Goal: Task Accomplishment & Management: Use online tool/utility

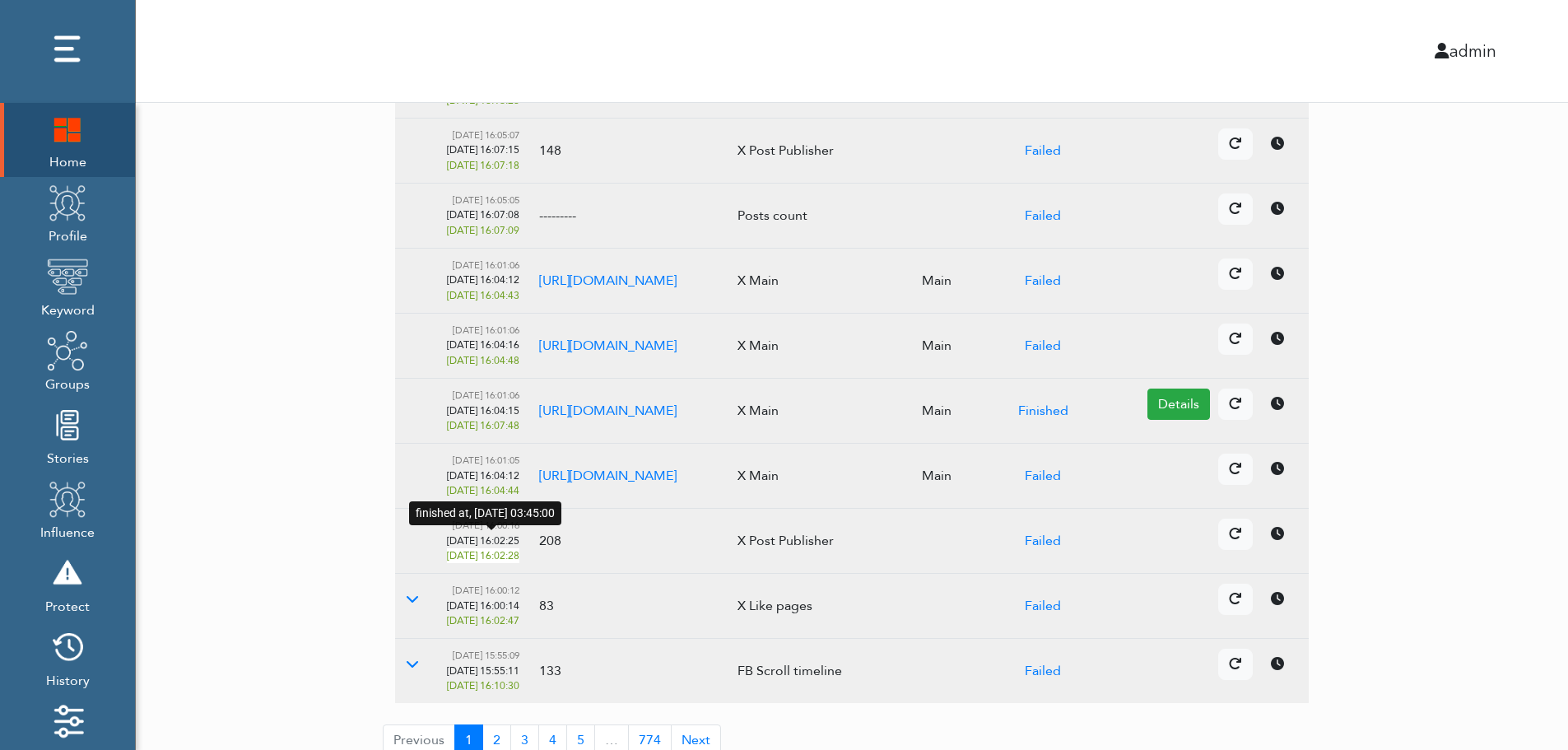
scroll to position [336, 0]
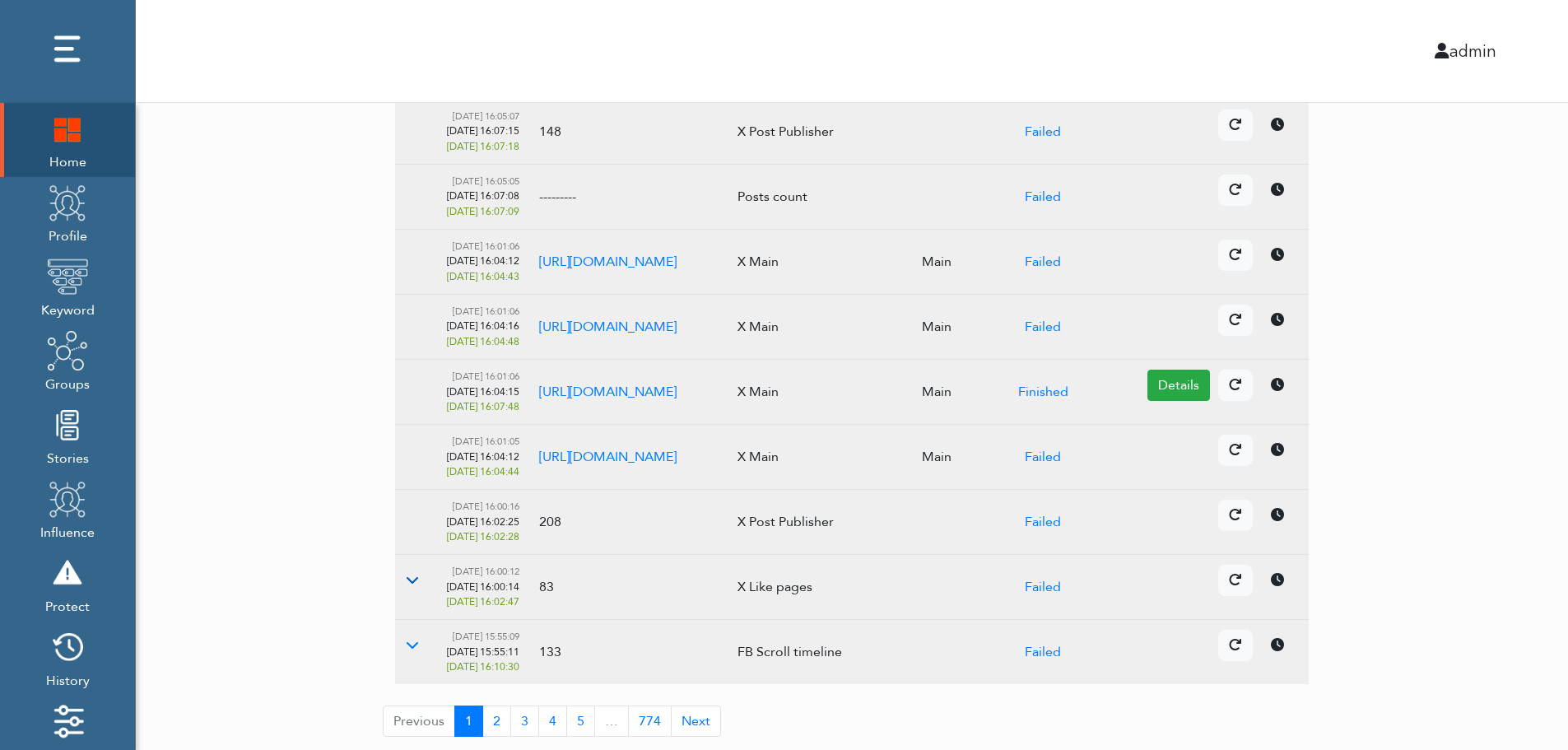
click at [419, 581] on button at bounding box center [412, 580] width 34 height 32
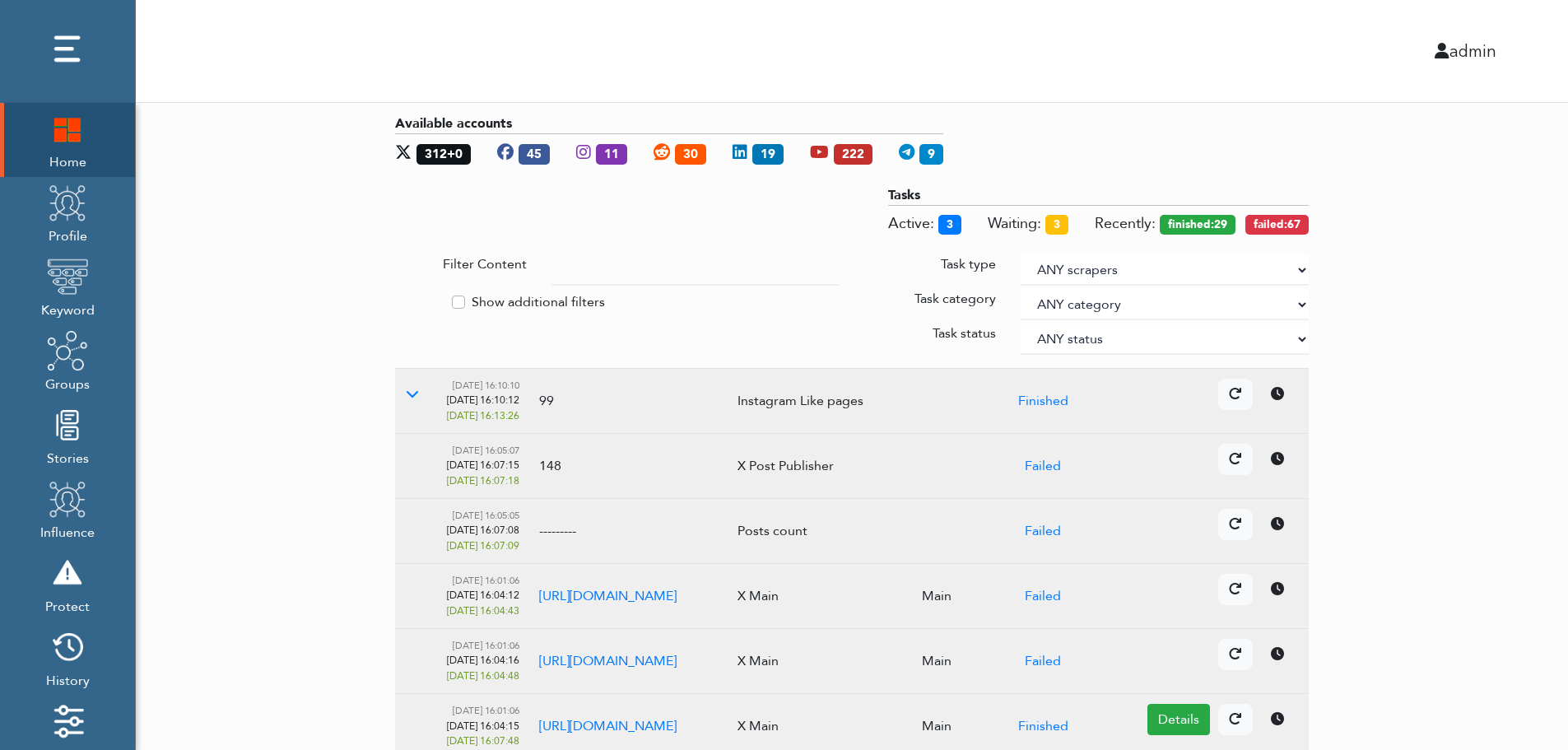
scroll to position [0, 0]
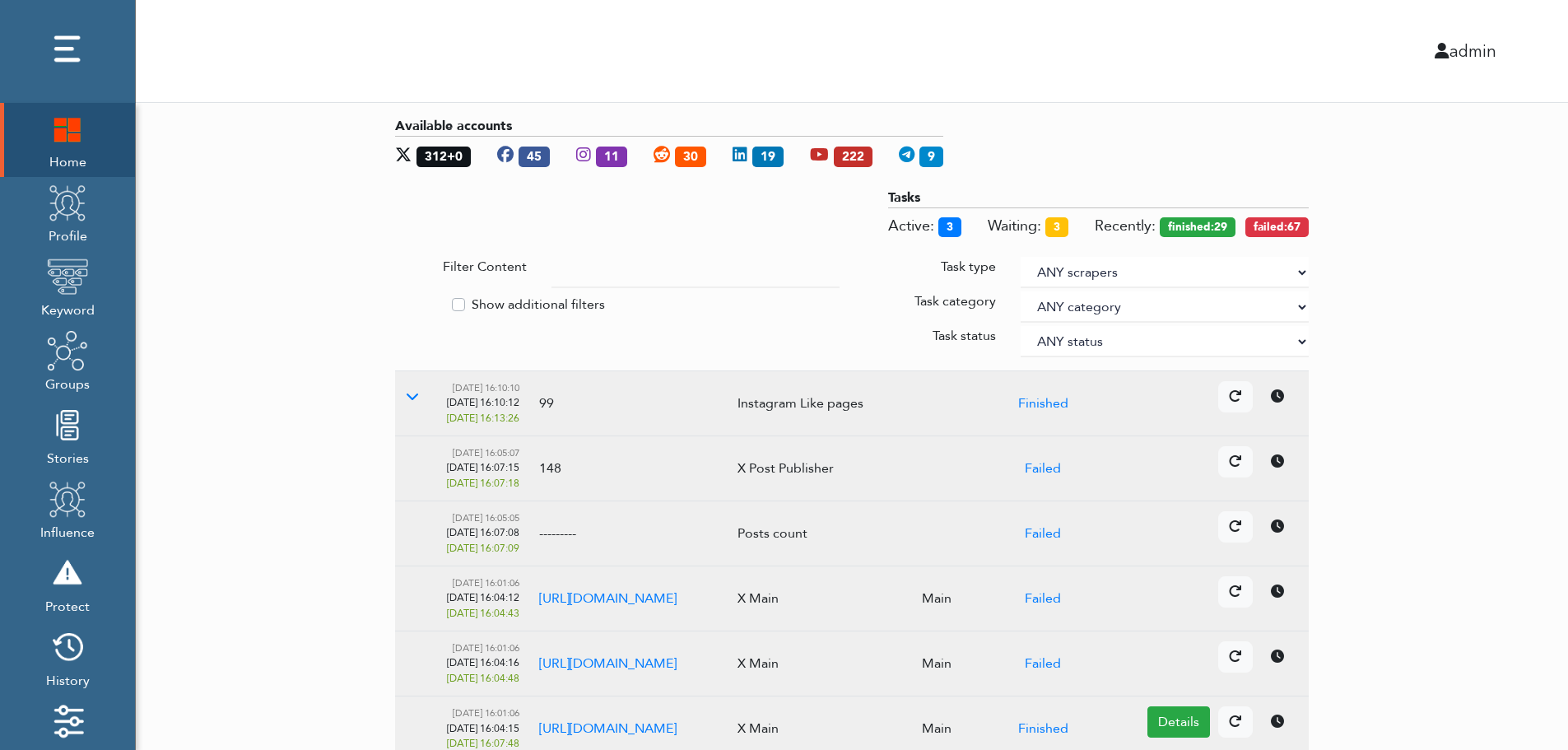
click at [1300, 270] on select "ANY scrapers Facebook profile Facebook keyword X profile X keyword Instagram pr…" at bounding box center [1165, 272] width 289 height 32
click at [538, 300] on label "Show additional filters" at bounding box center [538, 305] width 133 height 20
click at [408, 300] on input "Show additional filters" at bounding box center [401, 303] width 14 height 16
checkbox input "true"
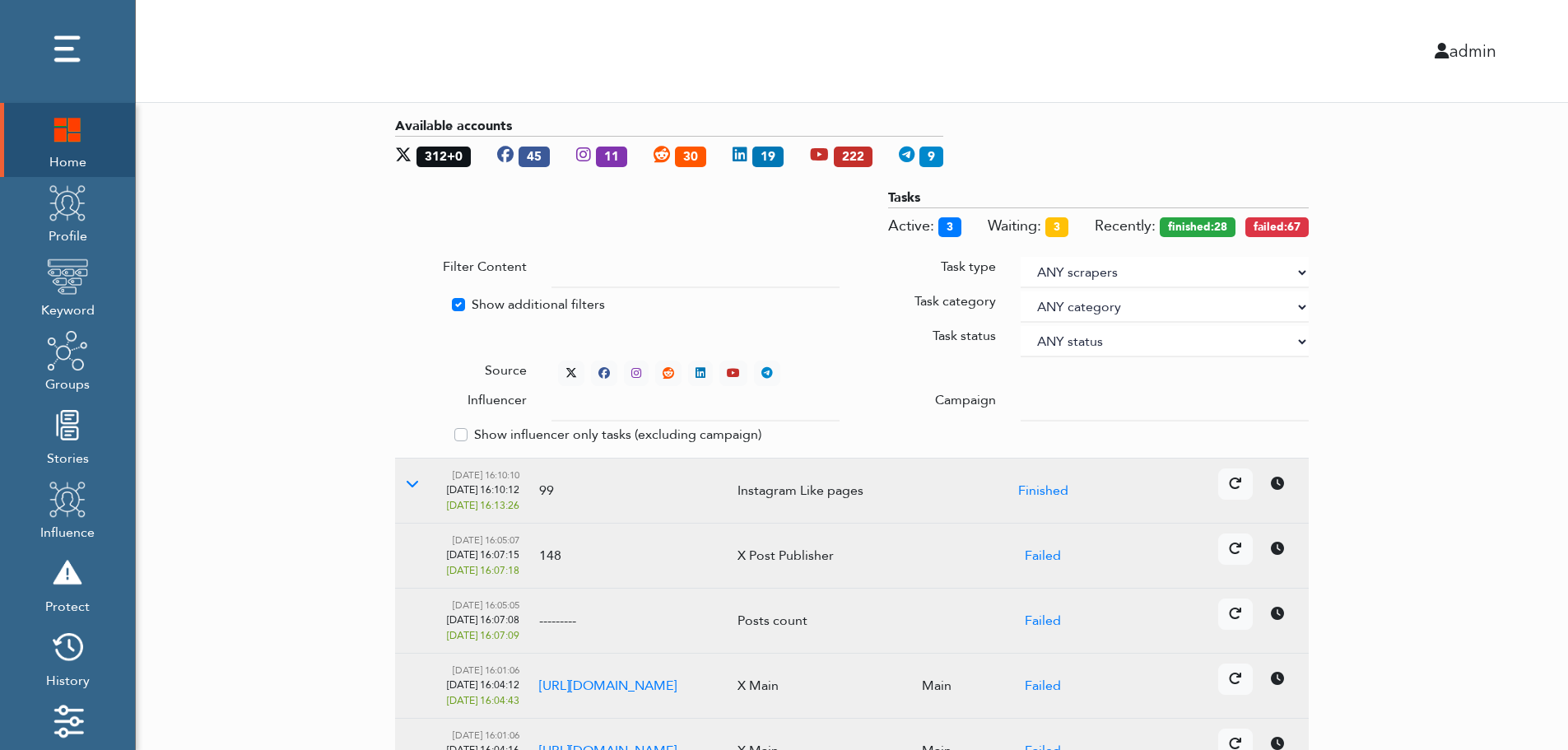
click at [1020, 400] on div at bounding box center [1164, 406] width 313 height 32
click at [679, 408] on input "text" at bounding box center [696, 406] width 289 height 32
click at [1074, 336] on select "ANY status None Created In progress Finished Failed Wait to retry Canceled Skip…" at bounding box center [1165, 342] width 289 height 32
click at [1021, 326] on select "ANY status None Created In progress Finished Failed Wait to retry Canceled Skip…" at bounding box center [1165, 342] width 289 height 32
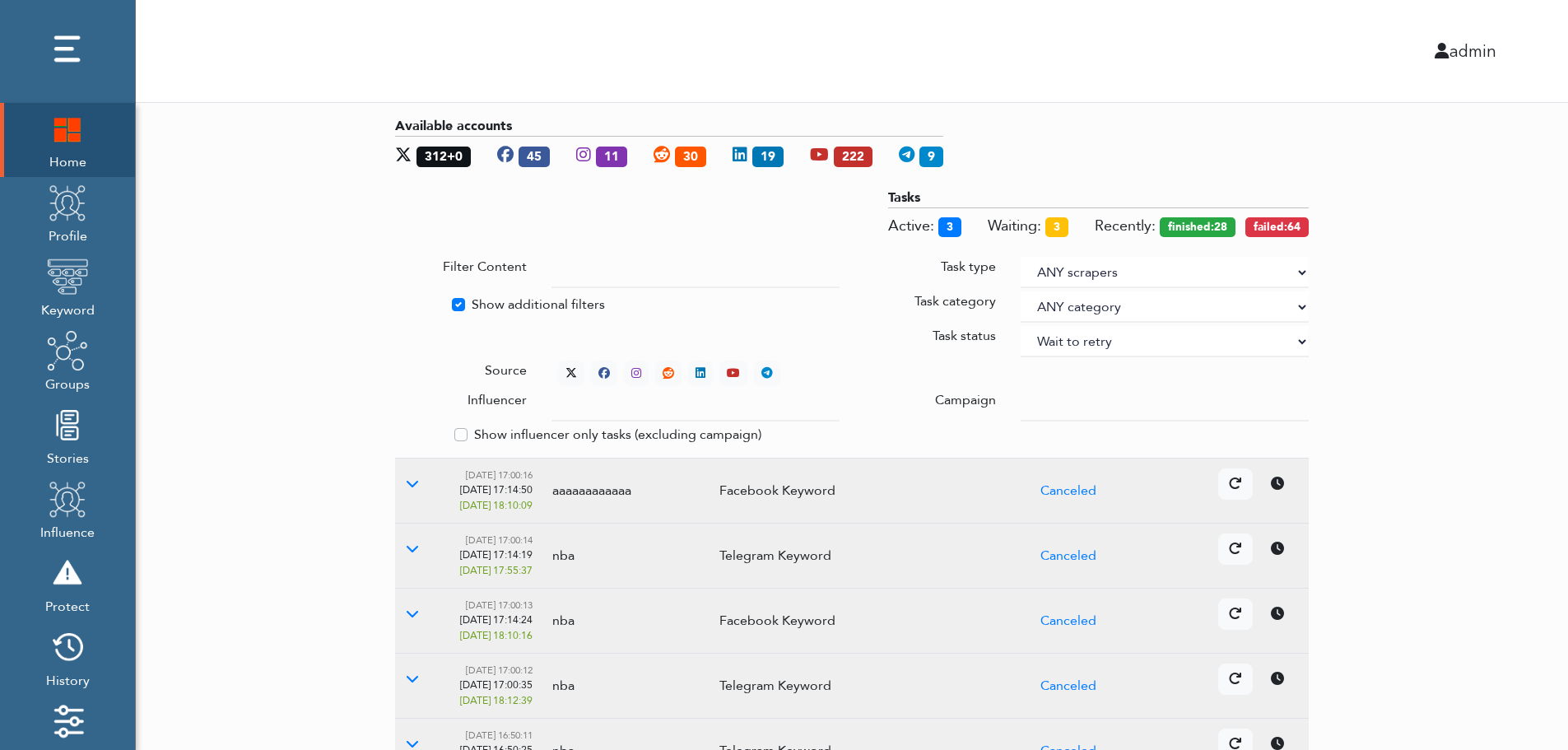
select select "4"
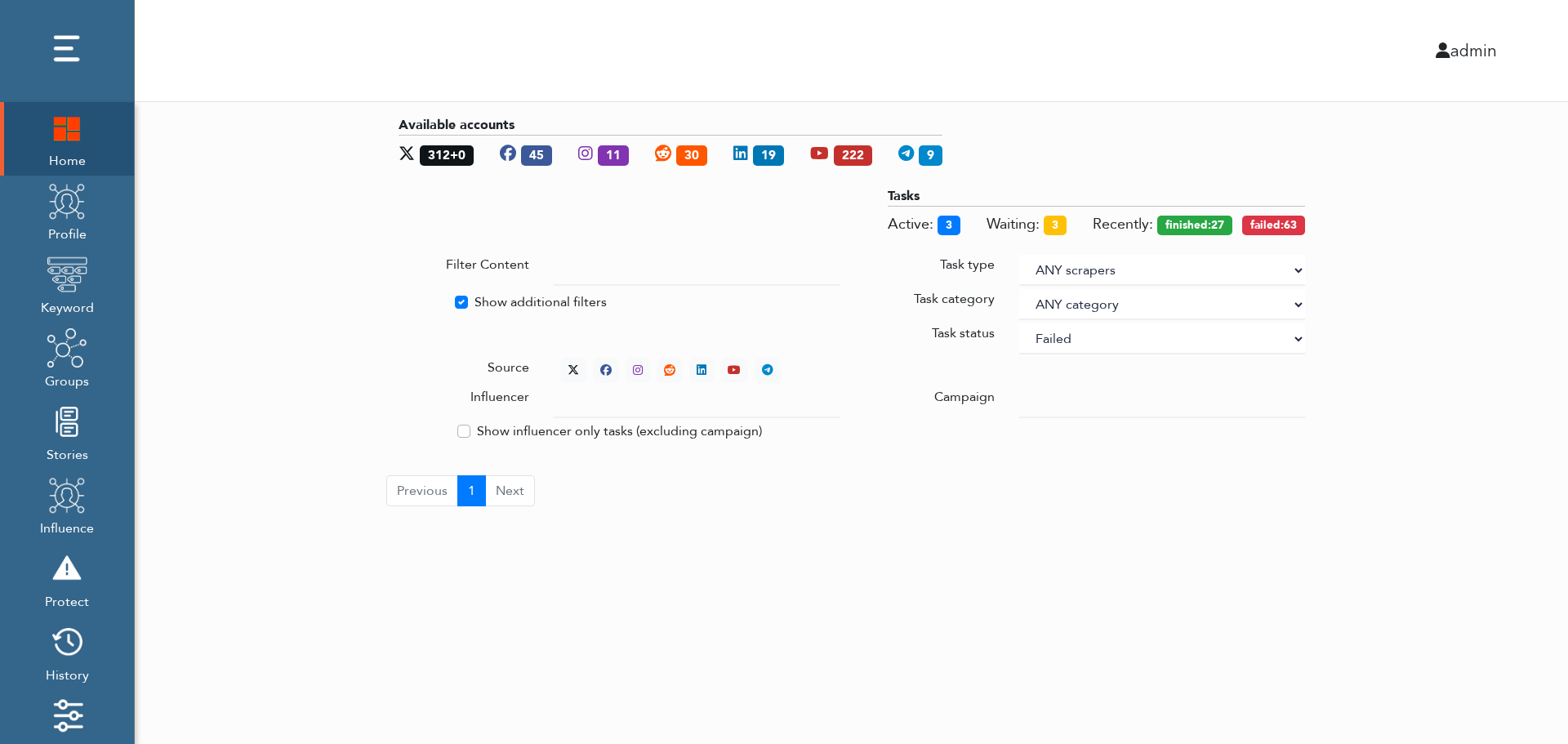
click at [1400, 250] on div "Available accounts 312+0 45 11 30 19 222 9 Tasks Active: 3 Waiting: 3 Recently:…" at bounding box center [852, 310] width 1433 height 418
click at [1456, 375] on div "Available accounts 312+0 45 11 30 19 222 9 Tasks Active: 3 Waiting: 3 Recently:…" at bounding box center [852, 310] width 1433 height 418
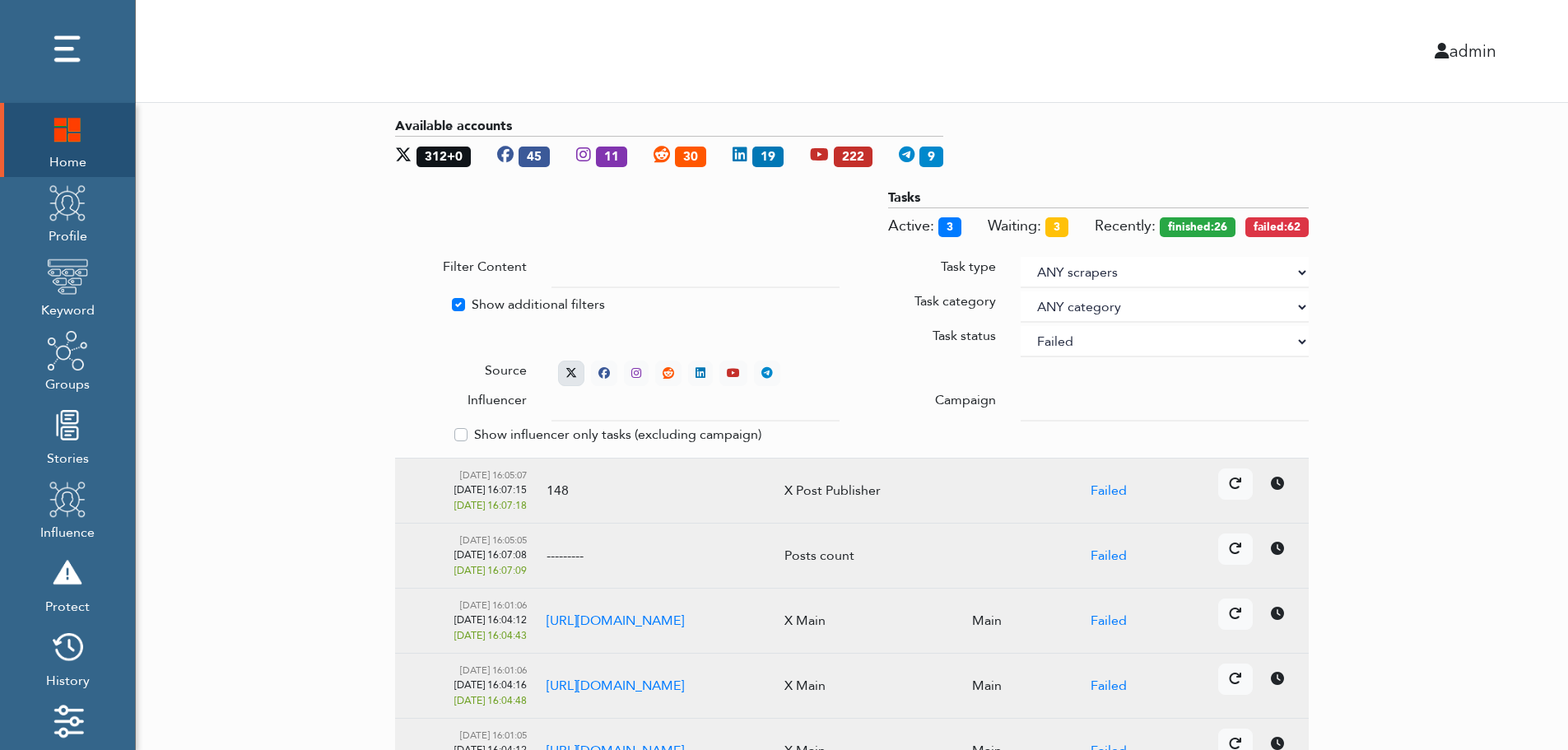
click at [568, 368] on icon at bounding box center [571, 372] width 12 height 12
click at [1495, 518] on div "Available accounts 313+0 45 10 30 19 222 9 Tasks Active: 3 Waiting: 3 Recently:…" at bounding box center [852, 671] width 1433 height 1137
click at [1300, 270] on select "ANY scrapers Facebook profile Facebook keyword X profile X keyword Instagram pr…" at bounding box center [1165, 272] width 289 height 32
click at [538, 300] on label "Show additional filters" at bounding box center [538, 305] width 133 height 20
click at [408, 300] on input "Show additional filters" at bounding box center [401, 303] width 14 height 16
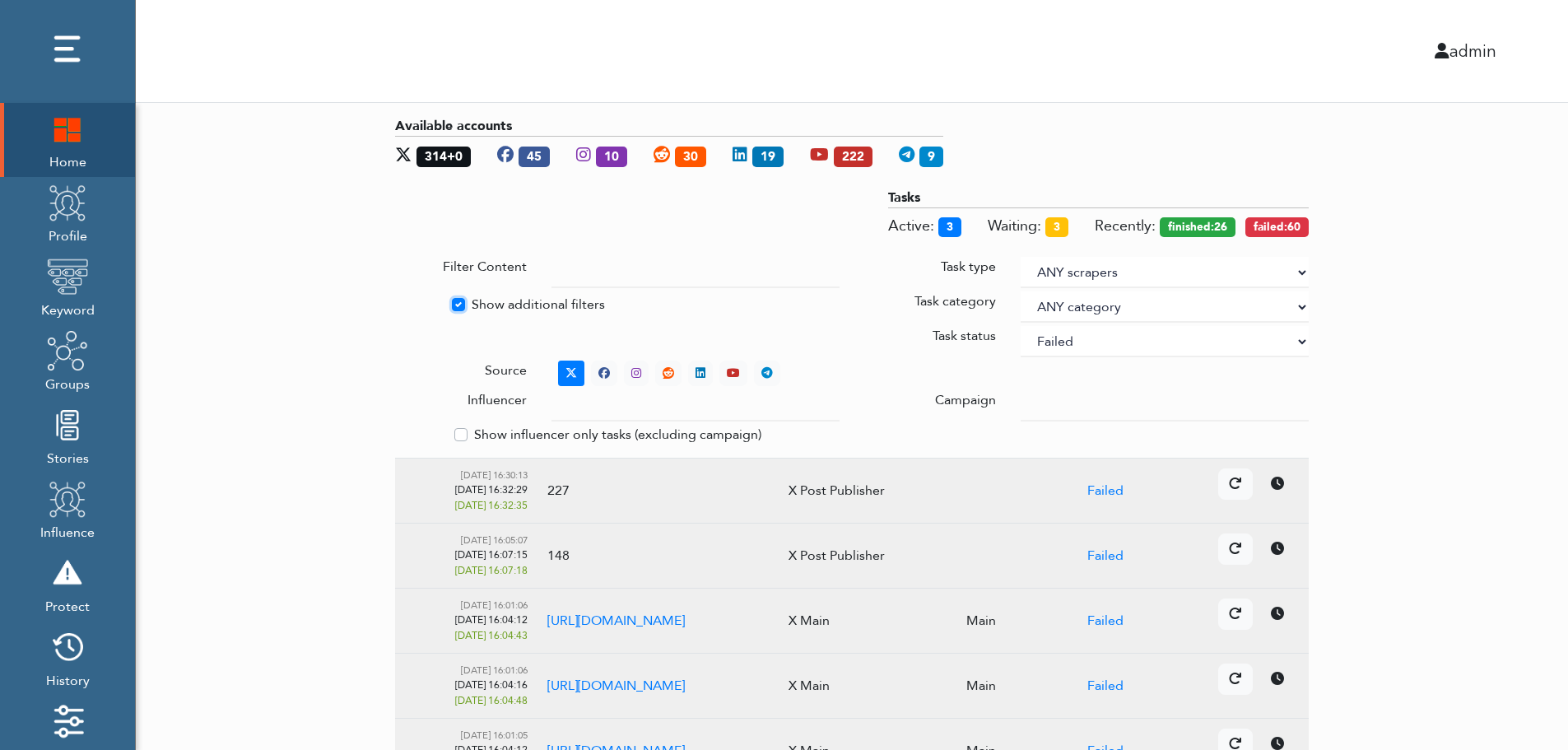
checkbox input "false"
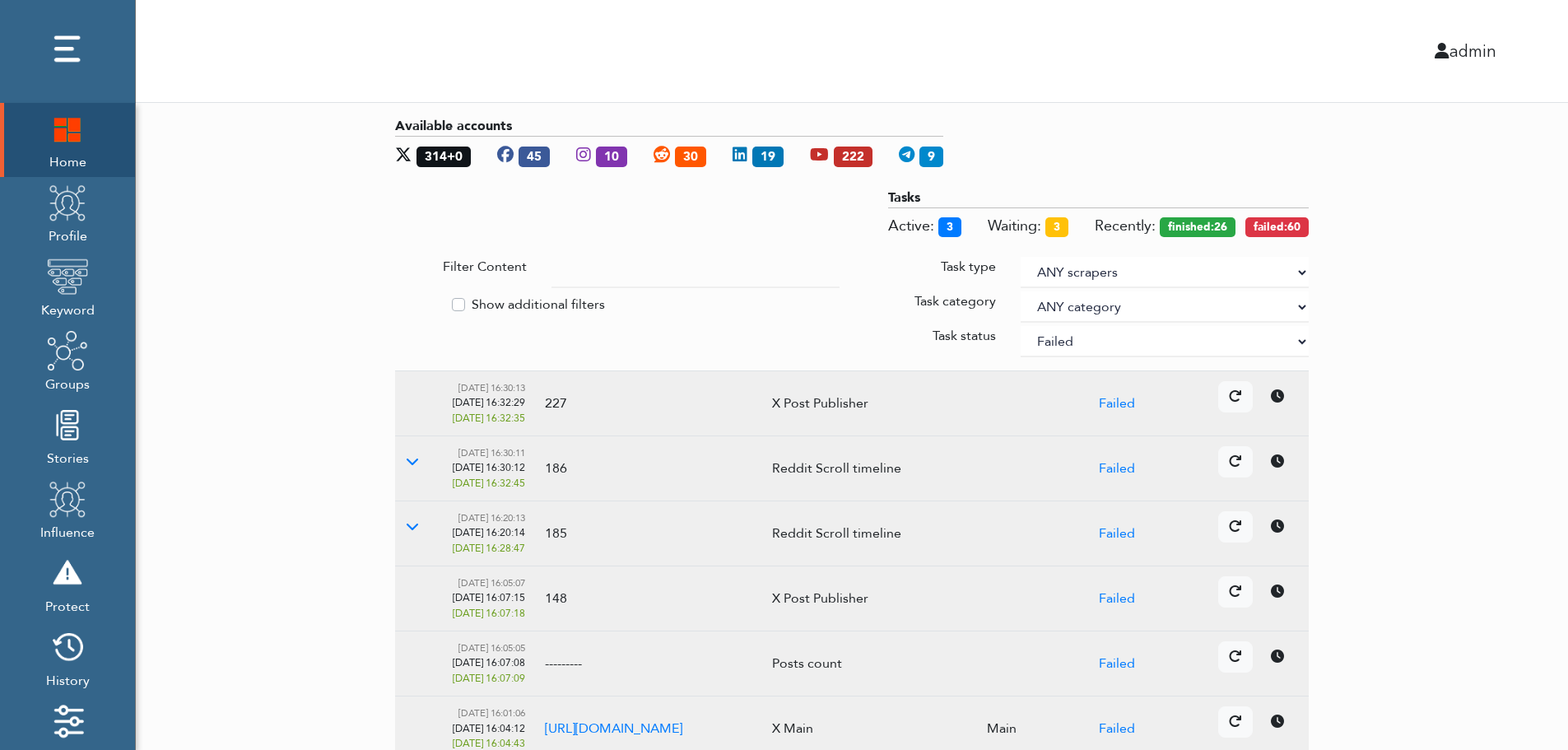
click at [1020, 400] on td at bounding box center [1013, 404] width 71 height 65
click at [679, 408] on td "227" at bounding box center [648, 404] width 227 height 65
click at [1074, 336] on select "ANY status None Created In progress Finished Failed Wait to retry Canceled Skip…" at bounding box center [1165, 342] width 289 height 32
click at [1021, 326] on select "ANY status None Created In progress Finished Failed Wait to retry Canceled Skip…" at bounding box center [1165, 342] width 289 height 32
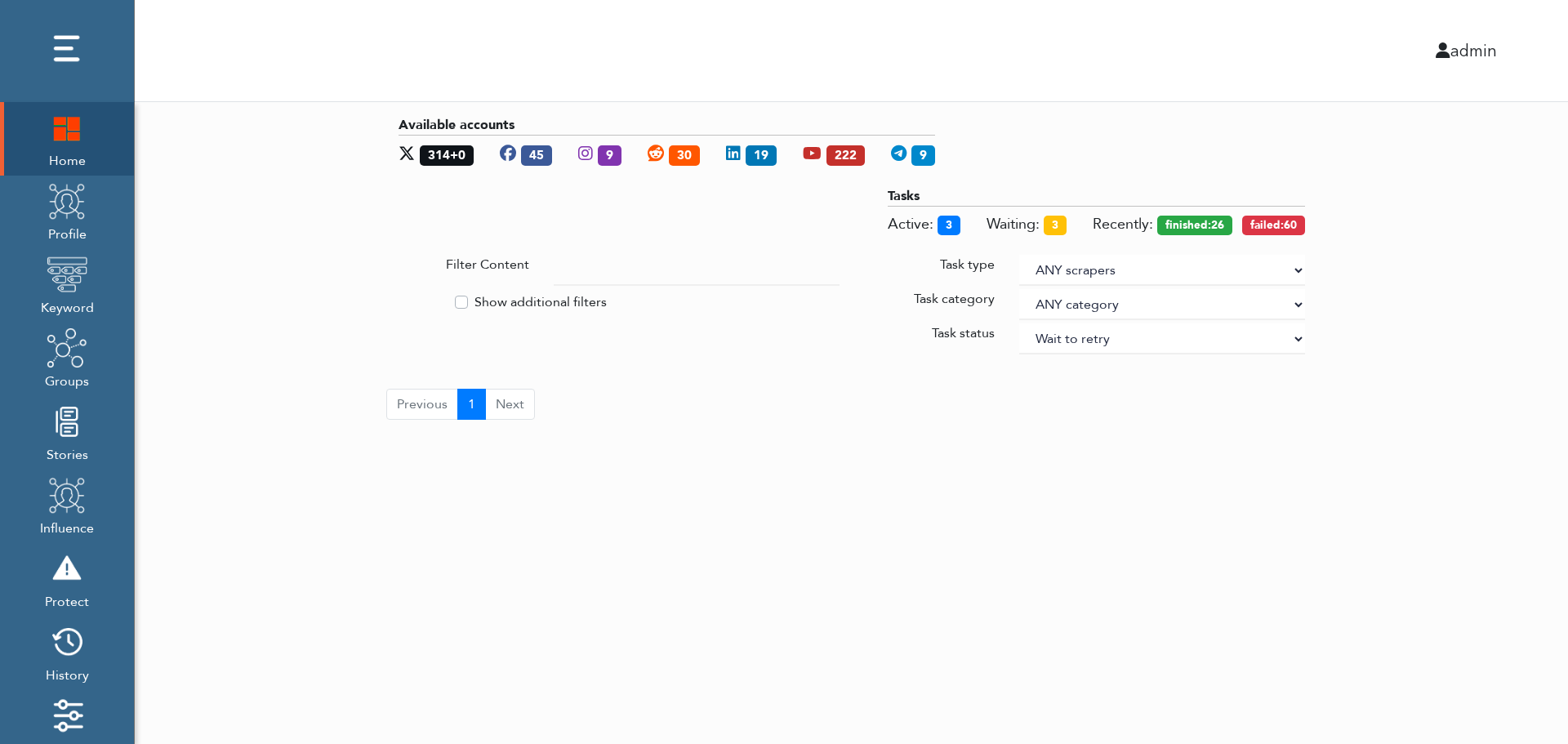
select select "4"
click at [1400, 250] on div "Available accounts 314+0 45 9 30 19 222 9 Tasks Active: 3 Waiting: 3 Recently: …" at bounding box center [852, 267] width 1433 height 331
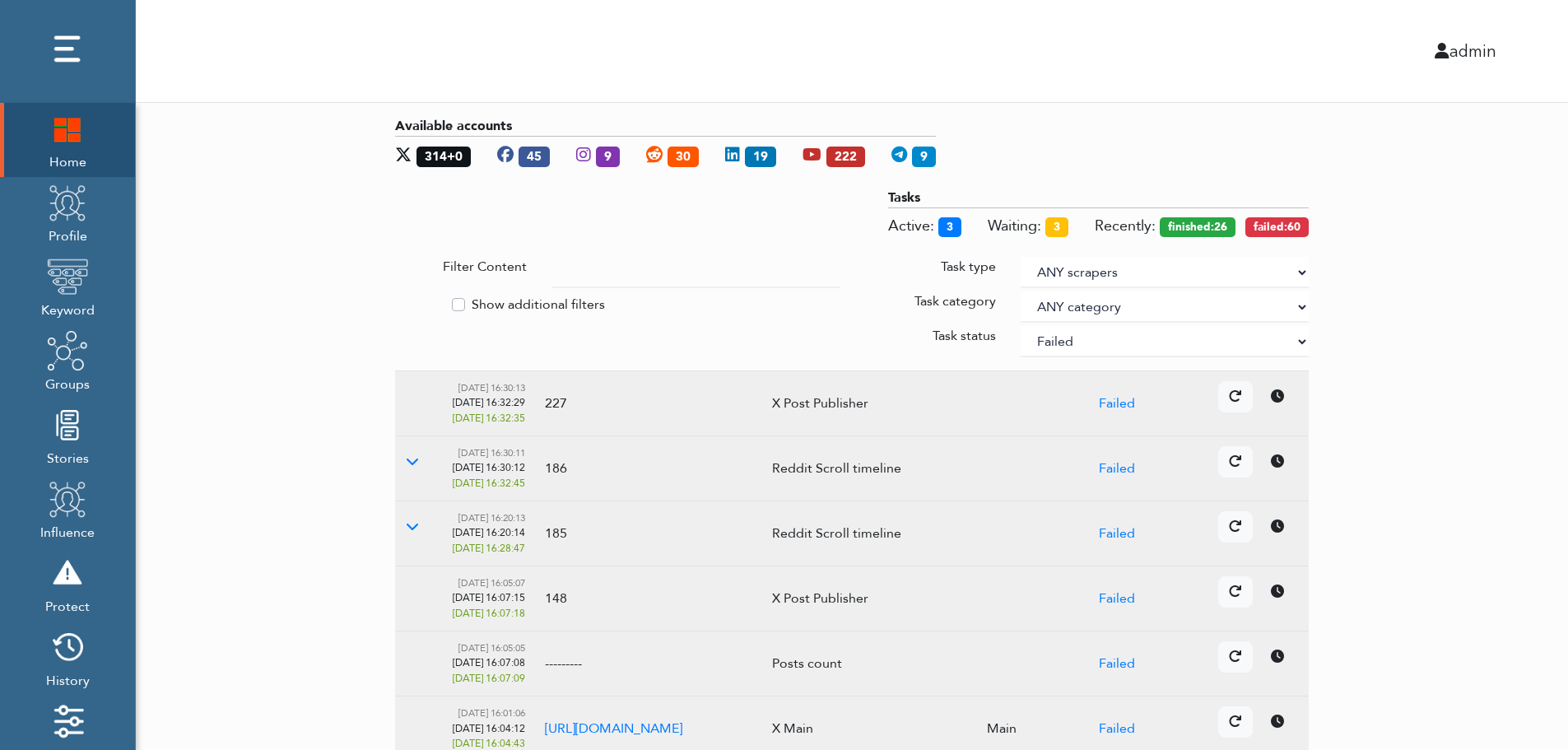
click at [1468, 378] on div "Available accounts 314+0 45 9 30 19 222 9 Tasks Active: 3 Waiting: 3 Recently: …" at bounding box center [852, 627] width 1433 height 1049
click at [568, 368] on div "Available accounts 314+0 45 9 30 19 222 9 Tasks Active: 3 Waiting: 3 Recently: …" at bounding box center [852, 236] width 939 height 268
click at [411, 483] on td at bounding box center [418, 469] width 48 height 65
click at [1282, 553] on td "Details Cancel" at bounding box center [1233, 534] width 151 height 65
click at [1476, 676] on div "Available accounts 314+0 45 9 30 19 222 9 Tasks Active: 3 Waiting: 3 Recently: …" at bounding box center [852, 627] width 1433 height 1049
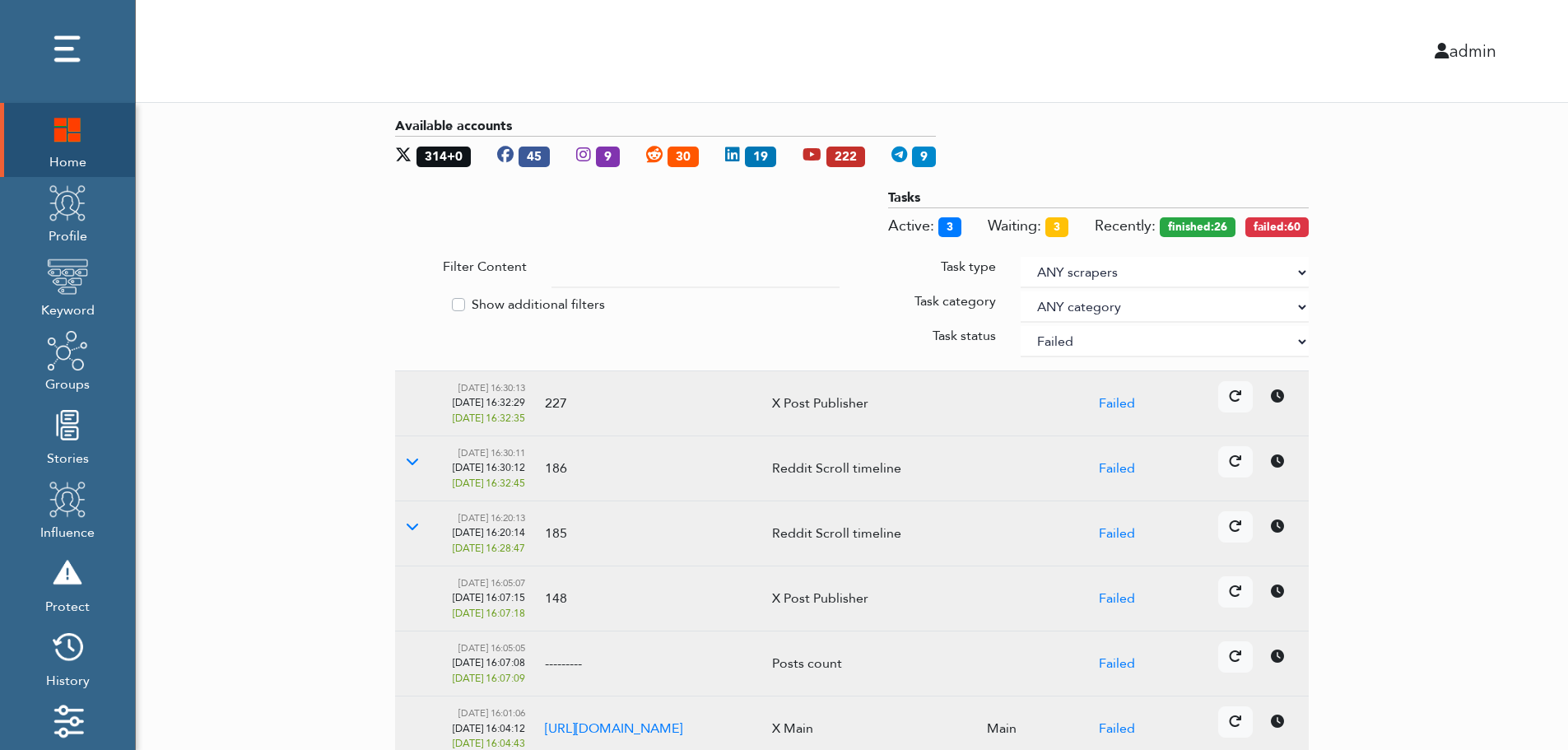
click at [1476, 676] on div "Available accounts 314+0 45 9 30 19 222 9 Tasks Active: 3 Waiting: 3 Recently: …" at bounding box center [852, 627] width 1433 height 1049
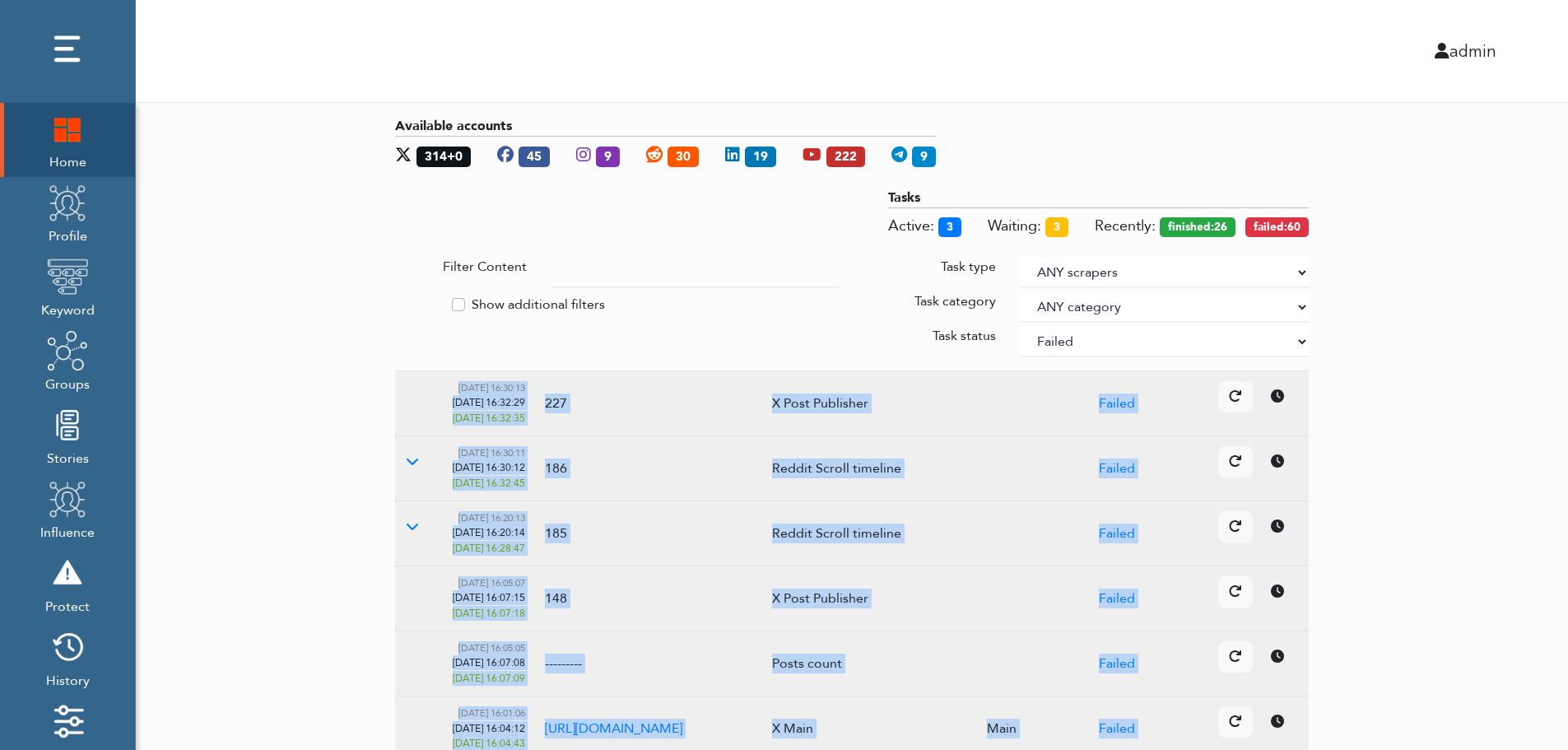
click at [1476, 676] on div "Available accounts 314+0 45 9 30 19 222 9 Tasks Active: 3 Waiting: 3 Recently: …" at bounding box center [852, 627] width 1433 height 1049
click at [1476, 676] on div "Available accounts 314+0 45 9 30 19 222 9 Tasks Active: 3 Waiting: 3 Recently: …" at bounding box center [852, 654] width 1433 height 1102
click at [1476, 676] on div "Available accounts 314+0 45 9 30 19 222 9 Tasks Active: 3 Waiting: 3 Recently: …" at bounding box center [852, 627] width 1433 height 1049
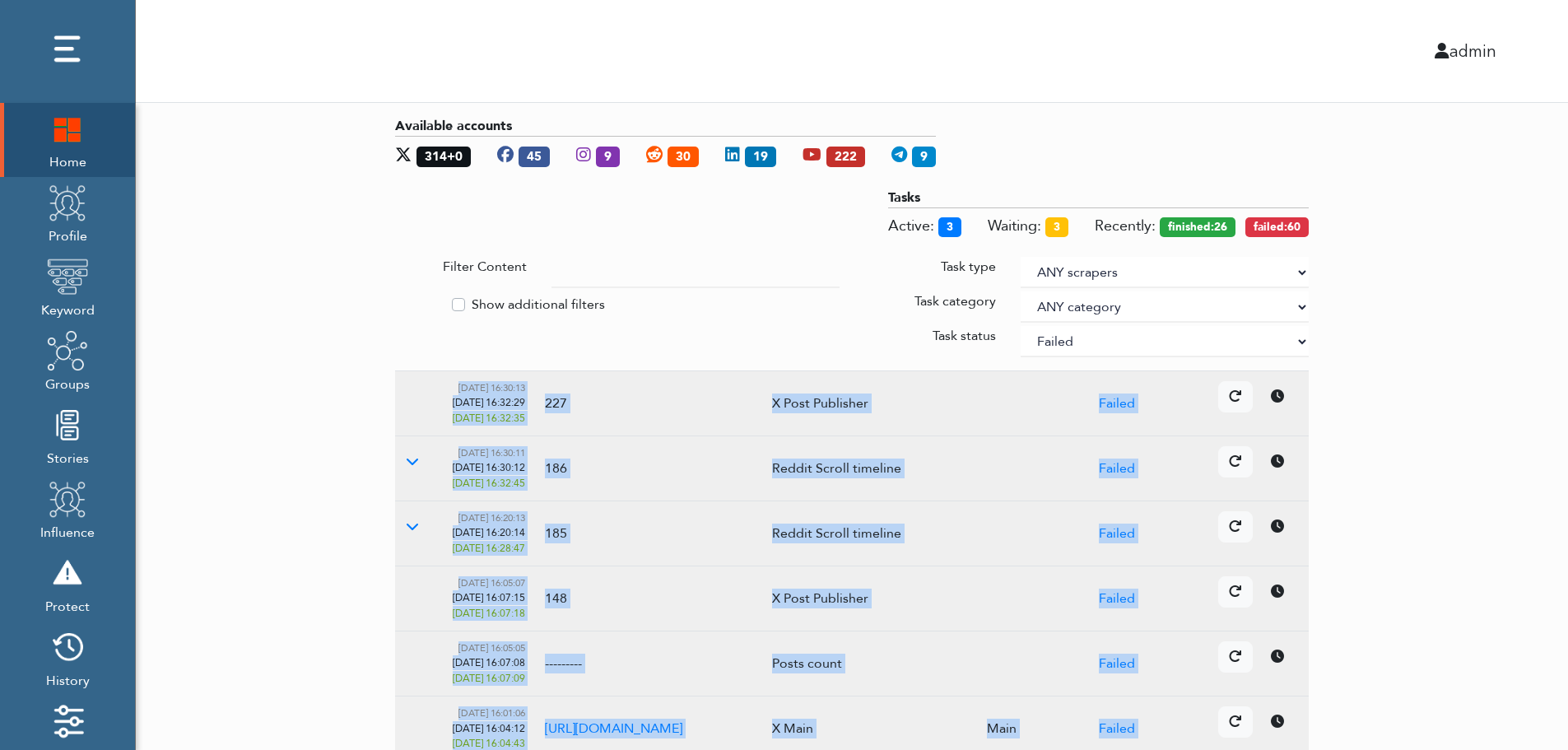
click at [1476, 676] on div "Available accounts 314+0 45 9 30 19 222 9 Tasks Active: 3 Waiting: 3 Recently: …" at bounding box center [852, 627] width 1433 height 1049
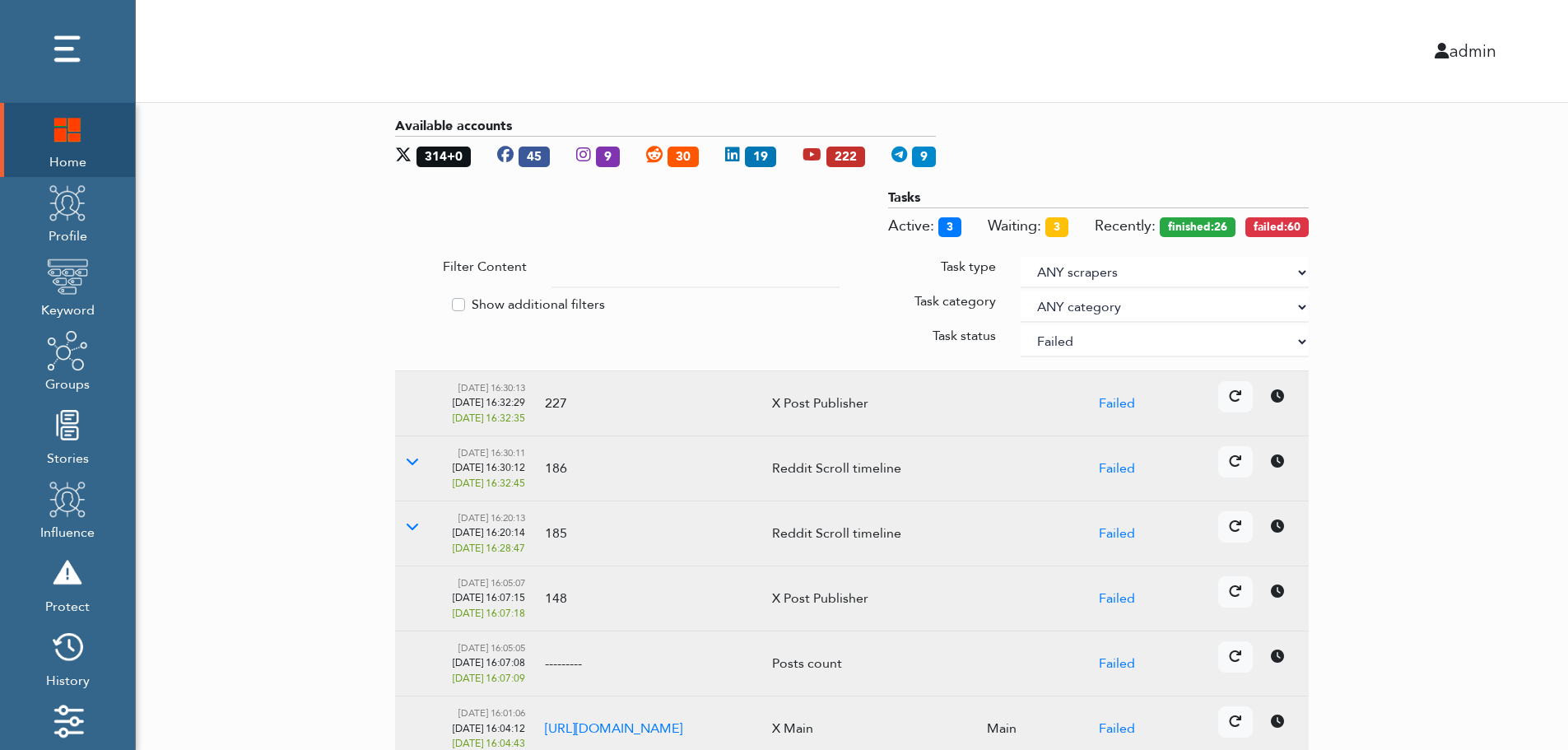
click at [1476, 676] on div "Available accounts 314+0 45 9 30 19 222 9 Tasks Active: 3 Waiting: 3 Recently: …" at bounding box center [852, 627] width 1433 height 1049
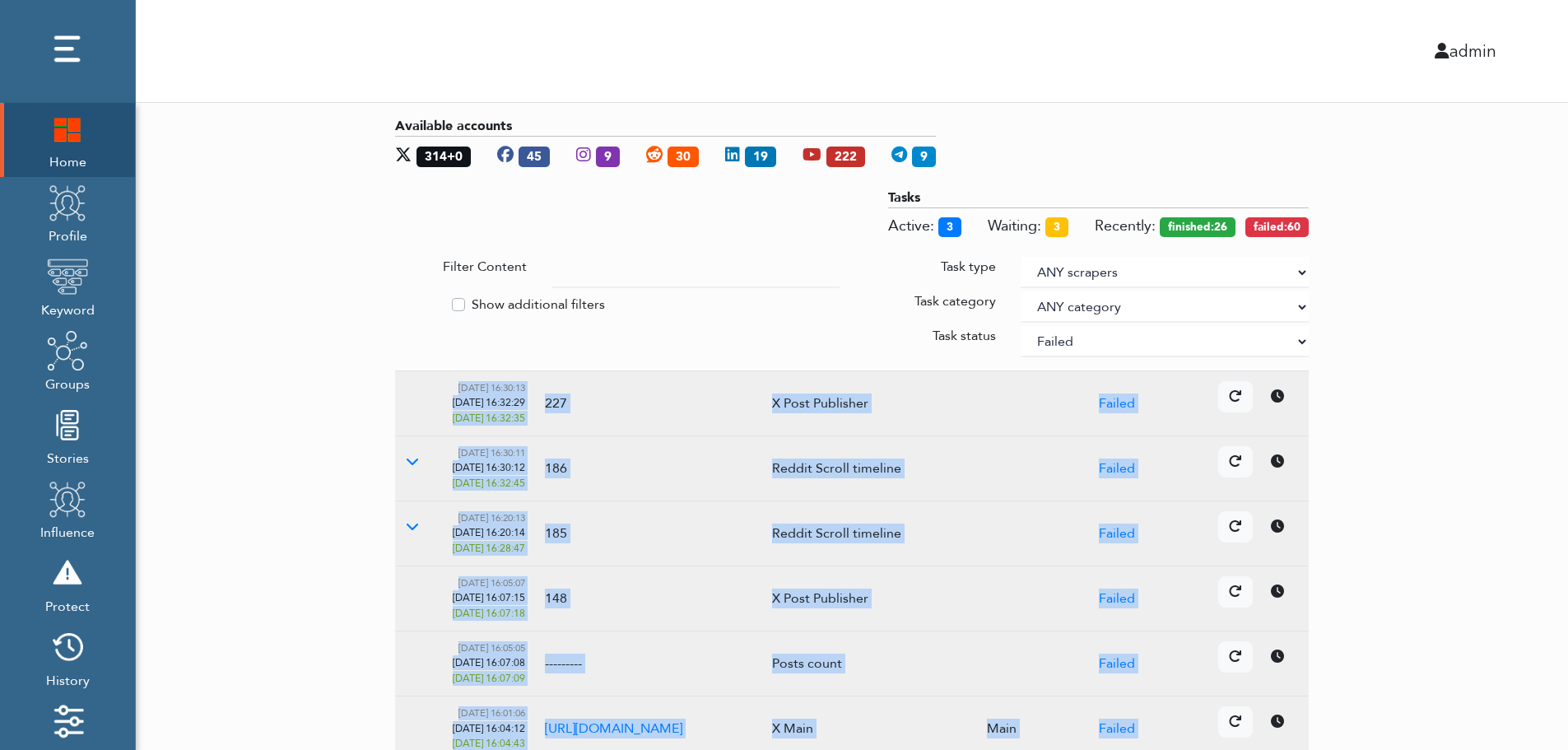
click at [1476, 676] on div "Available accounts 314+0 45 9 30 19 222 9 Tasks Active: 3 Waiting: 3 Recently: …" at bounding box center [852, 627] width 1433 height 1049
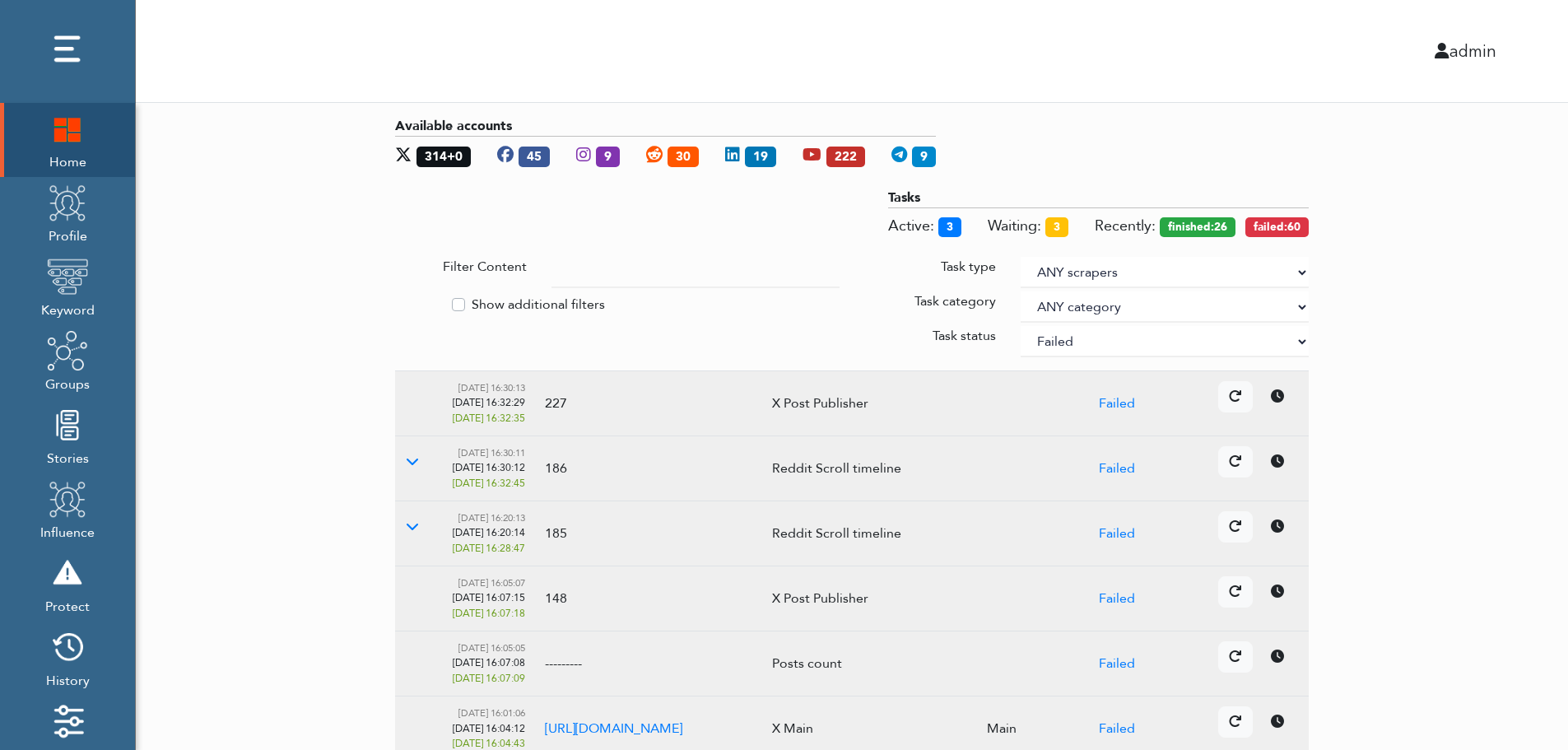
click at [1476, 676] on div "Available accounts 314+0 45 9 30 19 222 9 Tasks Active: 3 Waiting: 3 Recently: …" at bounding box center [852, 627] width 1433 height 1049
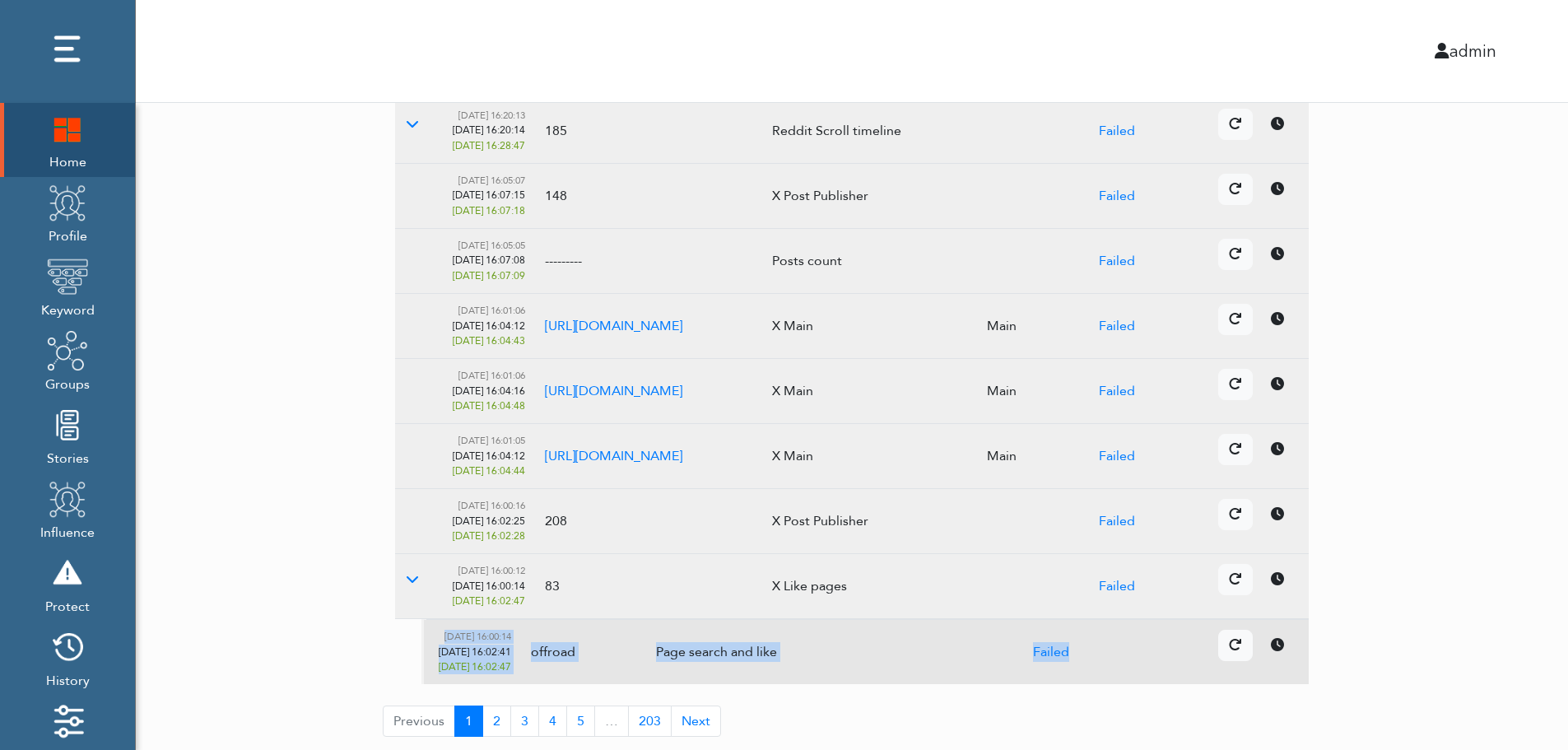
scroll to position [402, 0]
click at [1275, 517] on icon at bounding box center [1278, 513] width 14 height 14
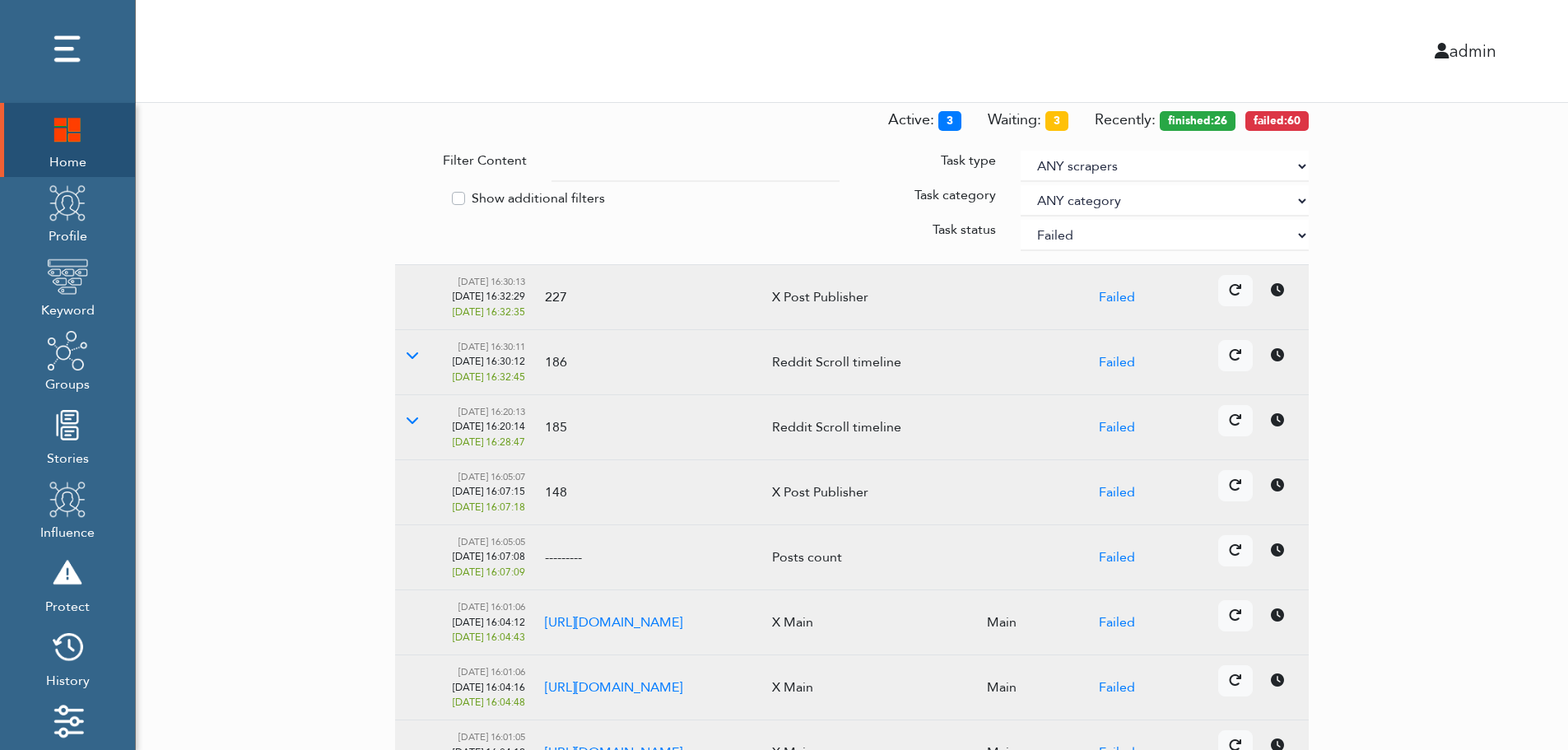
scroll to position [0, 0]
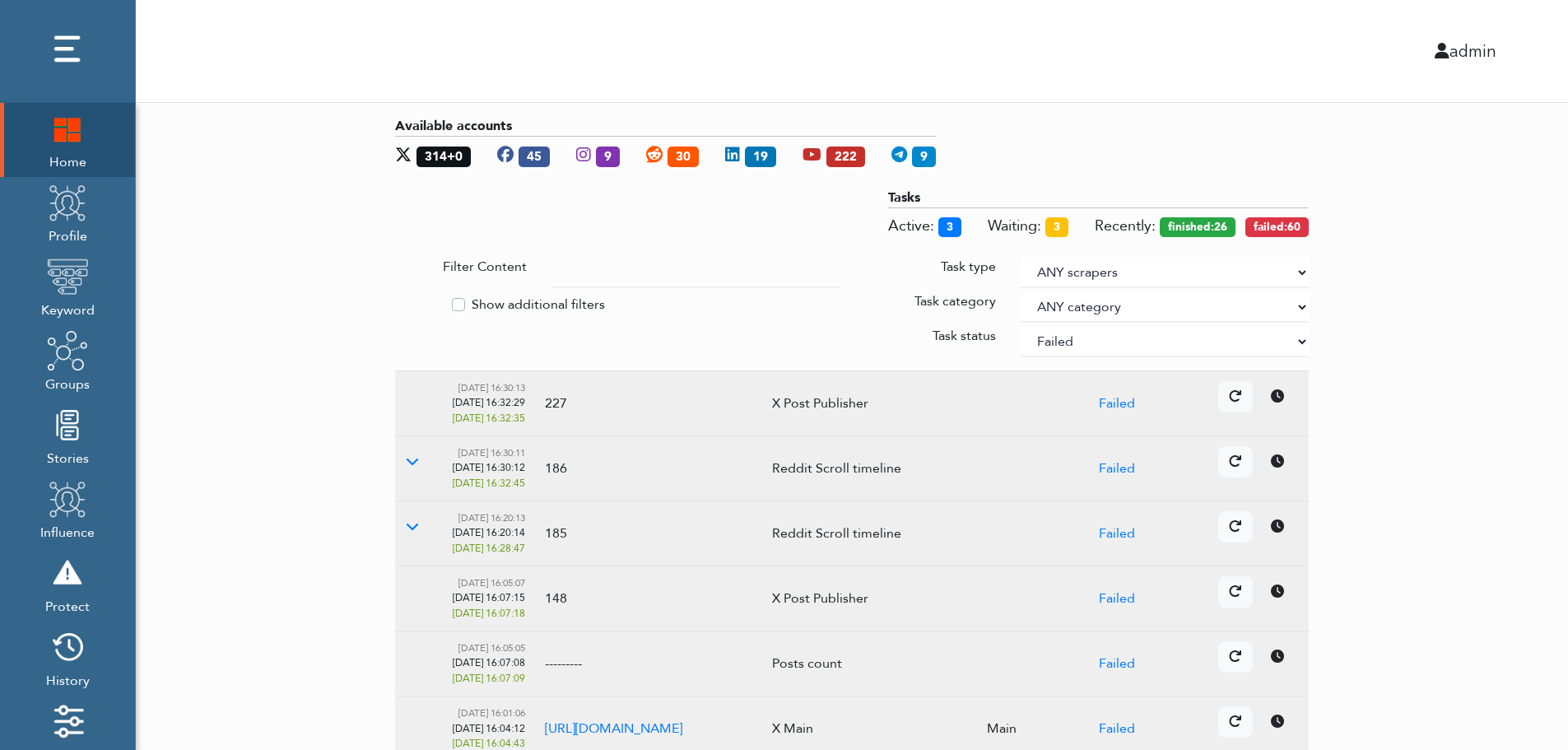
click at [1122, 343] on select "ANY status None Created In progress Finished Failed Wait to retry Canceled Skip…" at bounding box center [1165, 342] width 289 height 32
select select
click at [1021, 326] on select "ANY status None Created In progress Finished Failed Wait to retry Canceled Skip…" at bounding box center [1165, 342] width 289 height 32
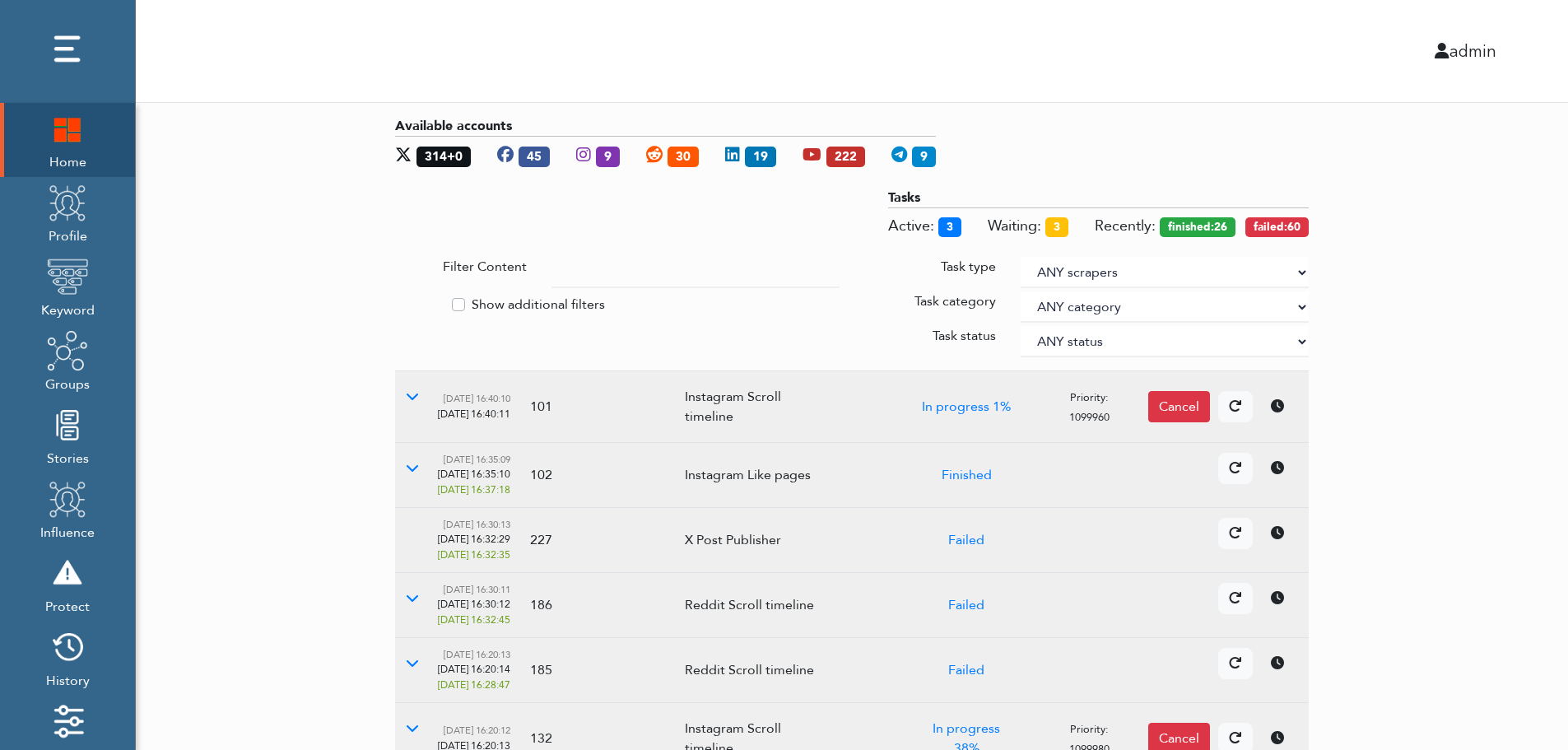
click at [1532, 307] on div "Available accounts 314+0 45 9 30 19 222 9 Tasks Active: 3 Waiting: 3 Recently: …" at bounding box center [852, 601] width 1433 height 997
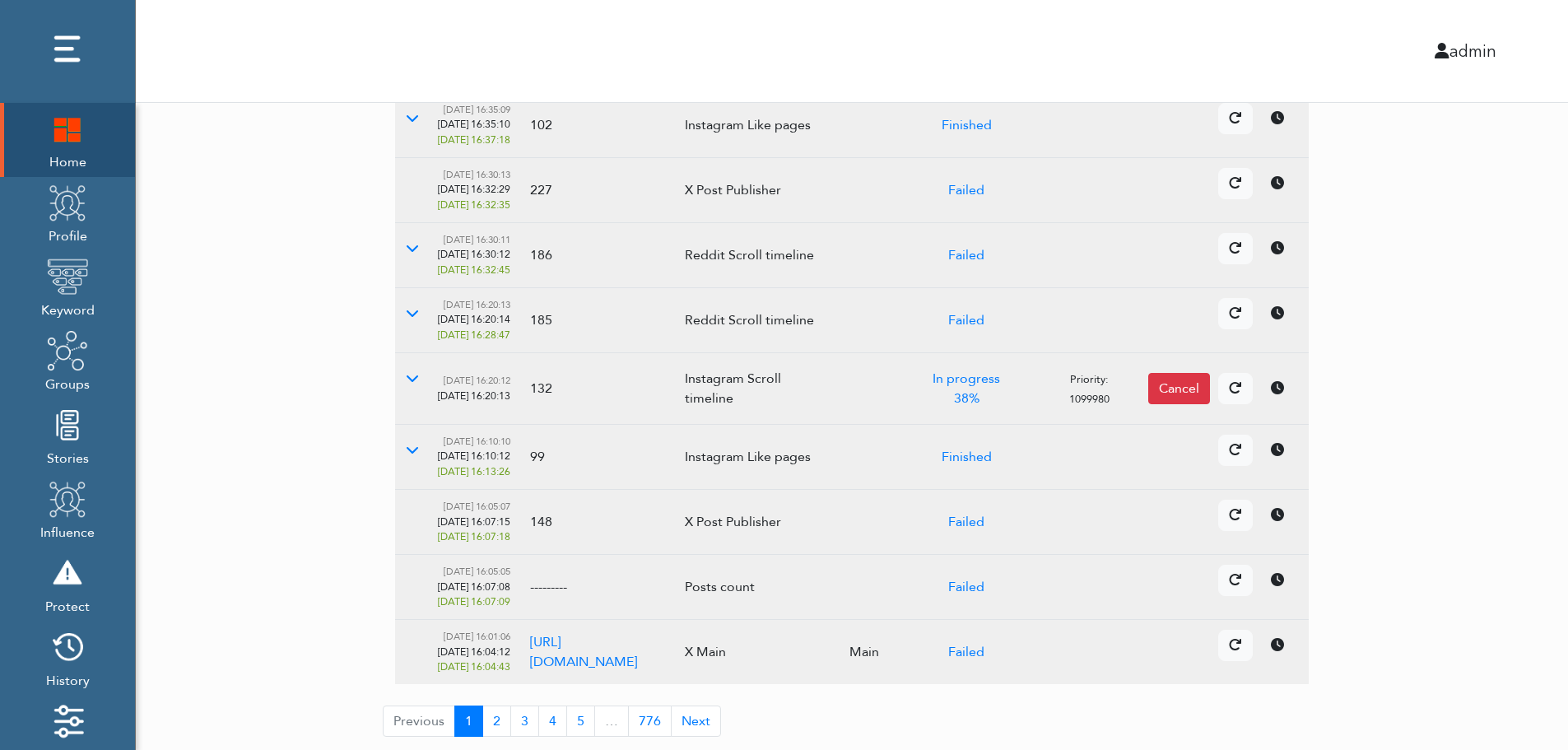
click at [1282, 533] on td "Details Cancel" at bounding box center [1167, 522] width 285 height 65
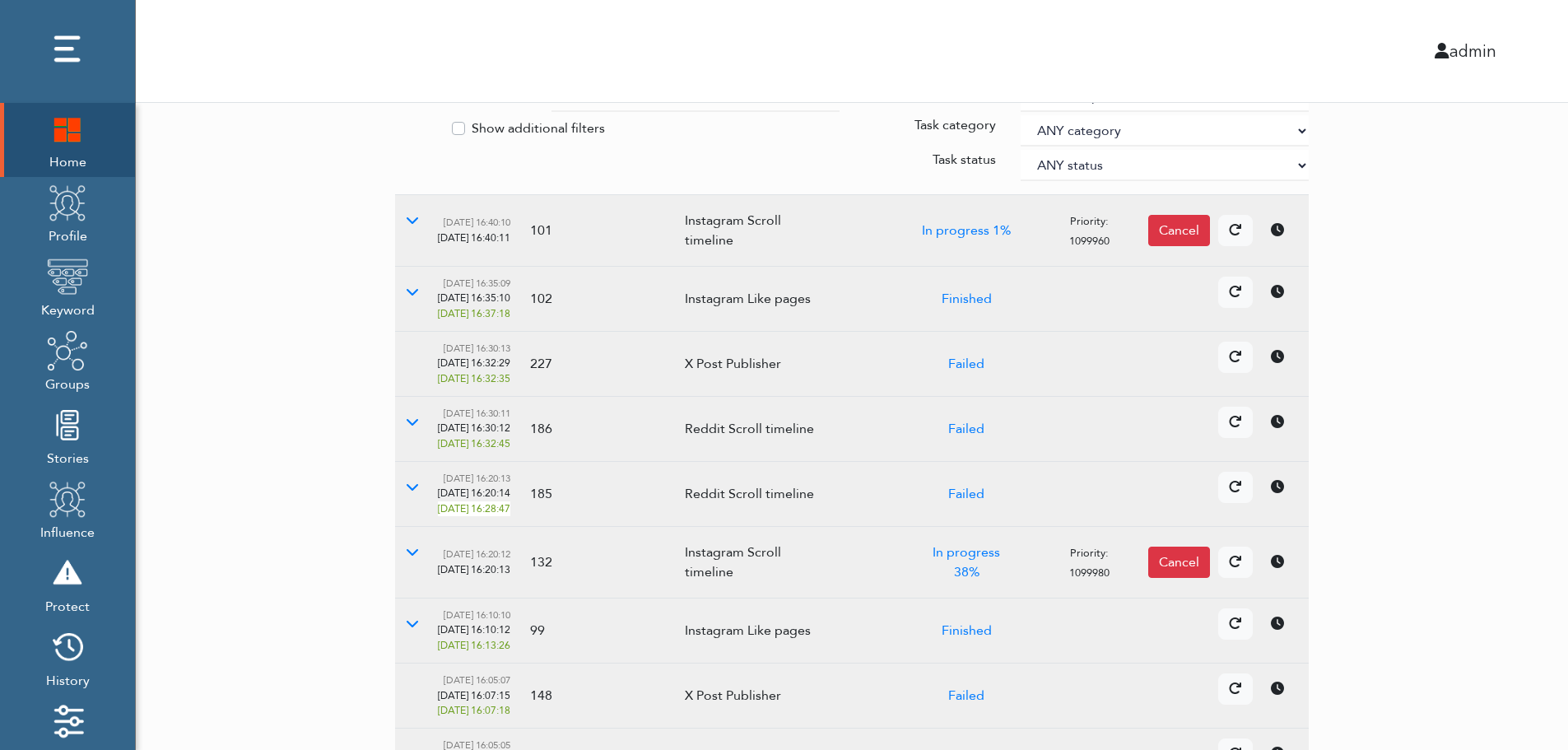
scroll to position [0, 0]
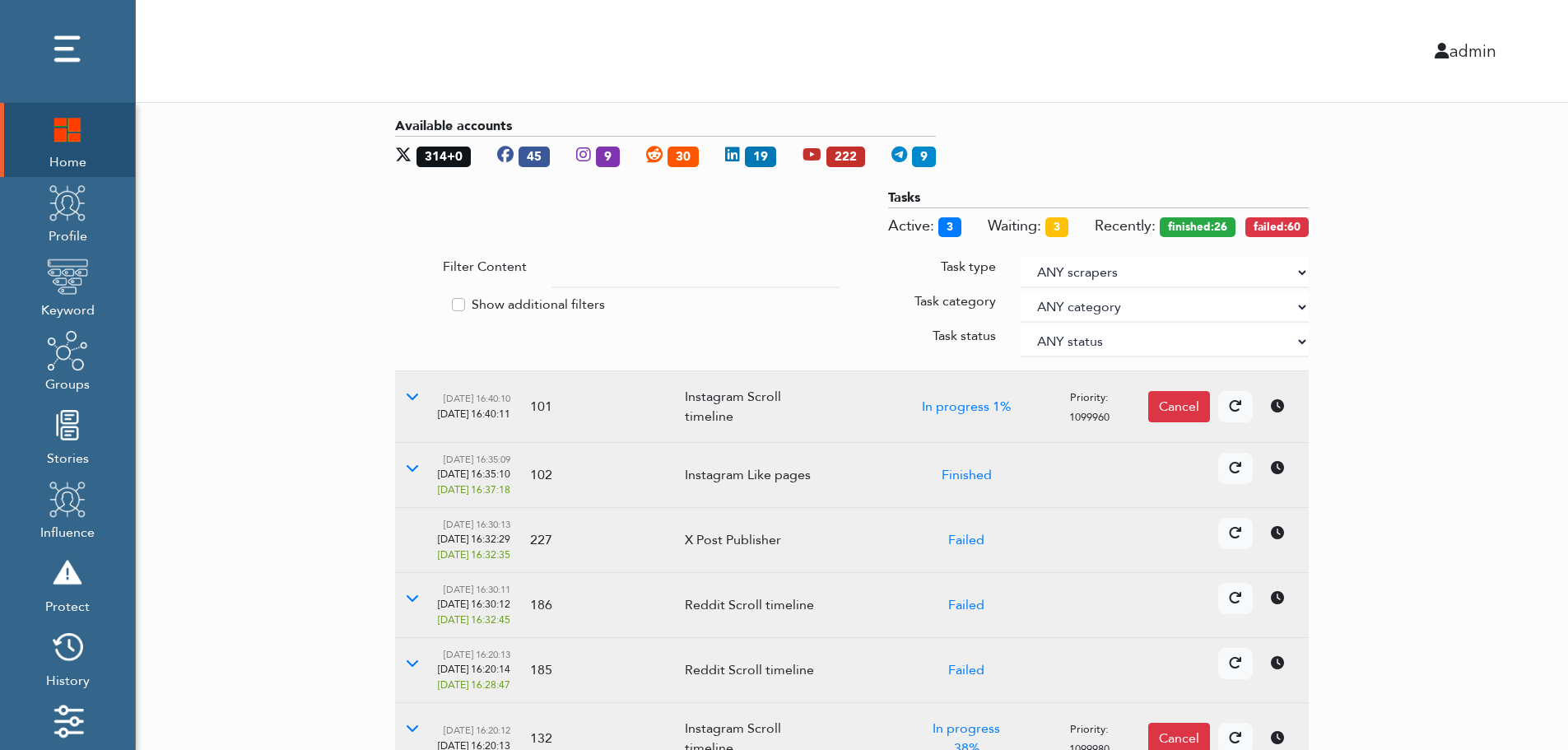
click at [494, 302] on label "Show additional filters" at bounding box center [538, 305] width 133 height 20
click at [408, 302] on input "Show additional filters" at bounding box center [401, 303] width 14 height 16
checkbox input "true"
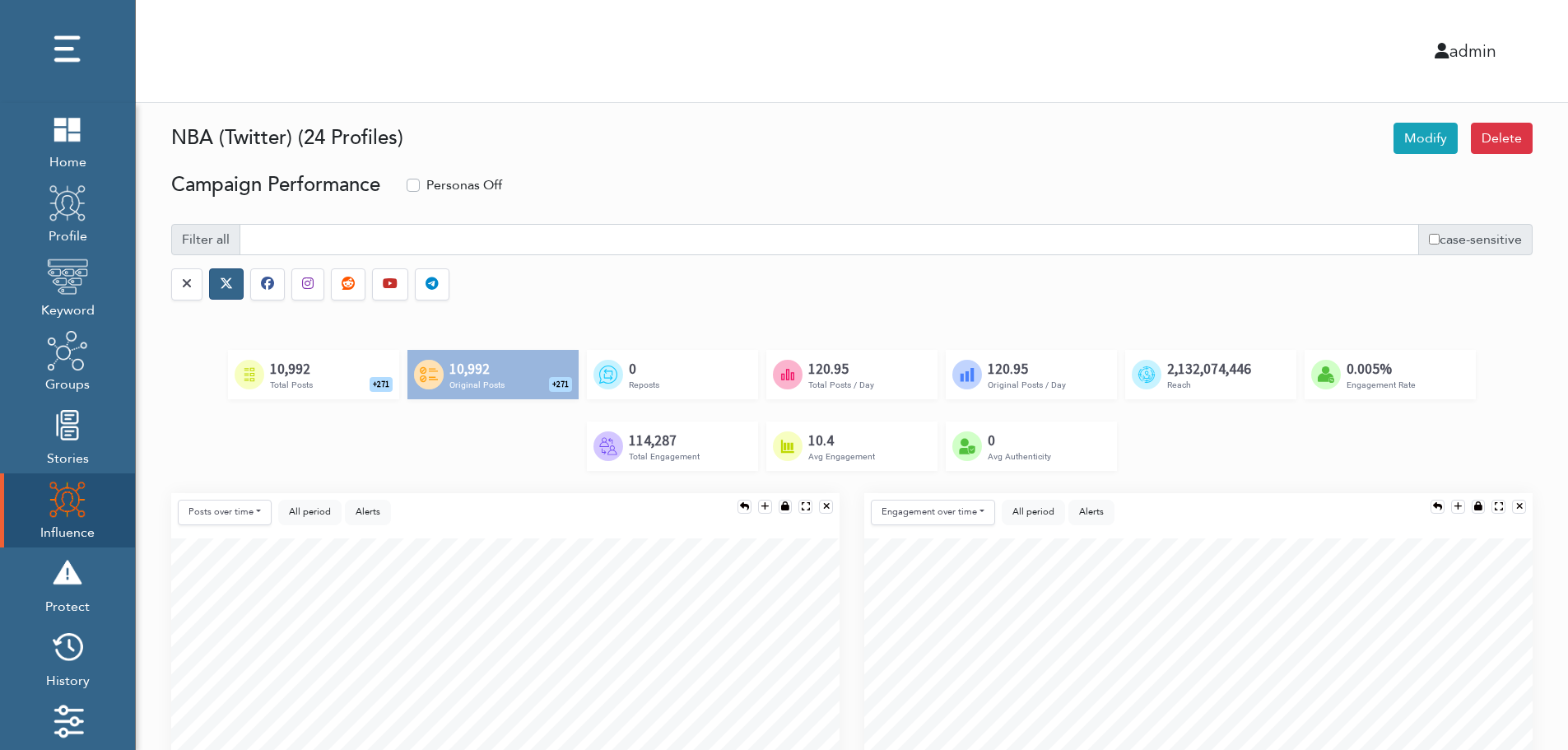
select select "Post comment"
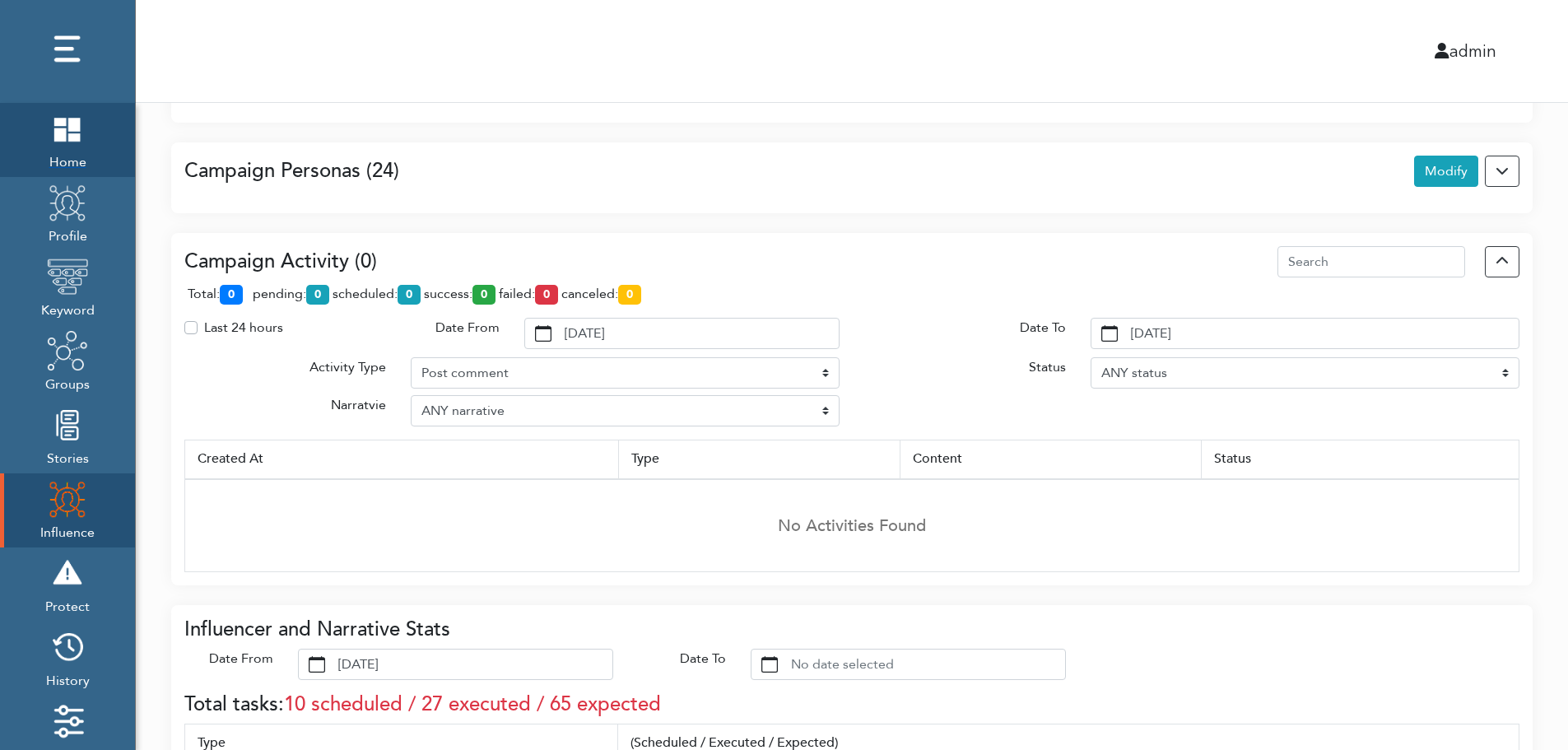
scroll to position [308, 668]
click at [80, 160] on span "Home" at bounding box center [68, 160] width 41 height 23
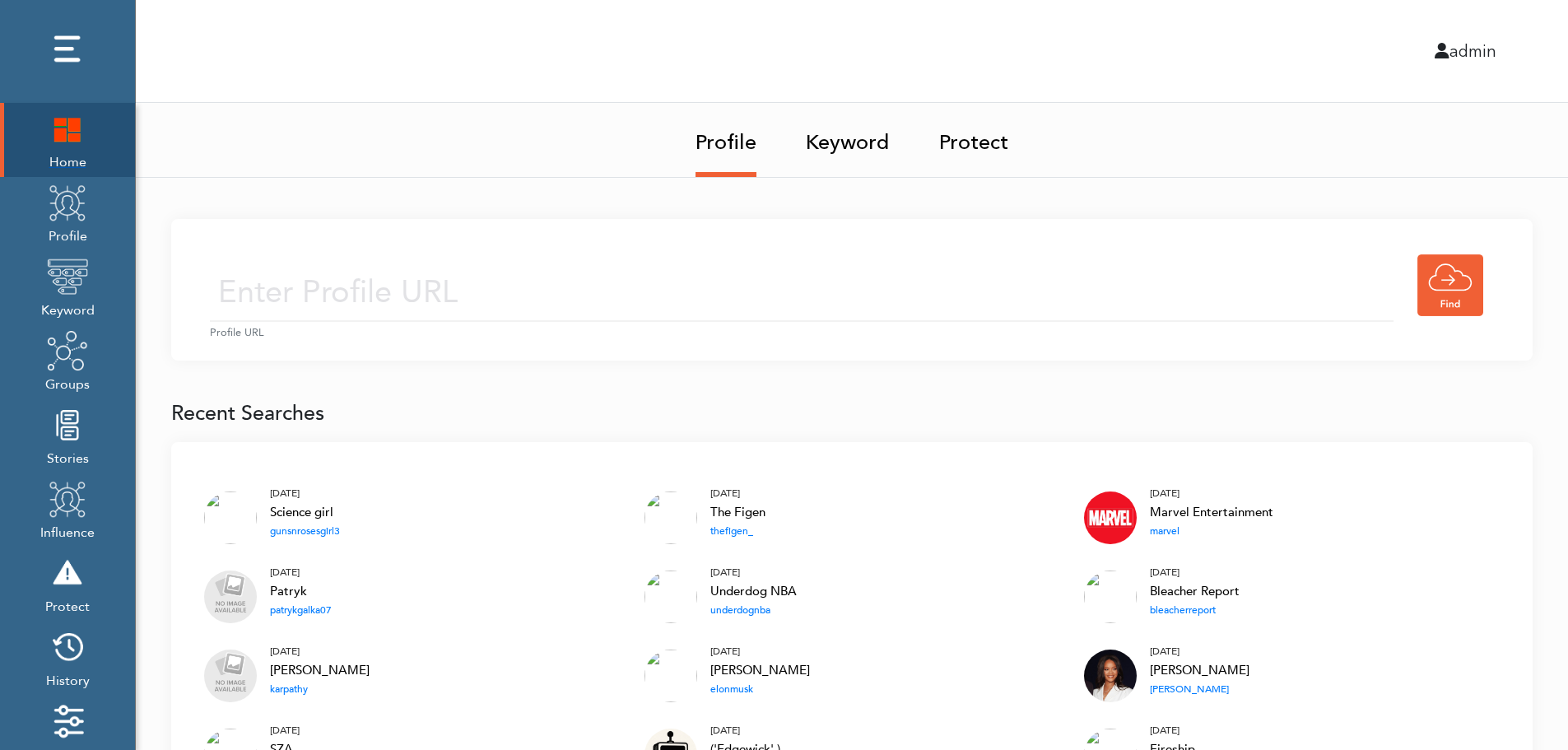
click at [69, 127] on img at bounding box center [68, 129] width 41 height 41
click at [534, 288] on input "text" at bounding box center [802, 292] width 1184 height 59
type input "https://twitter.com/KingJames"
click at [640, 297] on input "https://twitter.com/KingJames" at bounding box center [802, 292] width 1184 height 59
click at [772, 246] on div "https://twitter.com/KingJames Profile URL" at bounding box center [852, 289] width 1362 height 142
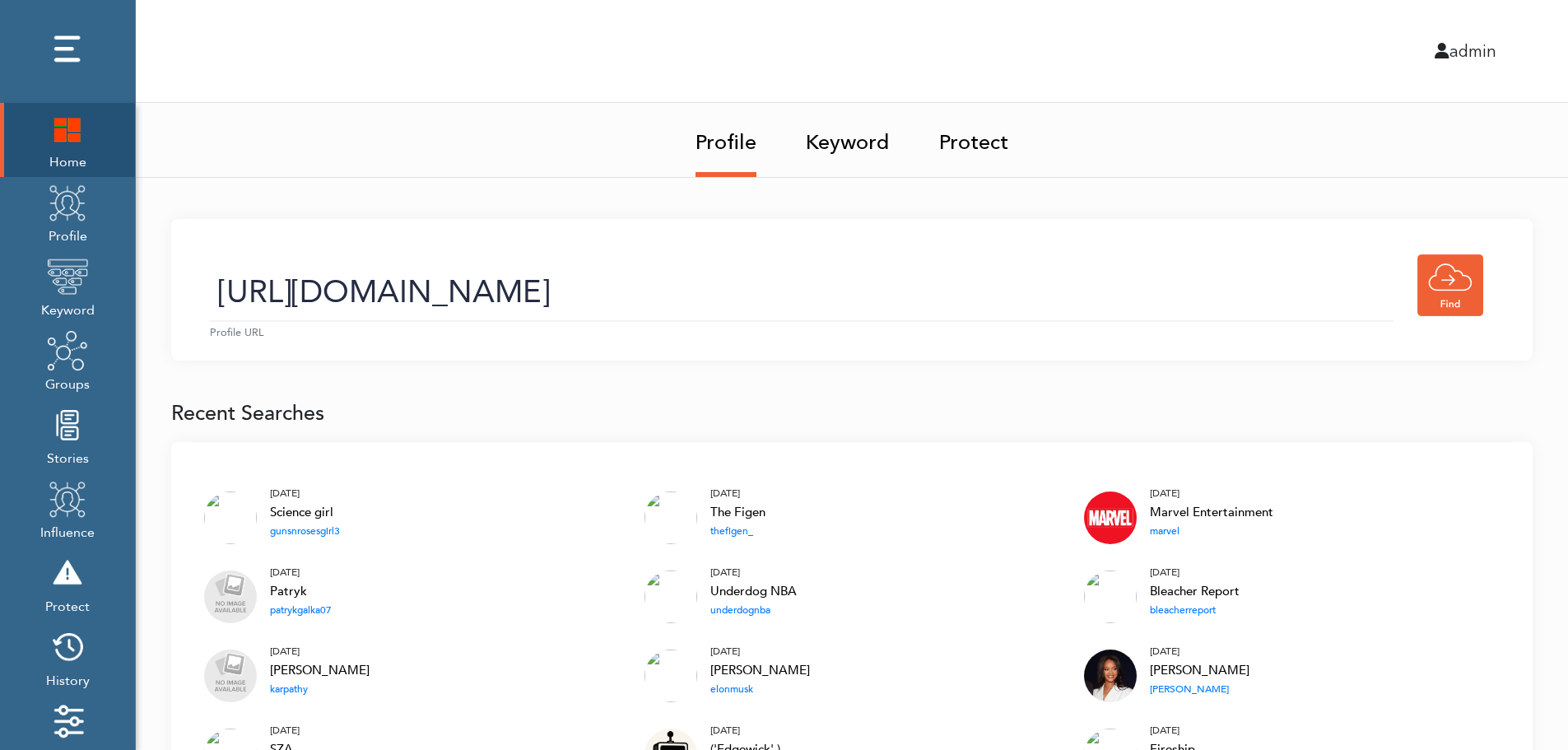
click at [729, 308] on input "https://twitter.com/KingJames" at bounding box center [802, 292] width 1184 height 59
click at [853, 147] on link "Keyword" at bounding box center [848, 137] width 84 height 69
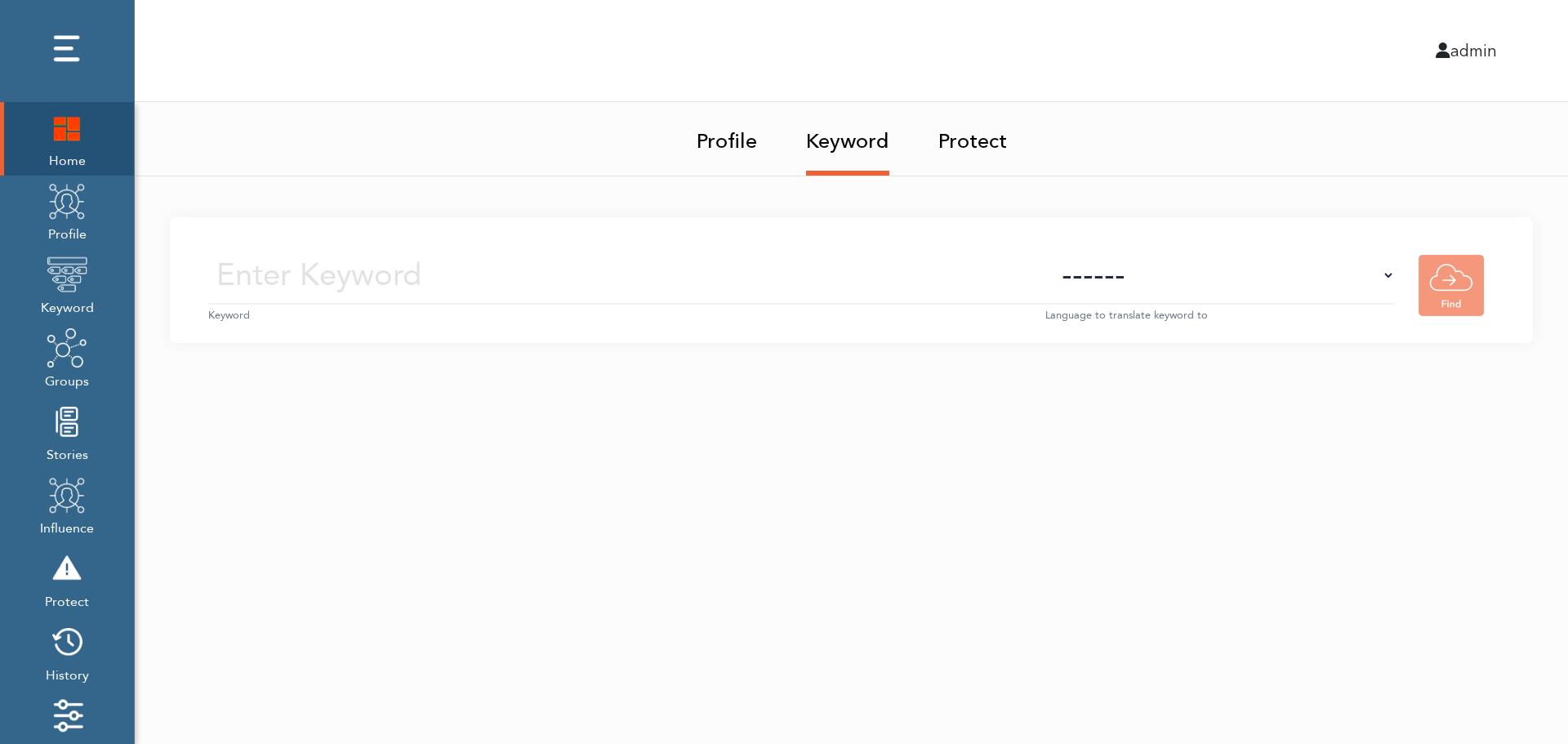
click at [860, 279] on input "text" at bounding box center [627, 275] width 837 height 58
click at [70, 221] on img at bounding box center [67, 201] width 41 height 41
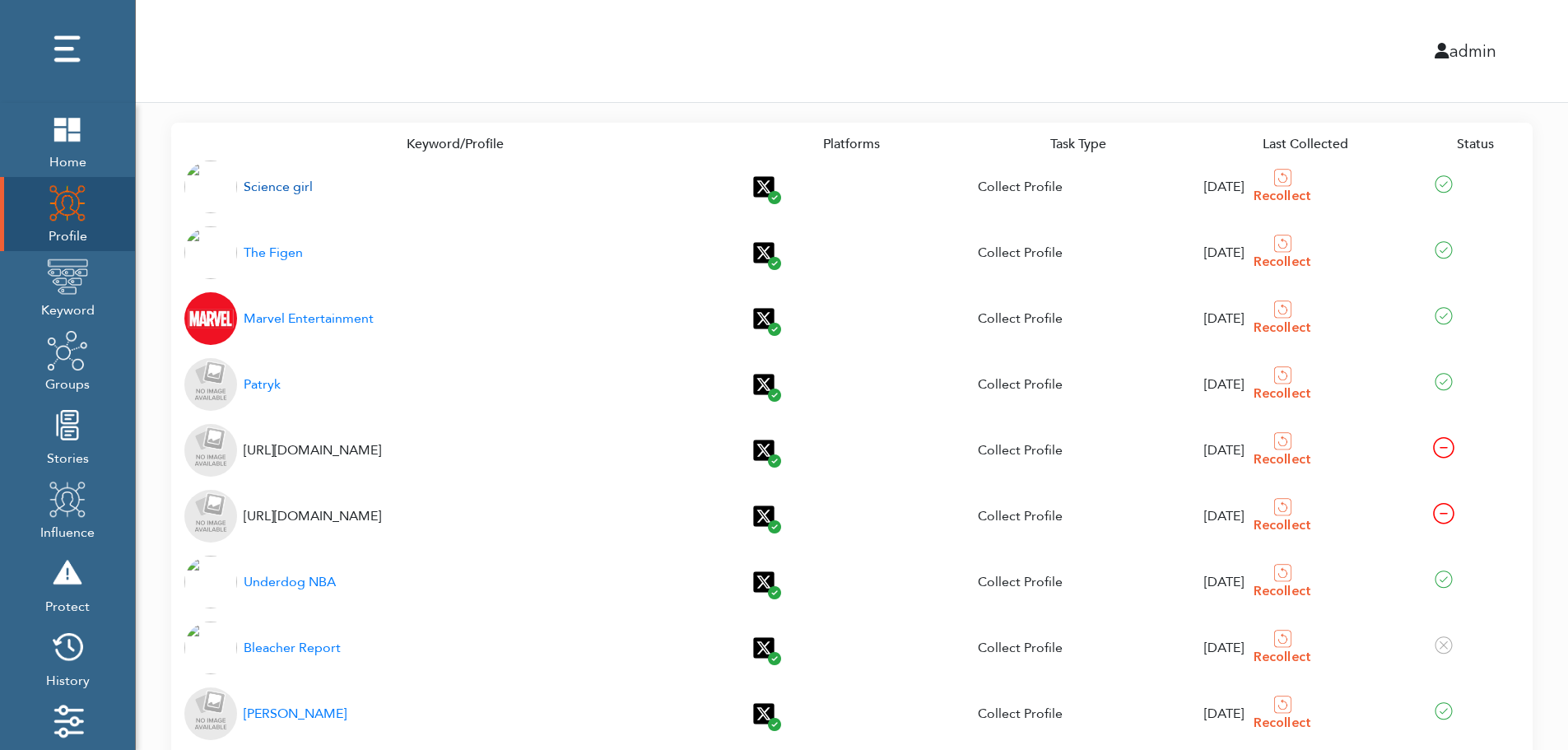
click at [269, 188] on div "Science girl" at bounding box center [278, 187] width 69 height 20
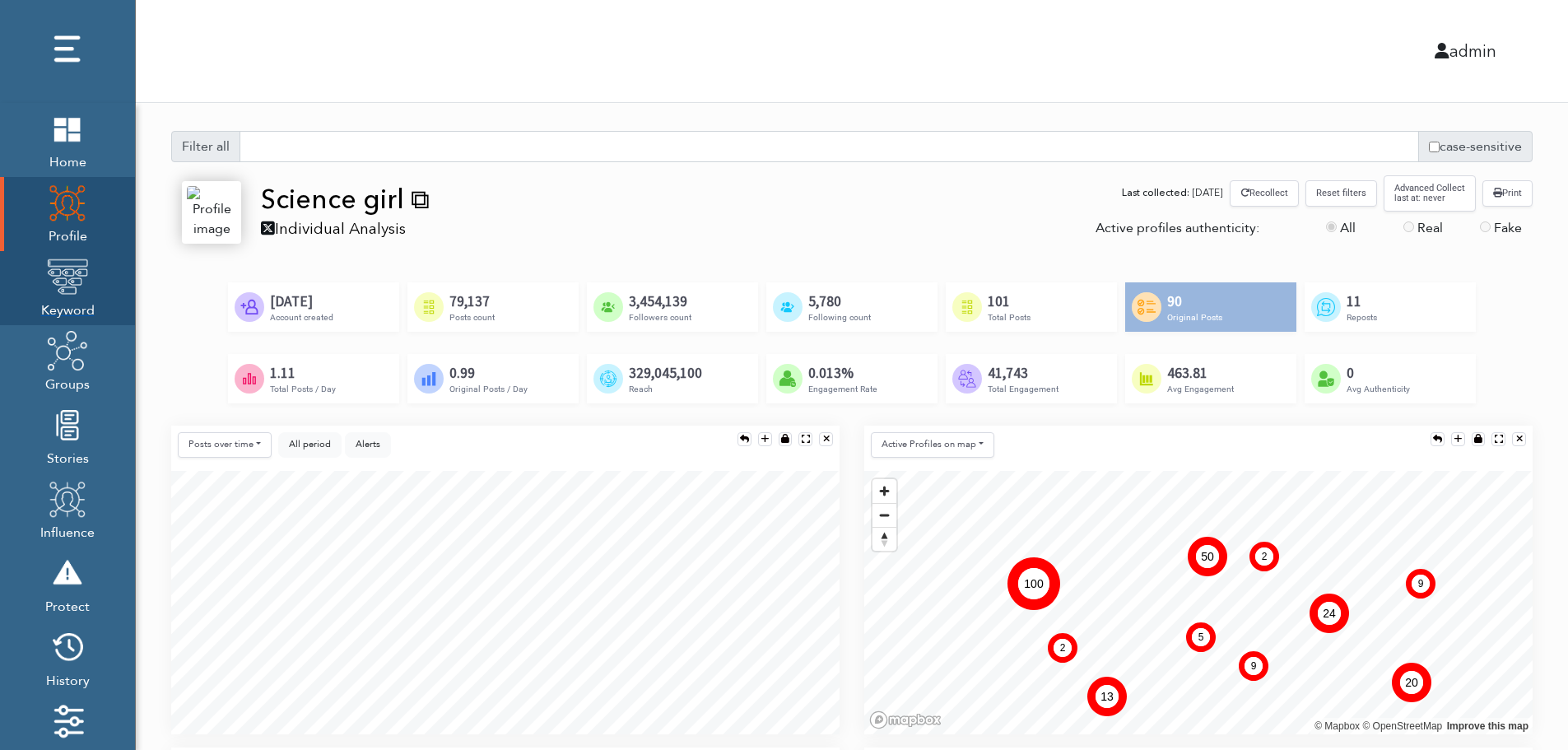
click at [62, 291] on img at bounding box center [68, 277] width 41 height 41
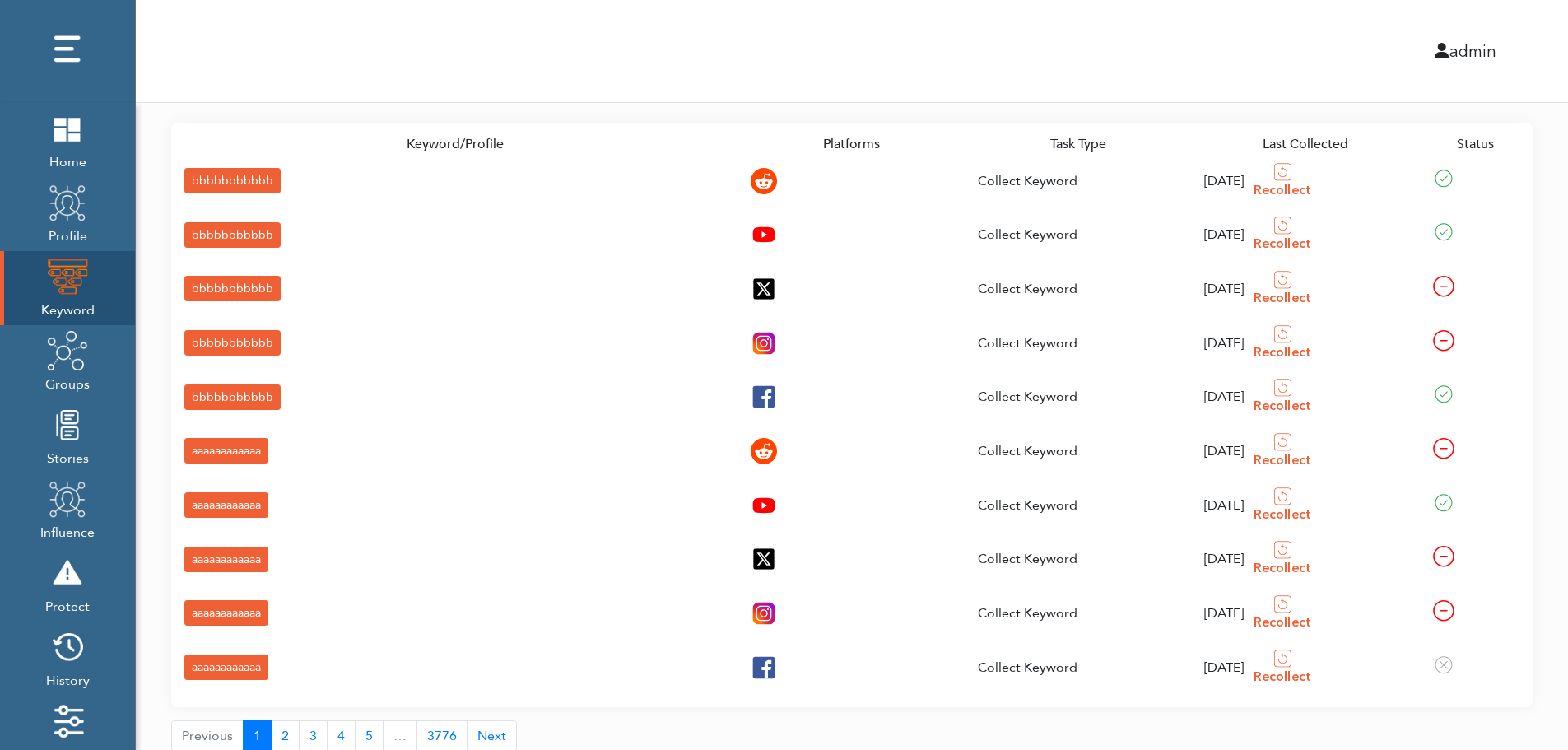
click at [200, 178] on div "bbbbbbbbbbb" at bounding box center [233, 180] width 96 height 25
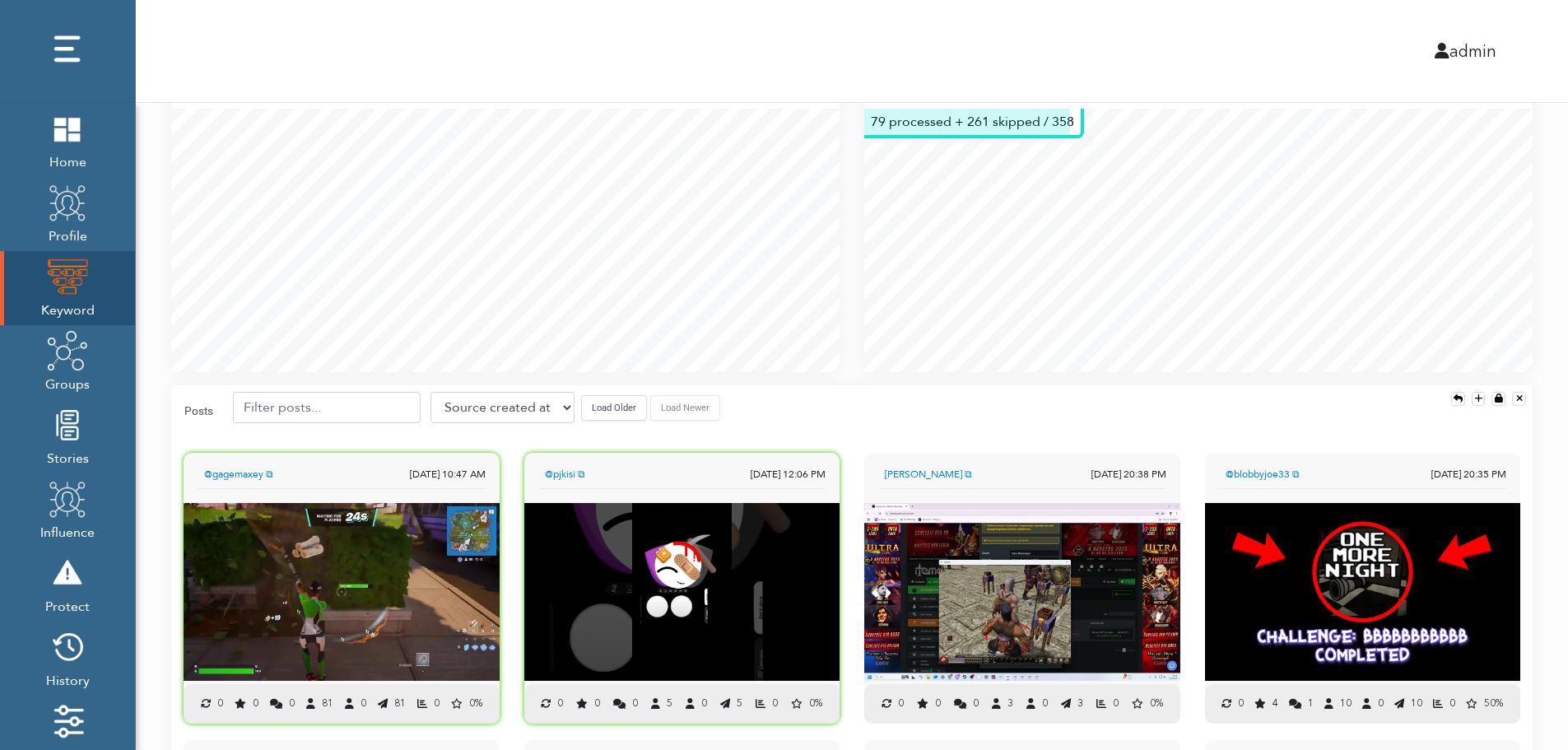
scroll to position [389, 0]
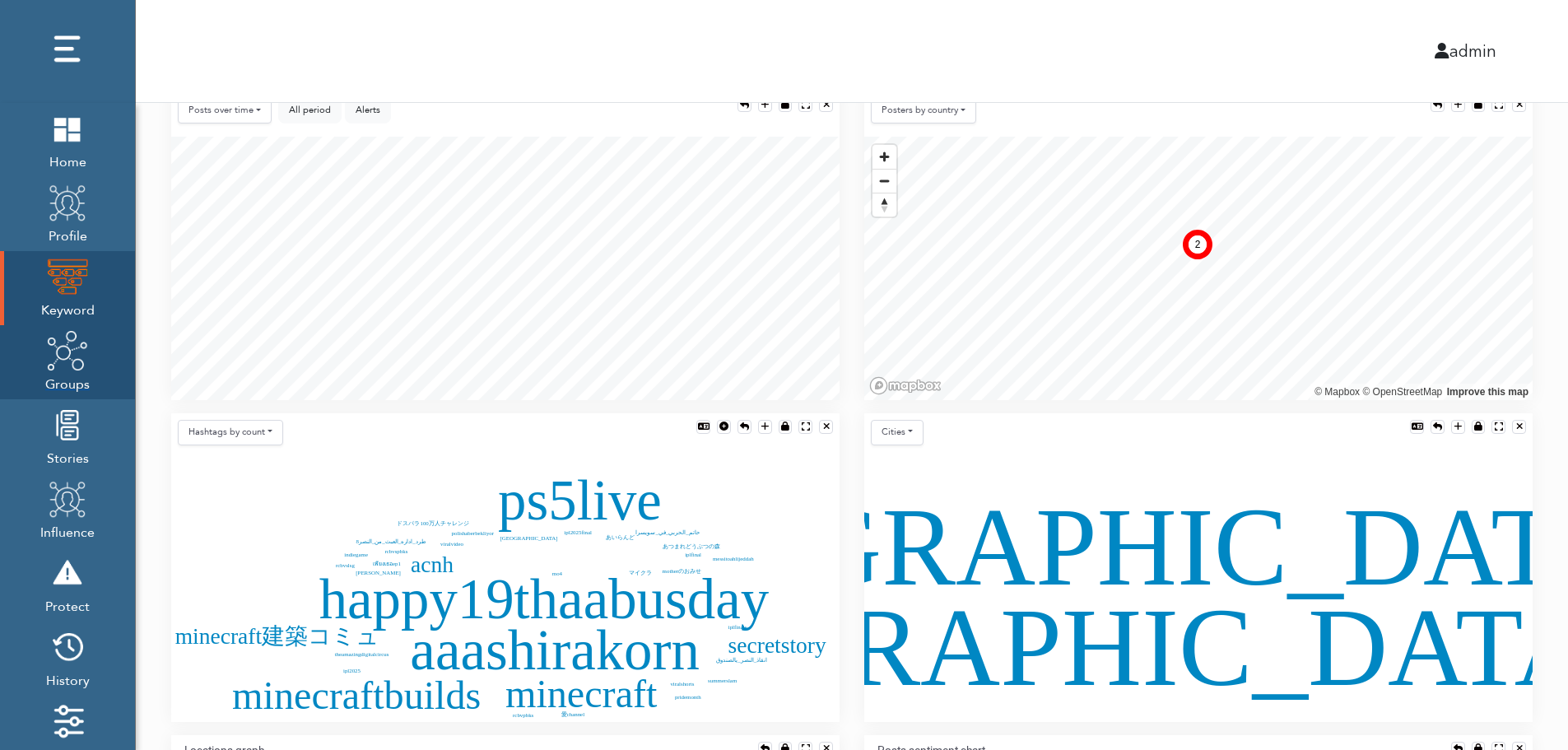
click at [65, 368] on img at bounding box center [68, 351] width 41 height 41
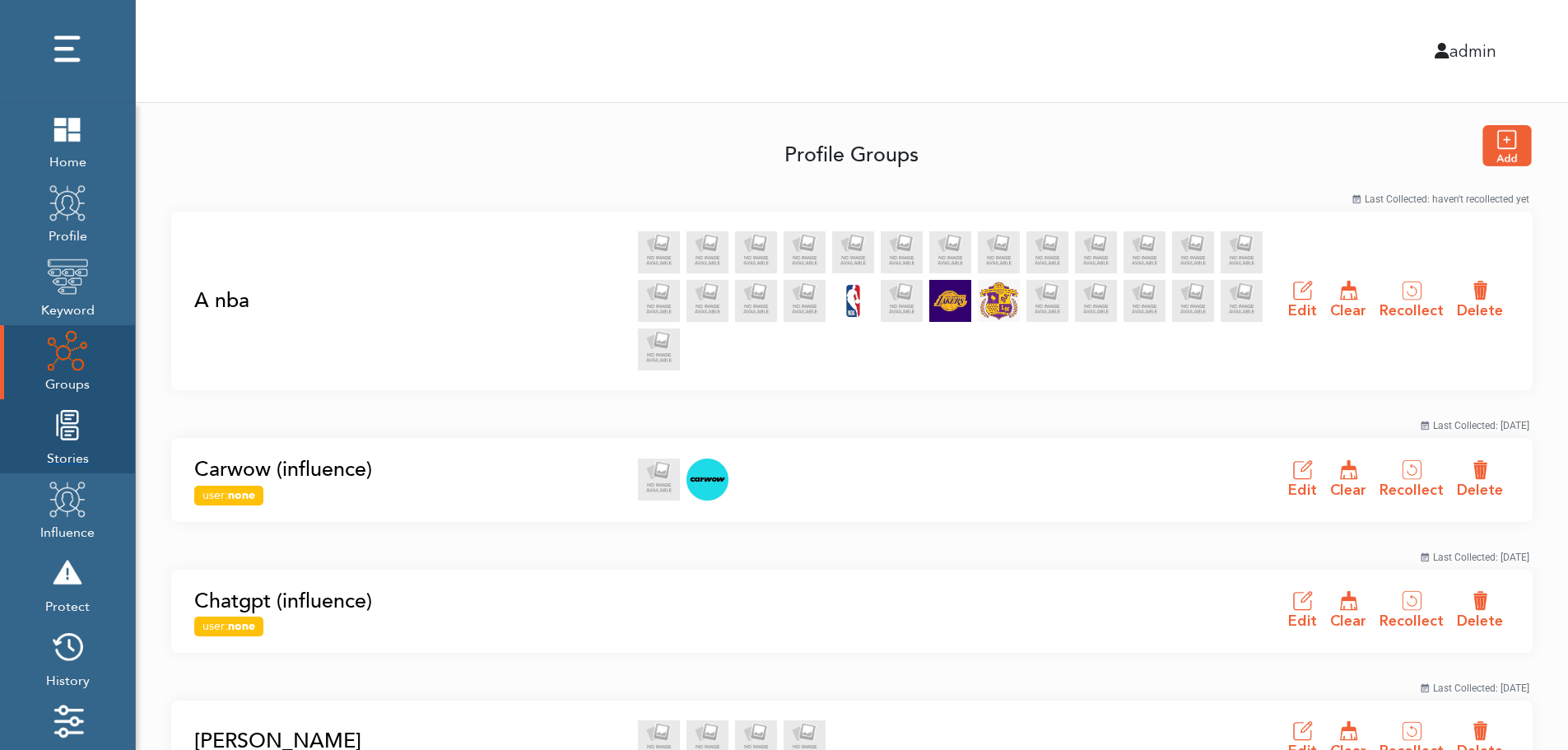
click at [62, 444] on img at bounding box center [68, 425] width 41 height 41
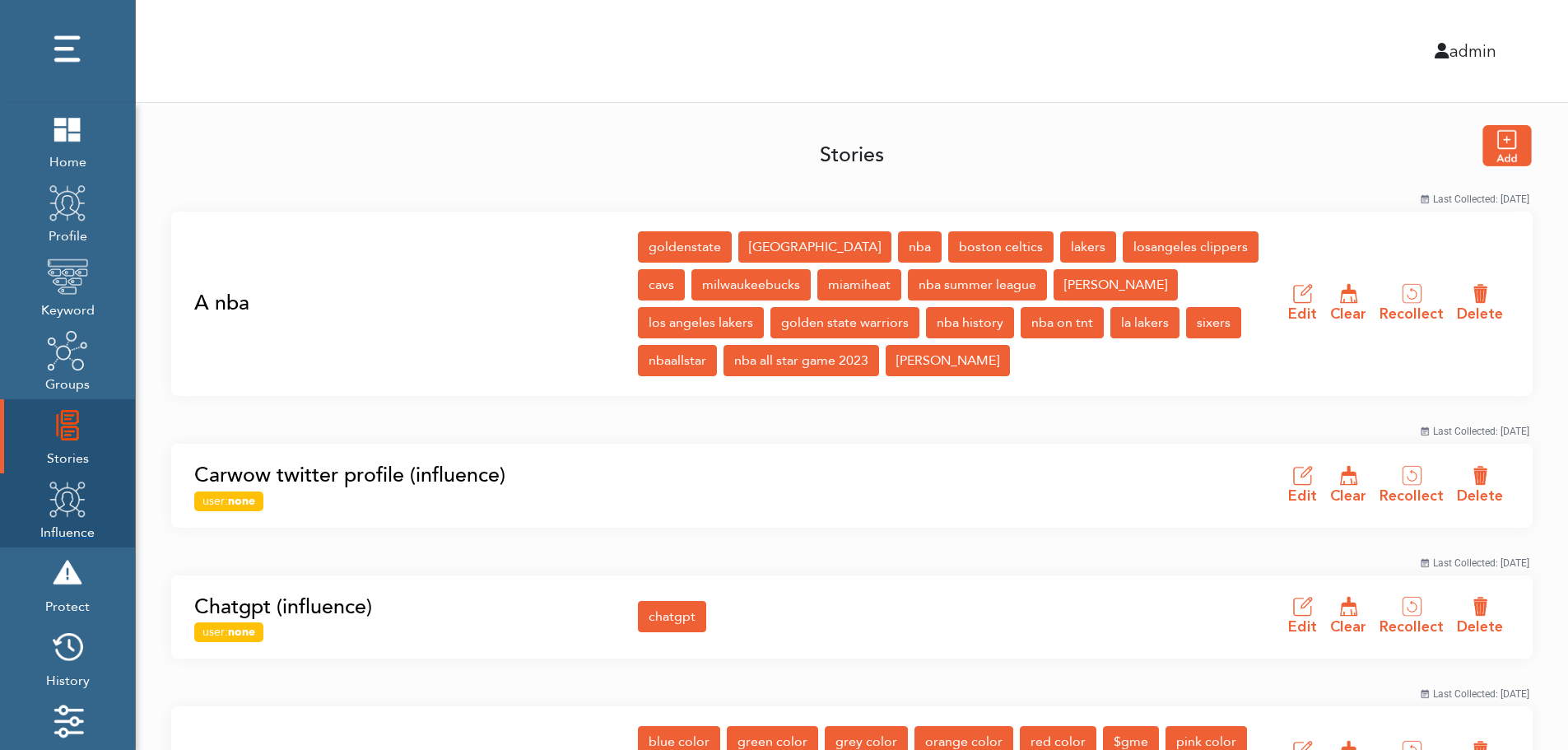
click at [61, 513] on img at bounding box center [68, 498] width 41 height 41
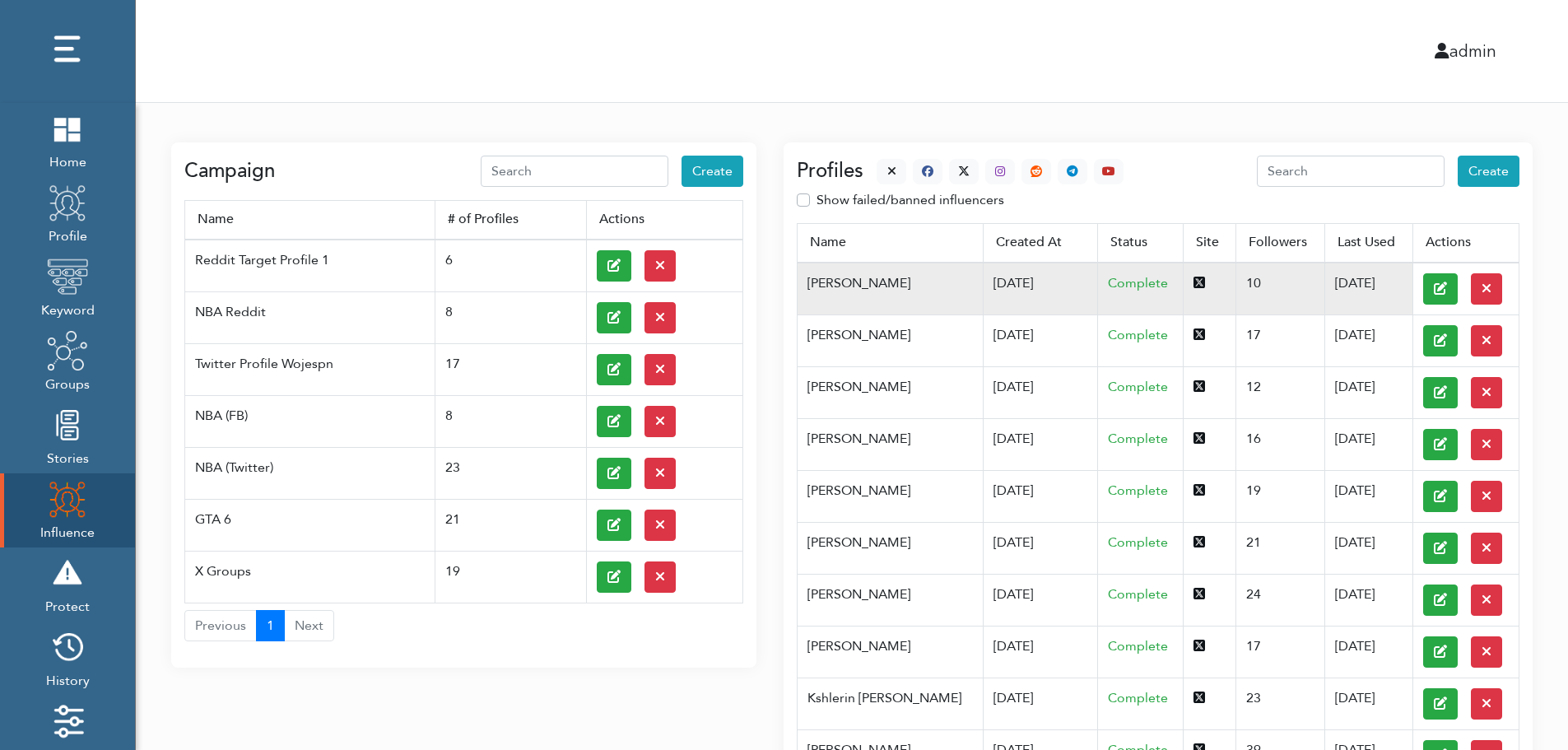
click at [983, 281] on td "07/03/2025" at bounding box center [1040, 288] width 115 height 52
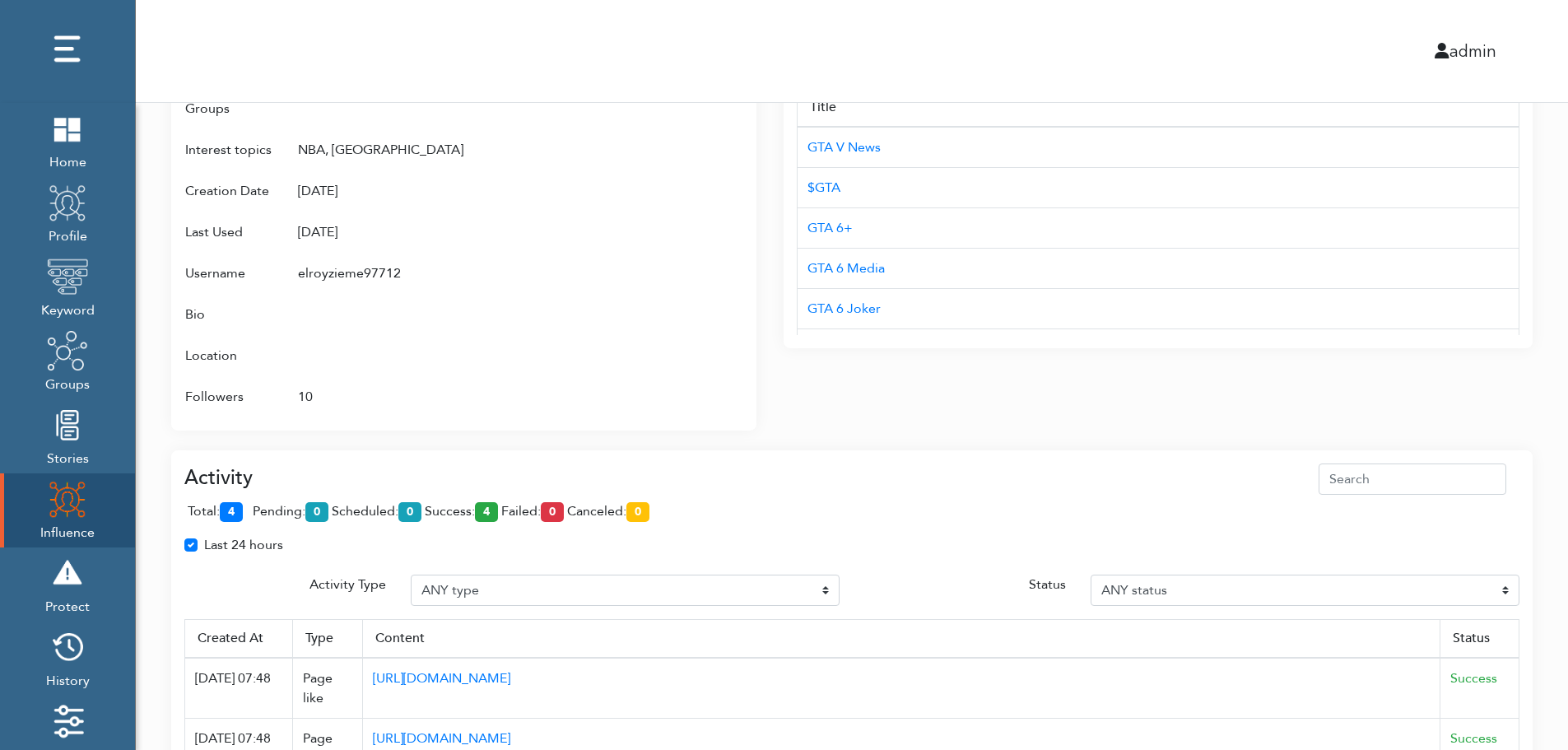
scroll to position [1065, 0]
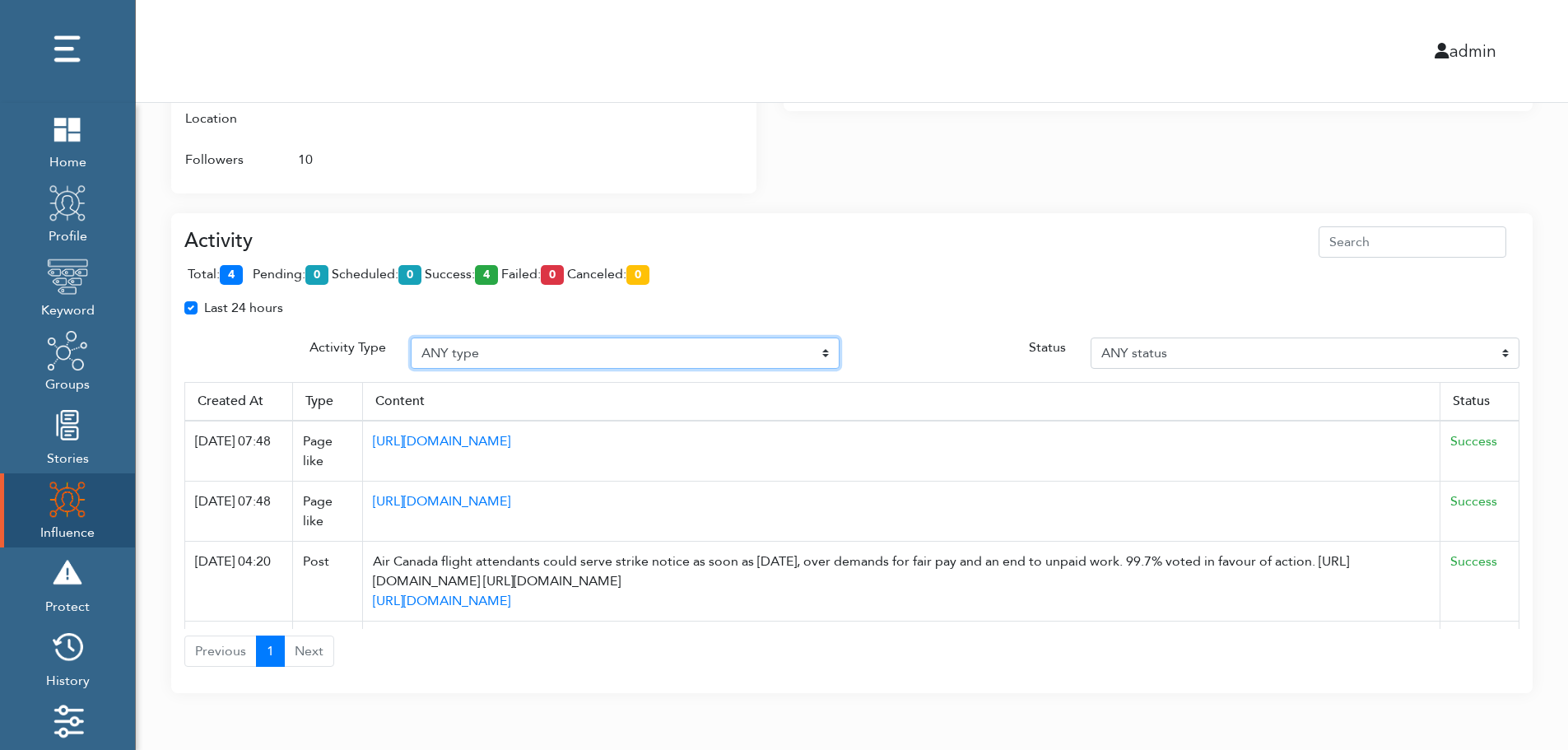
click at [534, 351] on select "ANY type Post Like Post Post comment Comment like Post Share Follow Unfollow Pa…" at bounding box center [626, 352] width 429 height 32
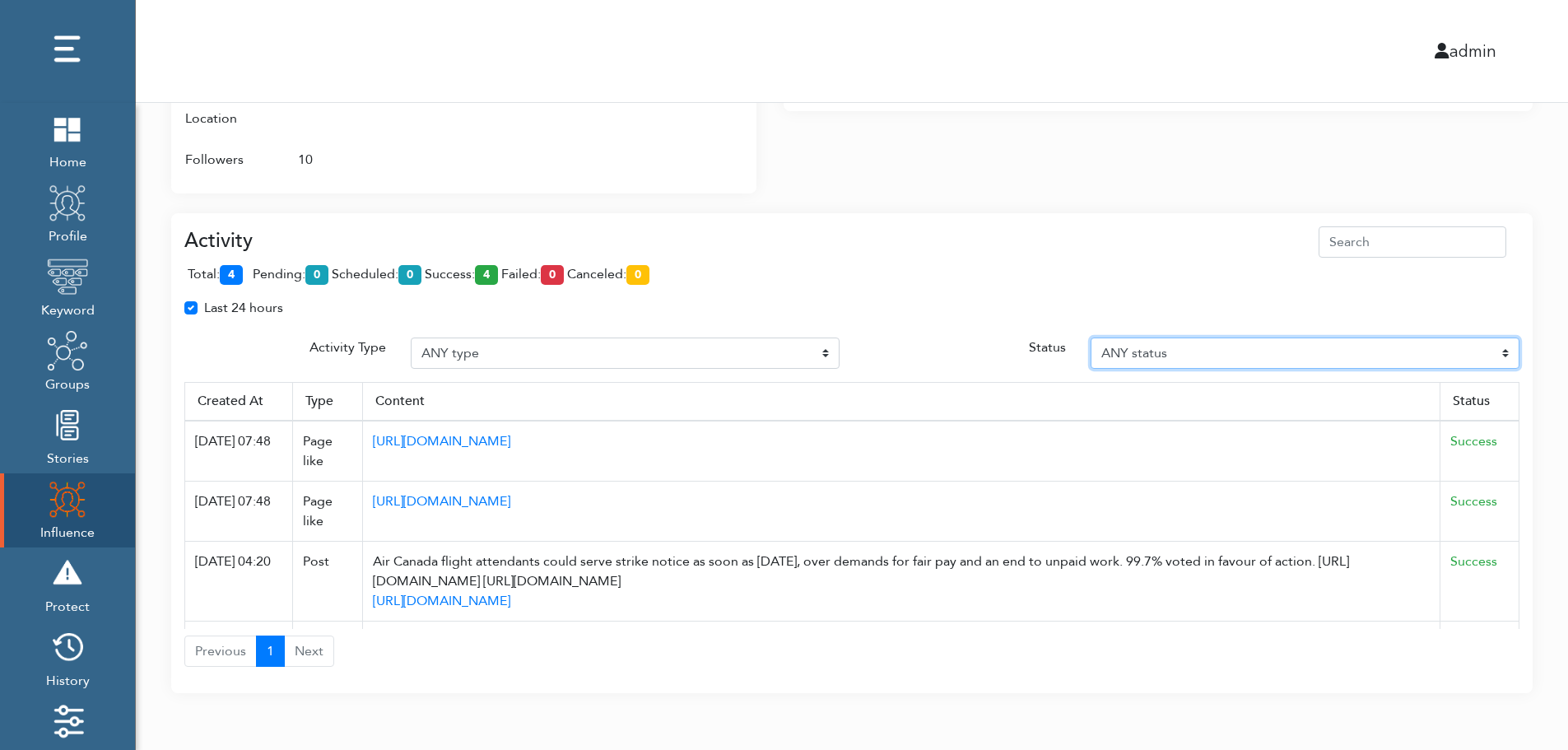
click at [1228, 351] on select "ANY status Pending Scheduled Success Failed Canceled Unknown" at bounding box center [1306, 352] width 429 height 32
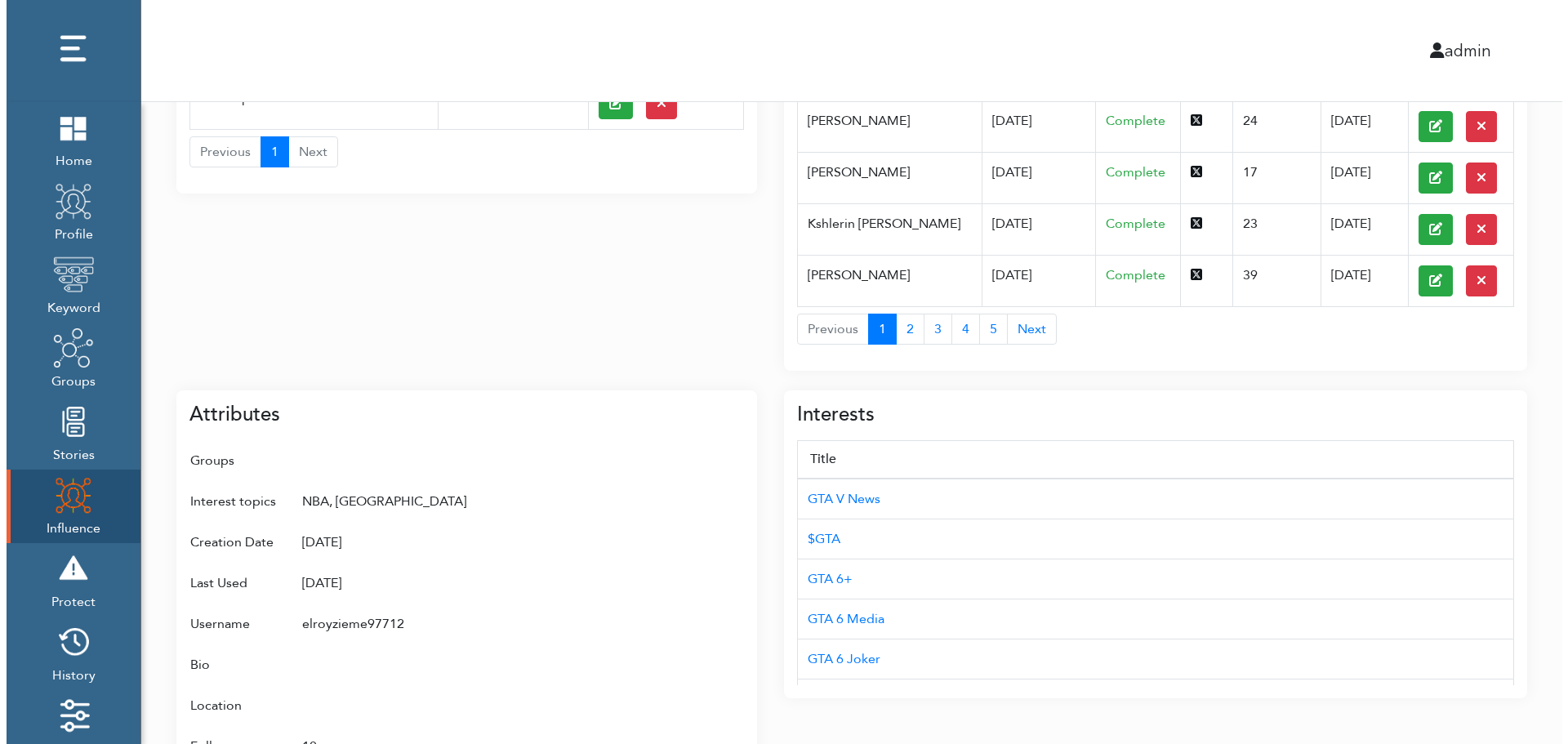
scroll to position [0, 0]
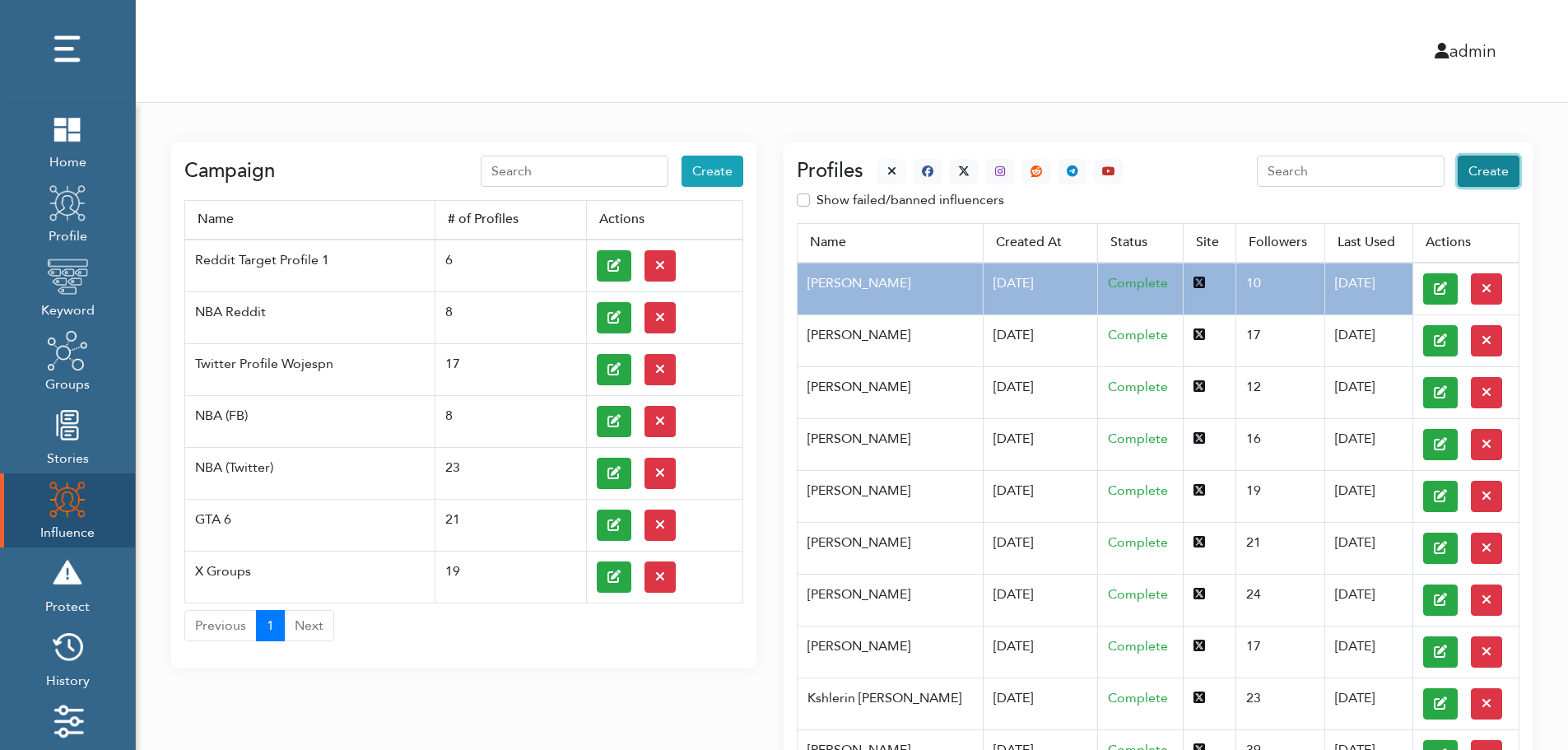
click at [1491, 172] on span "Create" at bounding box center [1489, 171] width 41 height 18
select select "primary"
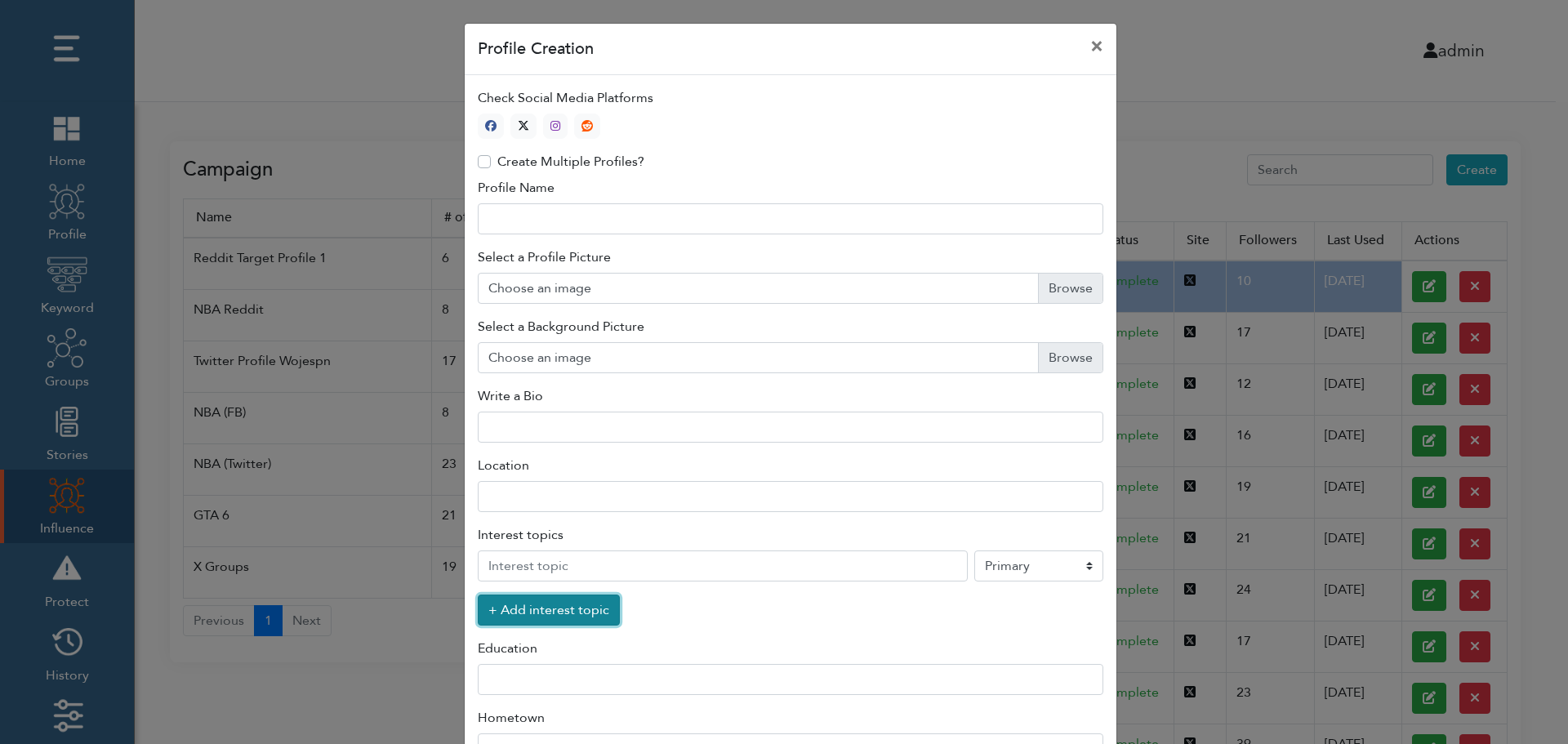
click at [539, 614] on button "+ Add interest topic" at bounding box center [548, 610] width 142 height 31
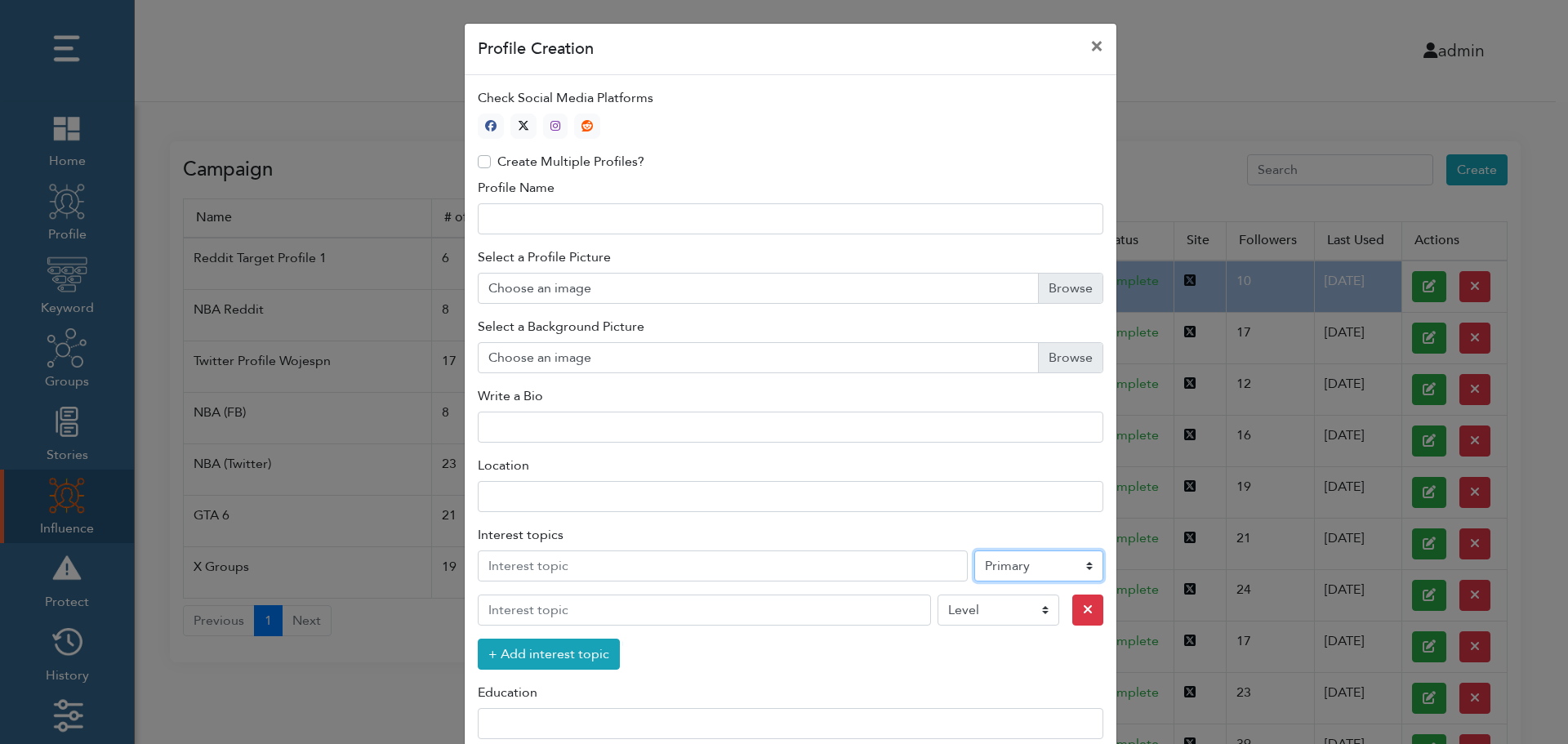
click at [1014, 569] on select "Level Primary Secondary Tertiary" at bounding box center [1038, 565] width 129 height 31
click at [519, 123] on icon "button" at bounding box center [523, 125] width 12 height 12
type input "1"
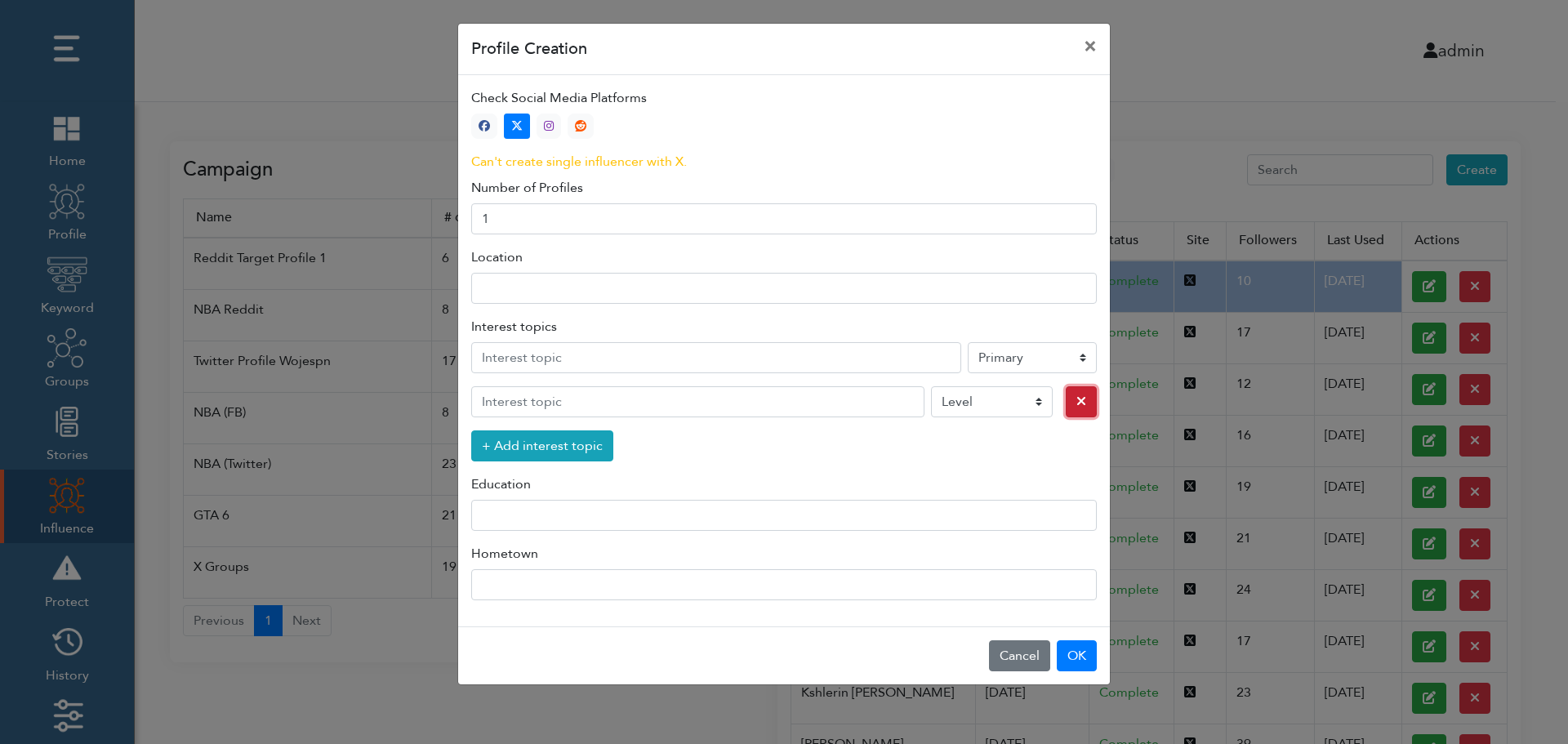
click at [1076, 403] on icon "button" at bounding box center [1081, 401] width 10 height 13
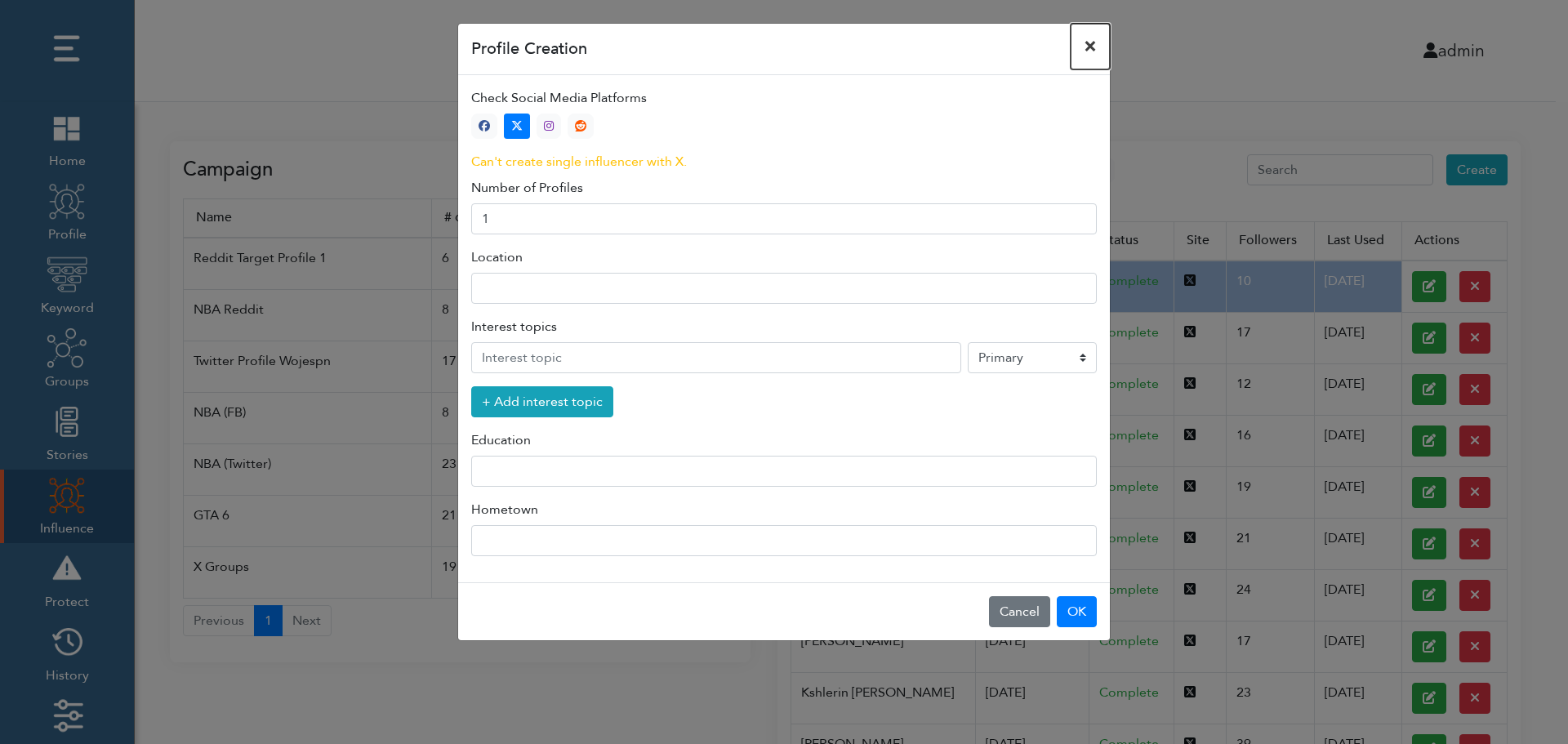
click at [1091, 45] on button "×" at bounding box center [1090, 46] width 39 height 46
select select "primary"
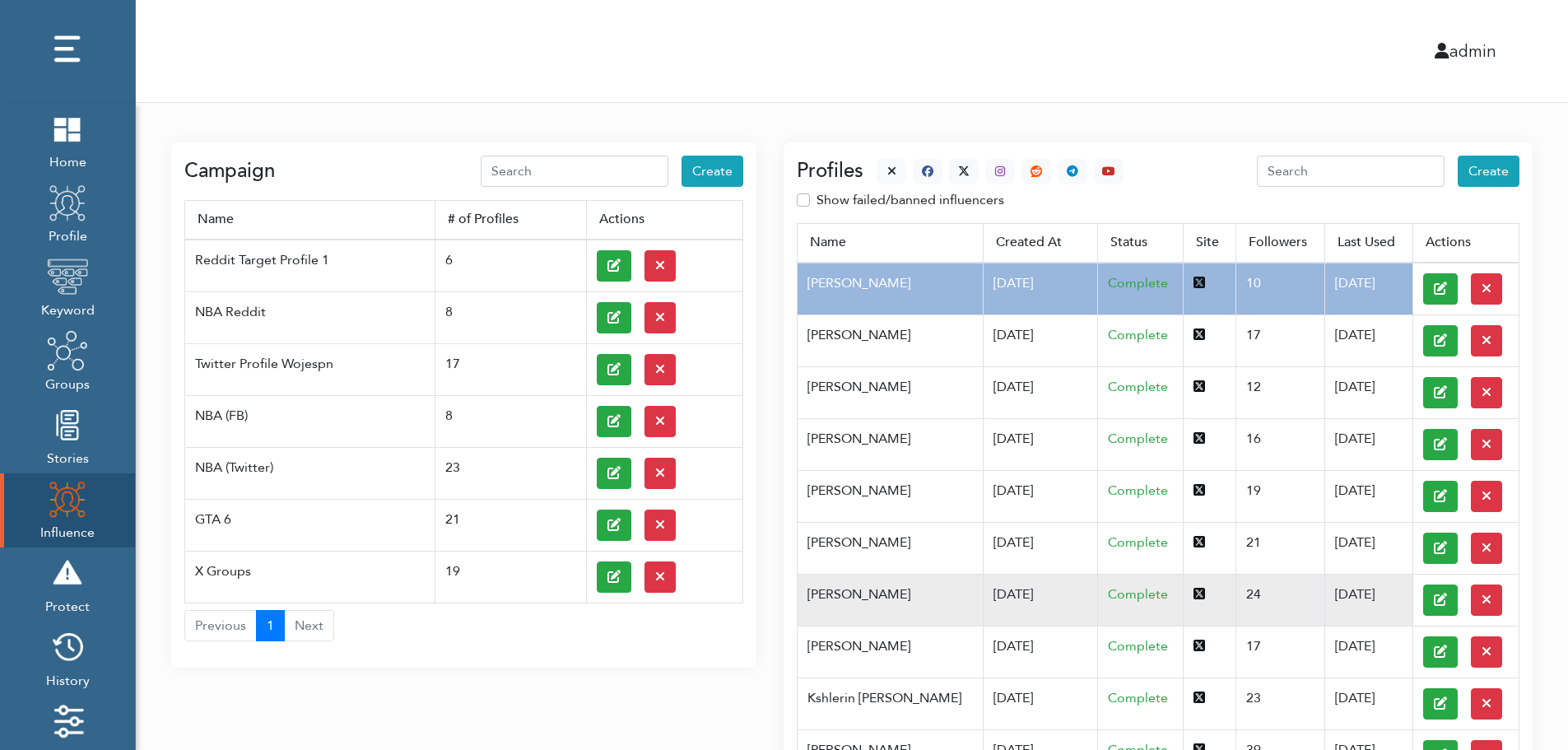
click at [881, 592] on td "Kunze Leigh" at bounding box center [890, 599] width 185 height 52
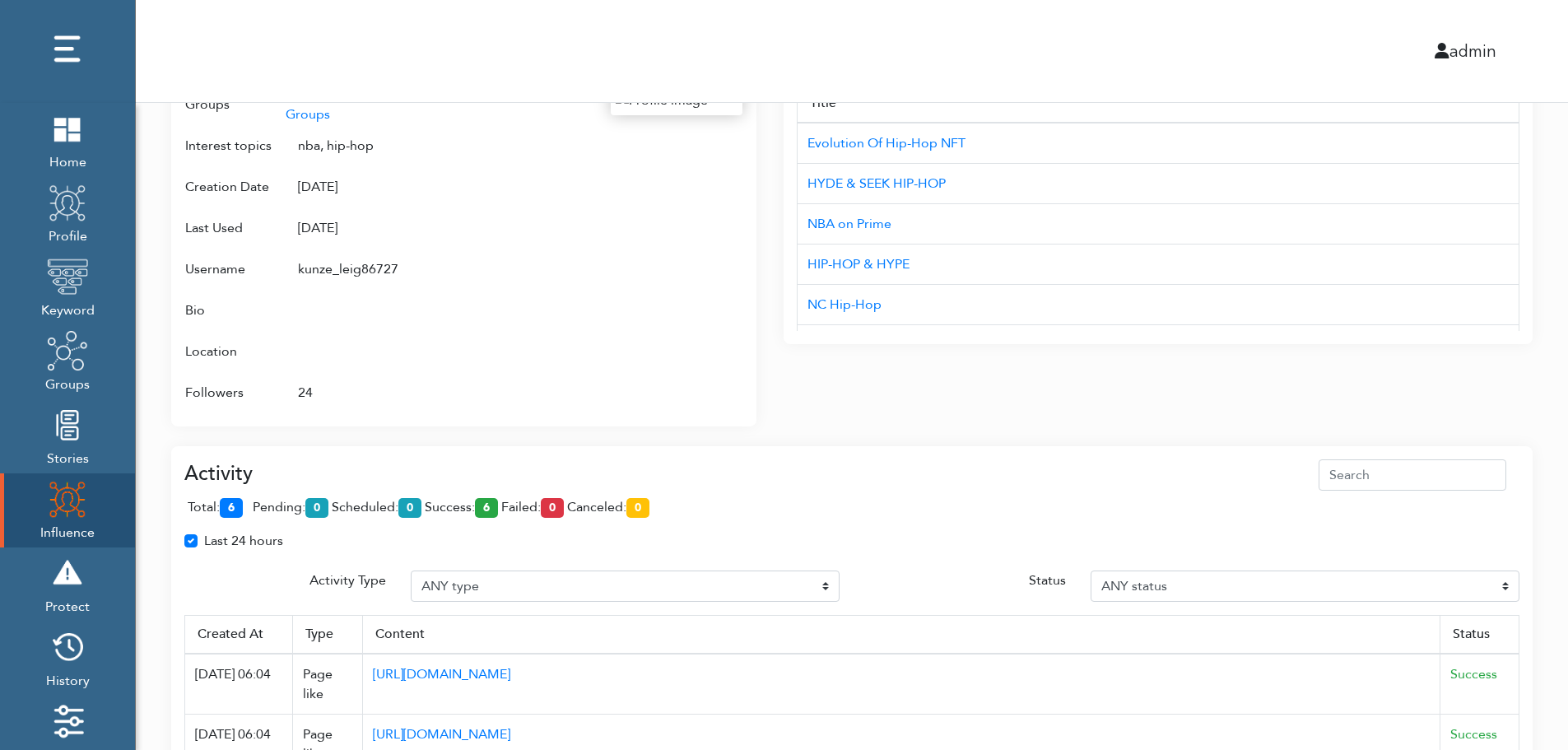
scroll to position [1065, 0]
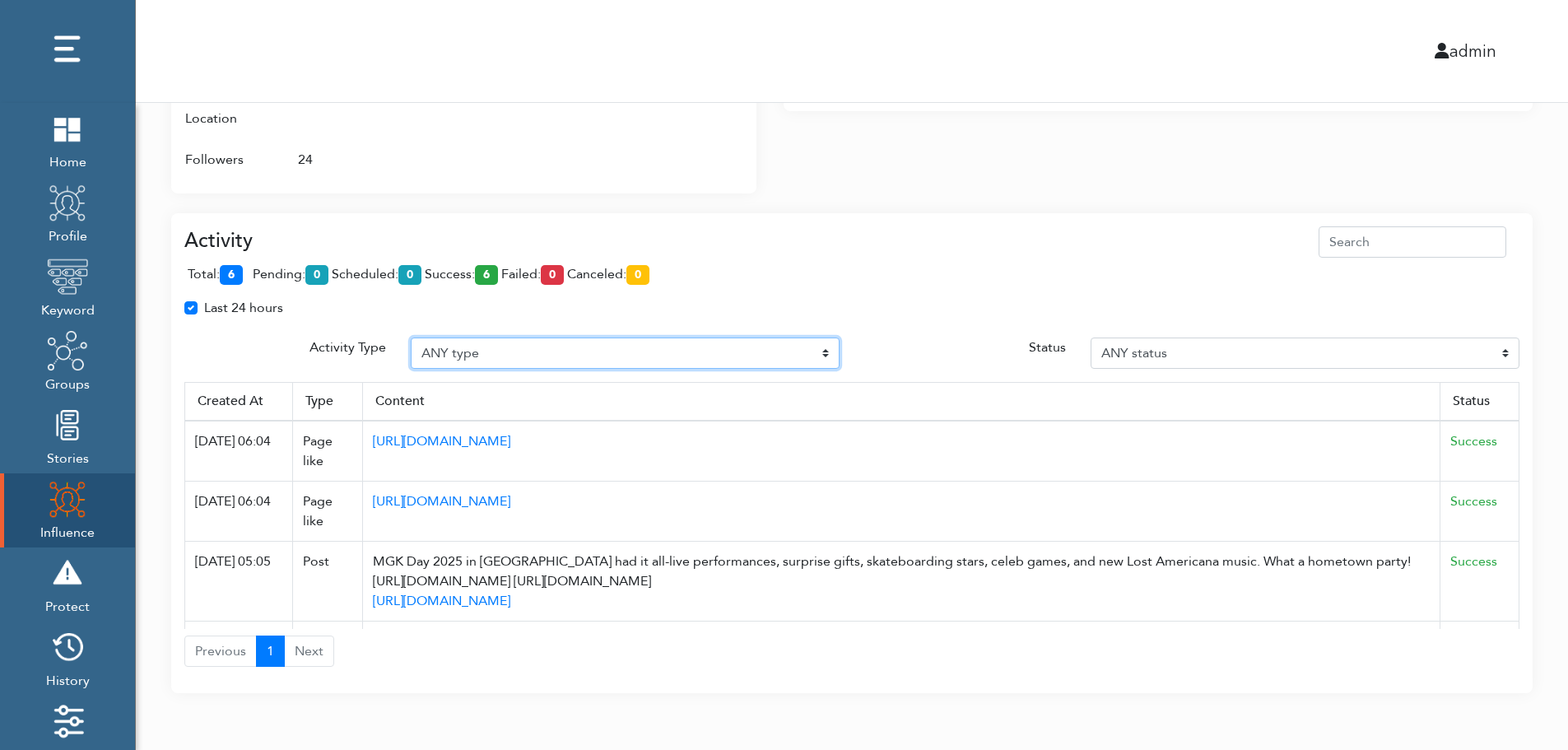
click at [500, 347] on select "ANY type Post Like Post Post comment Comment like Post Share Follow Unfollow Pa…" at bounding box center [626, 352] width 429 height 32
select select "Post"
click at [411, 337] on select "ANY type Post Like Post Post comment Comment like Post Share Follow Unfollow Pa…" at bounding box center [626, 352] width 429 height 32
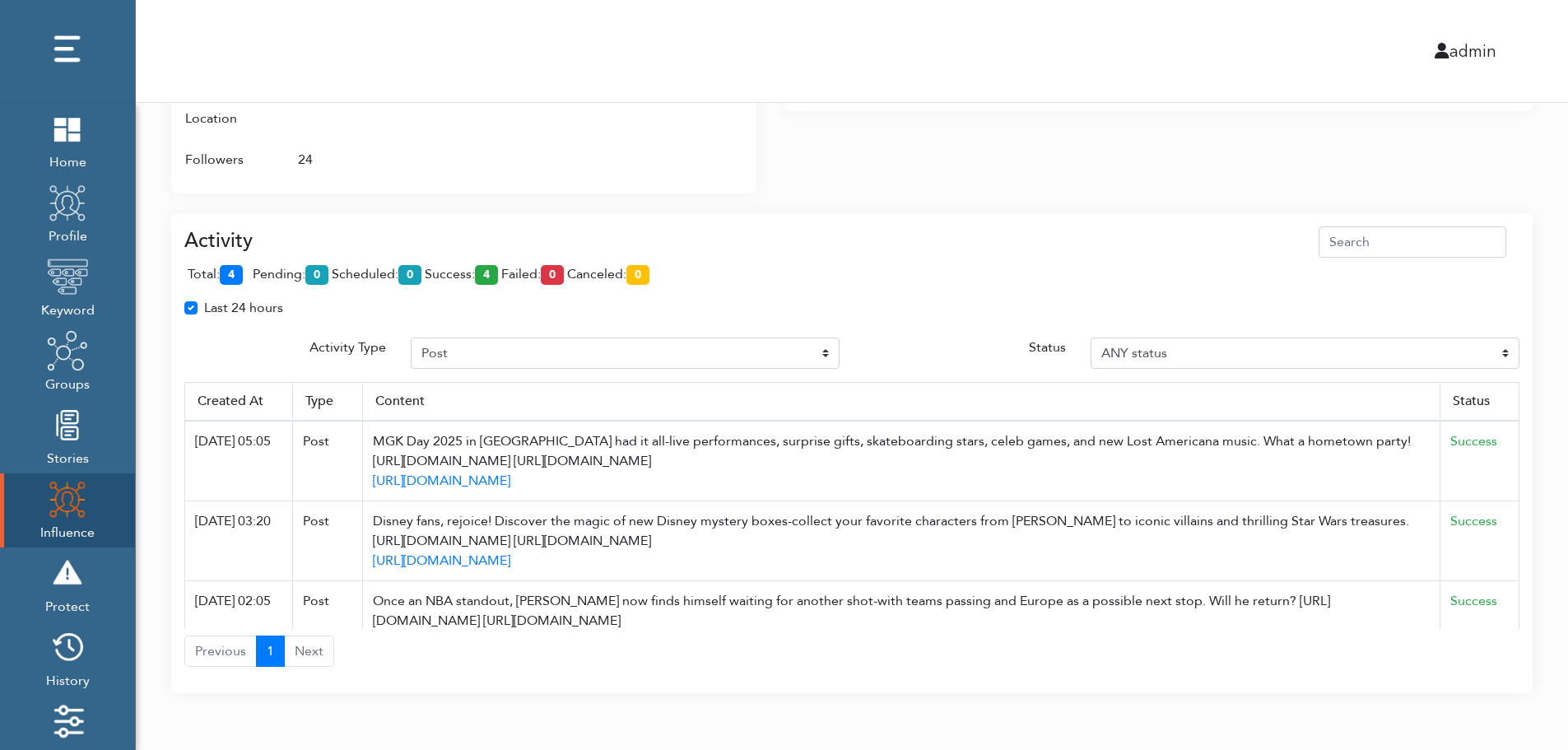
click at [247, 358] on div "Activity Type" at bounding box center [285, 352] width 226 height 32
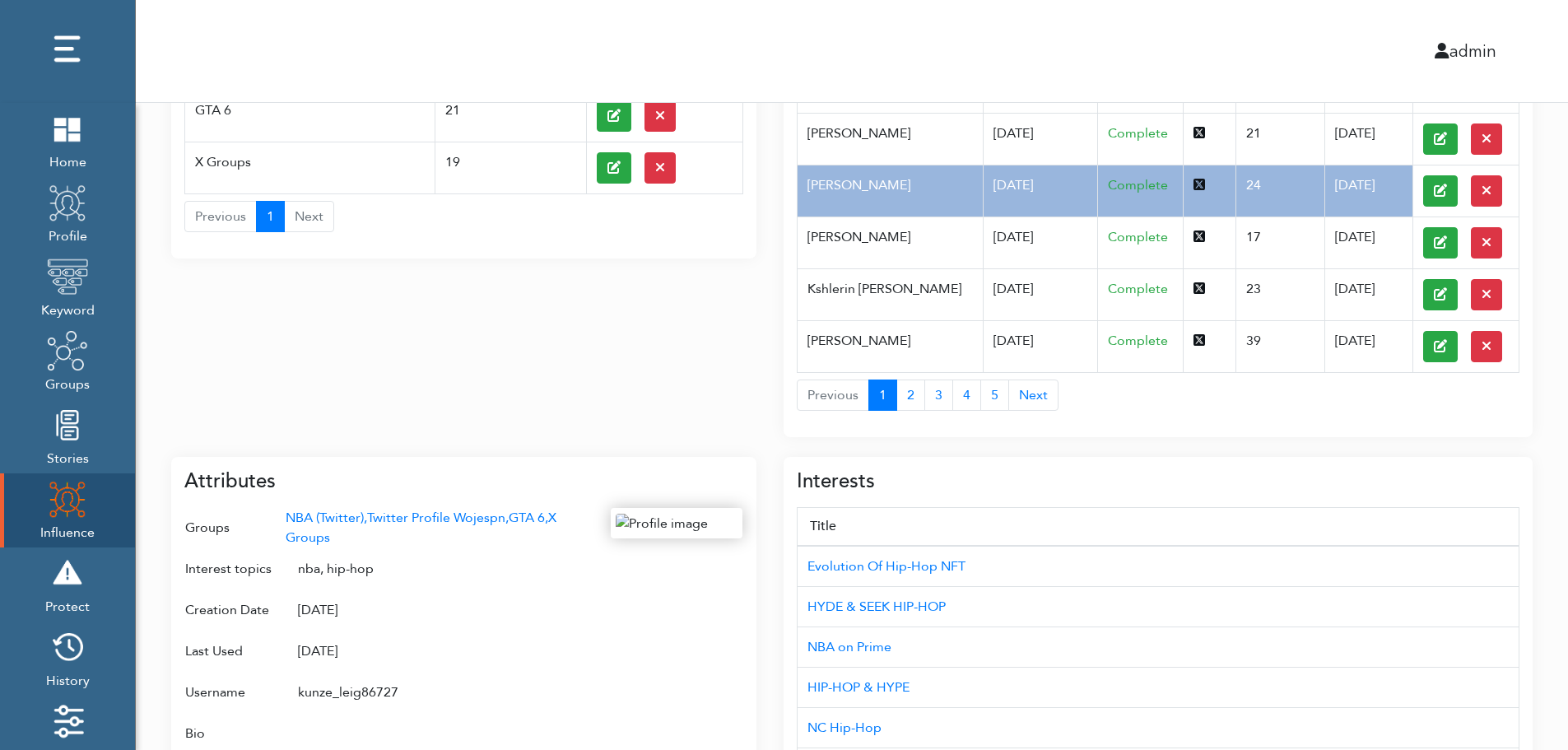
scroll to position [0, 0]
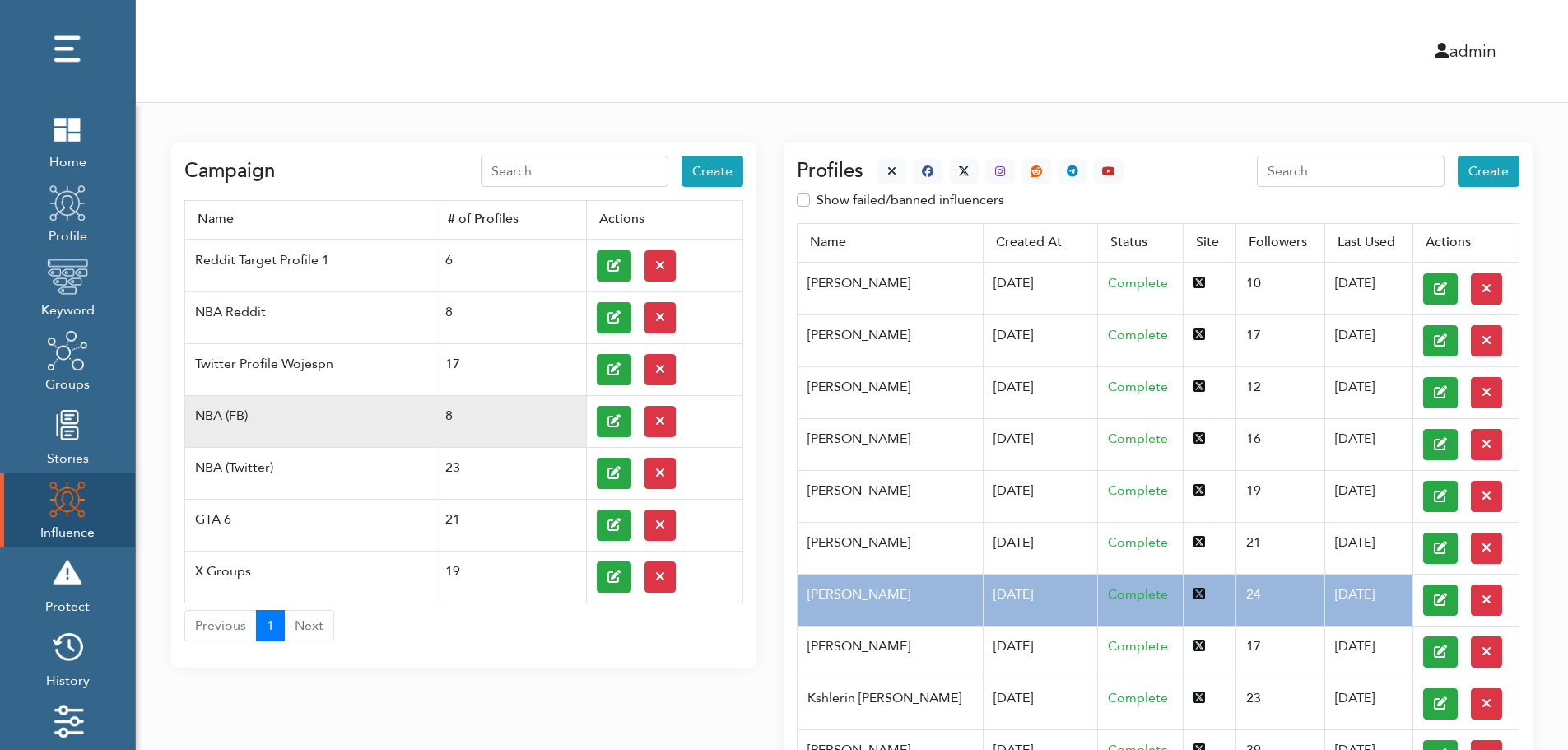
click at [592, 419] on td at bounding box center [664, 421] width 156 height 52
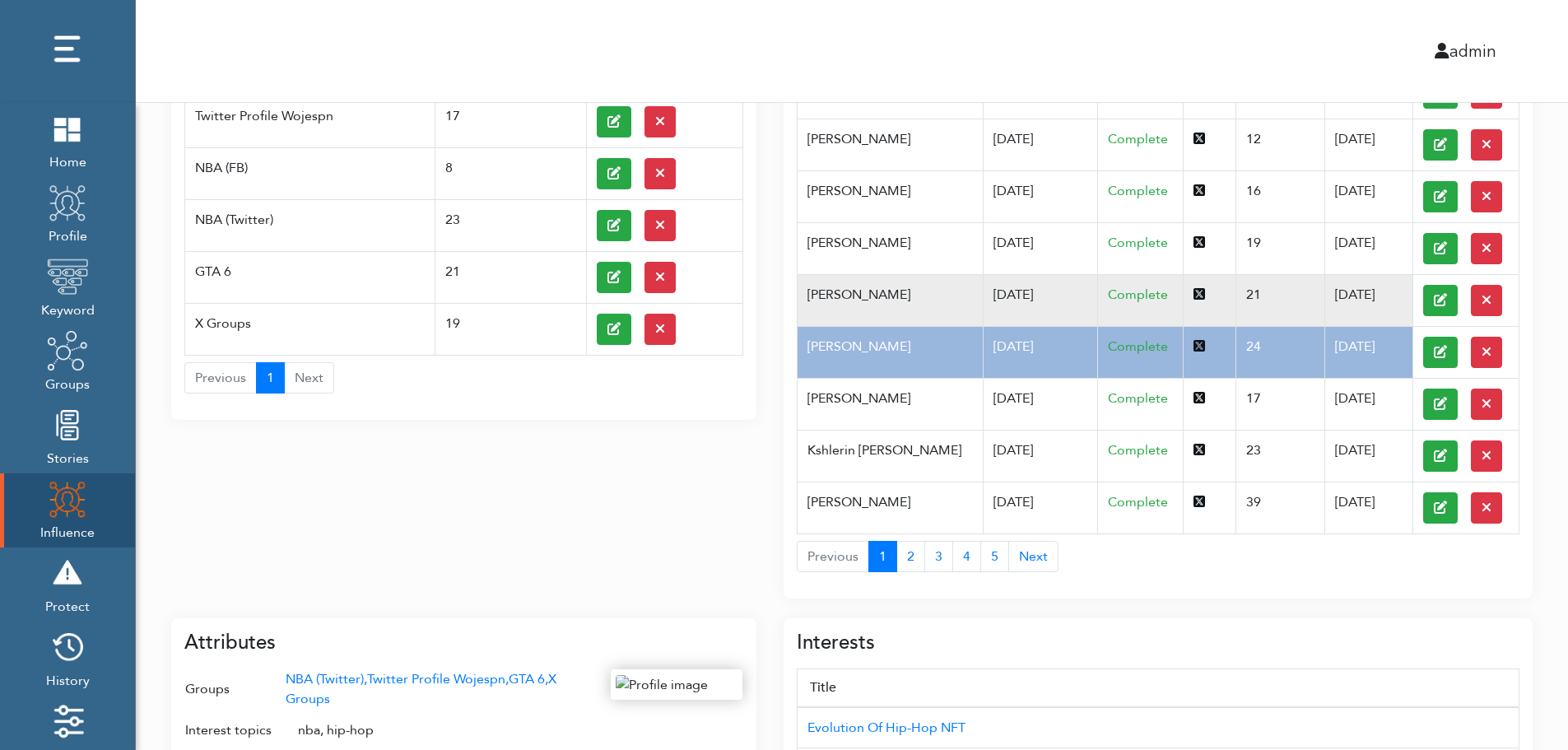
scroll to position [263, 0]
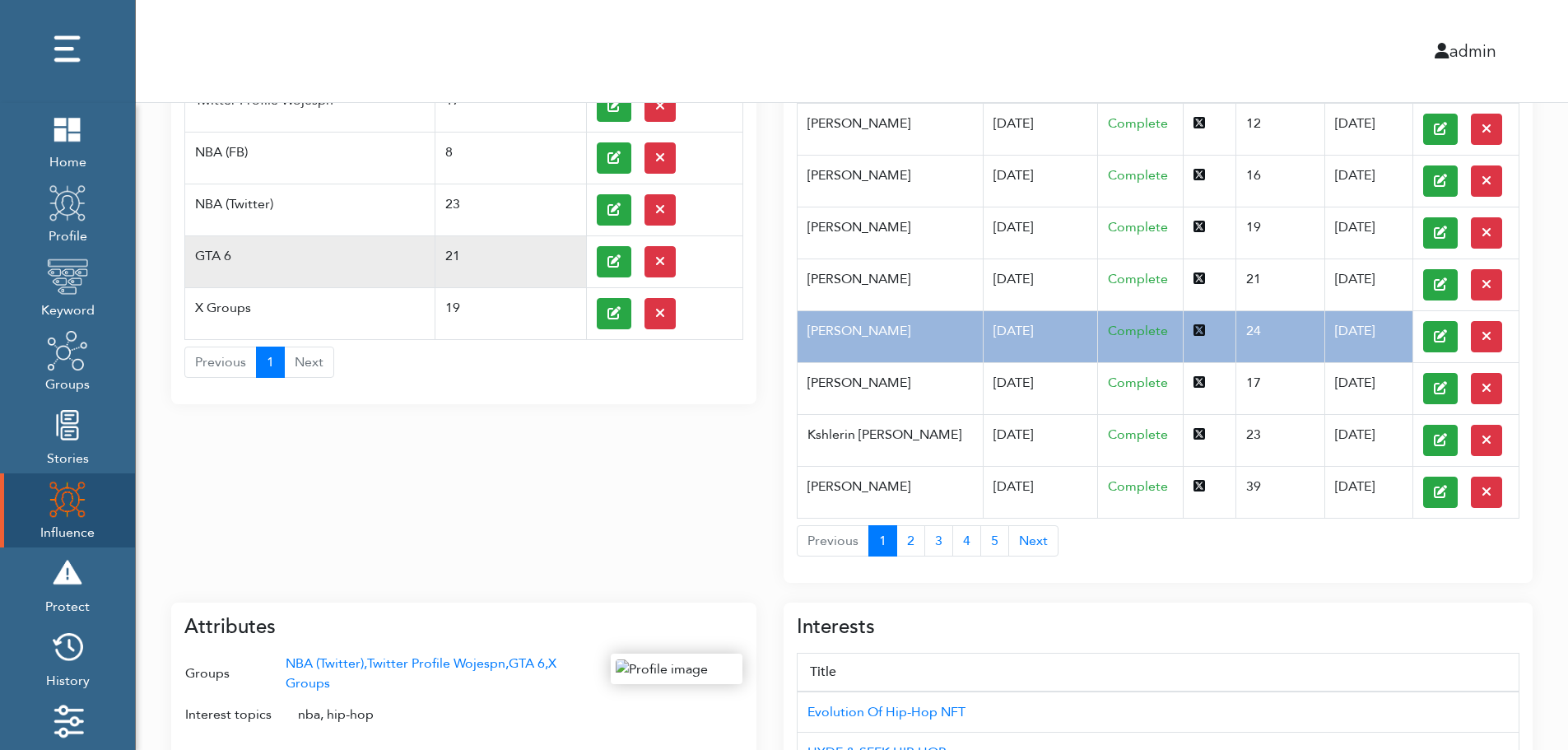
click at [244, 246] on td "GTA 6" at bounding box center [310, 261] width 251 height 52
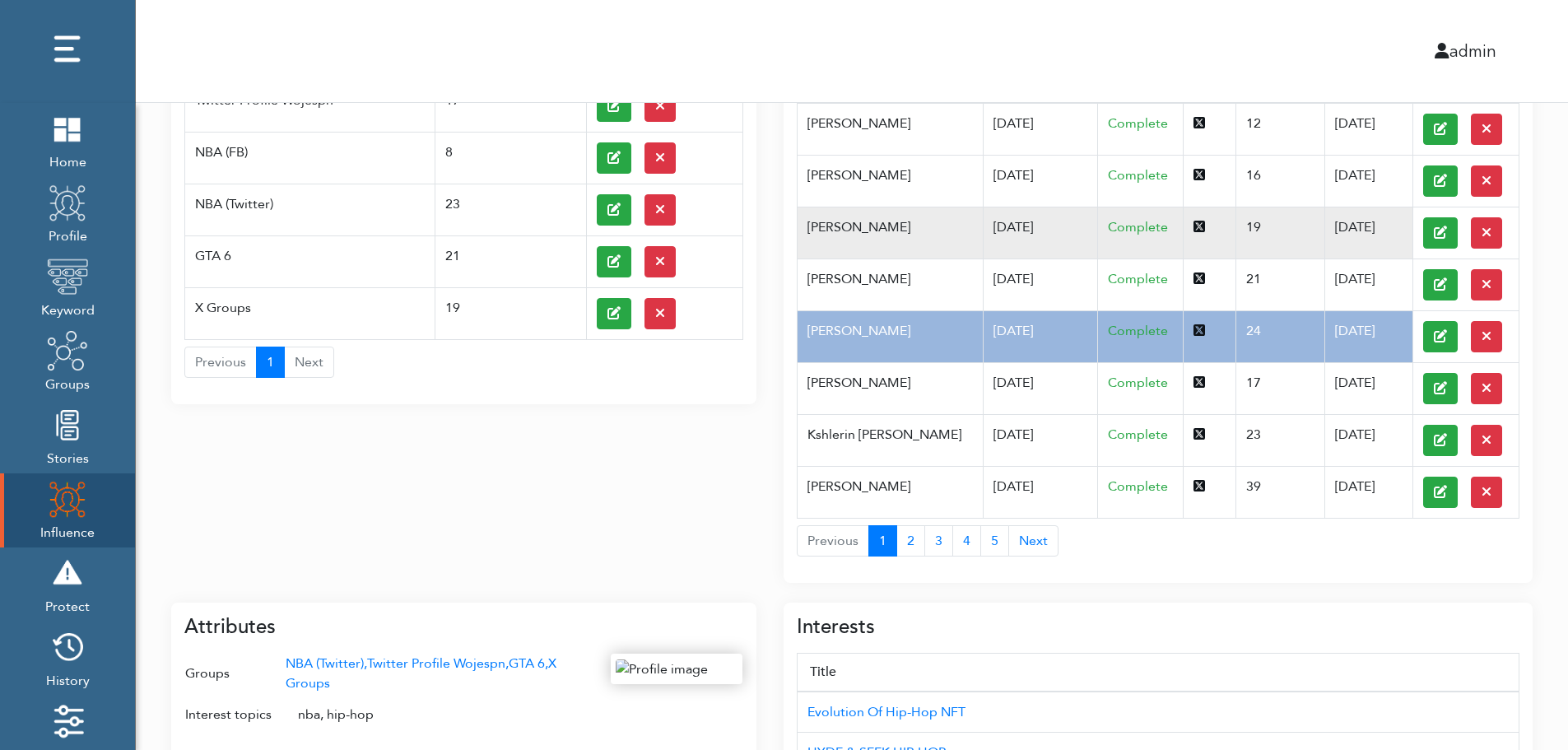
click at [983, 245] on td "04/30/2025" at bounding box center [1040, 233] width 115 height 52
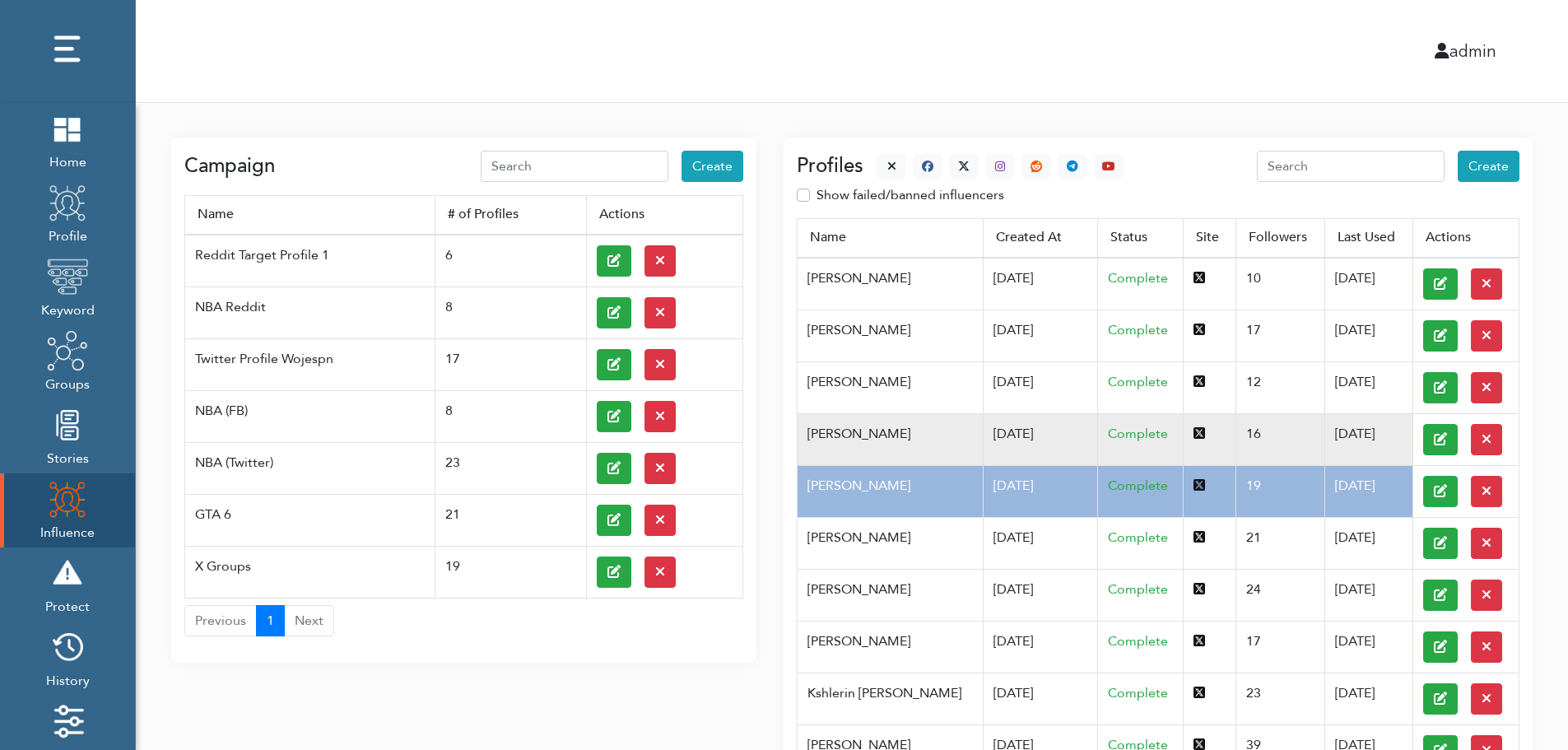
scroll to position [0, 0]
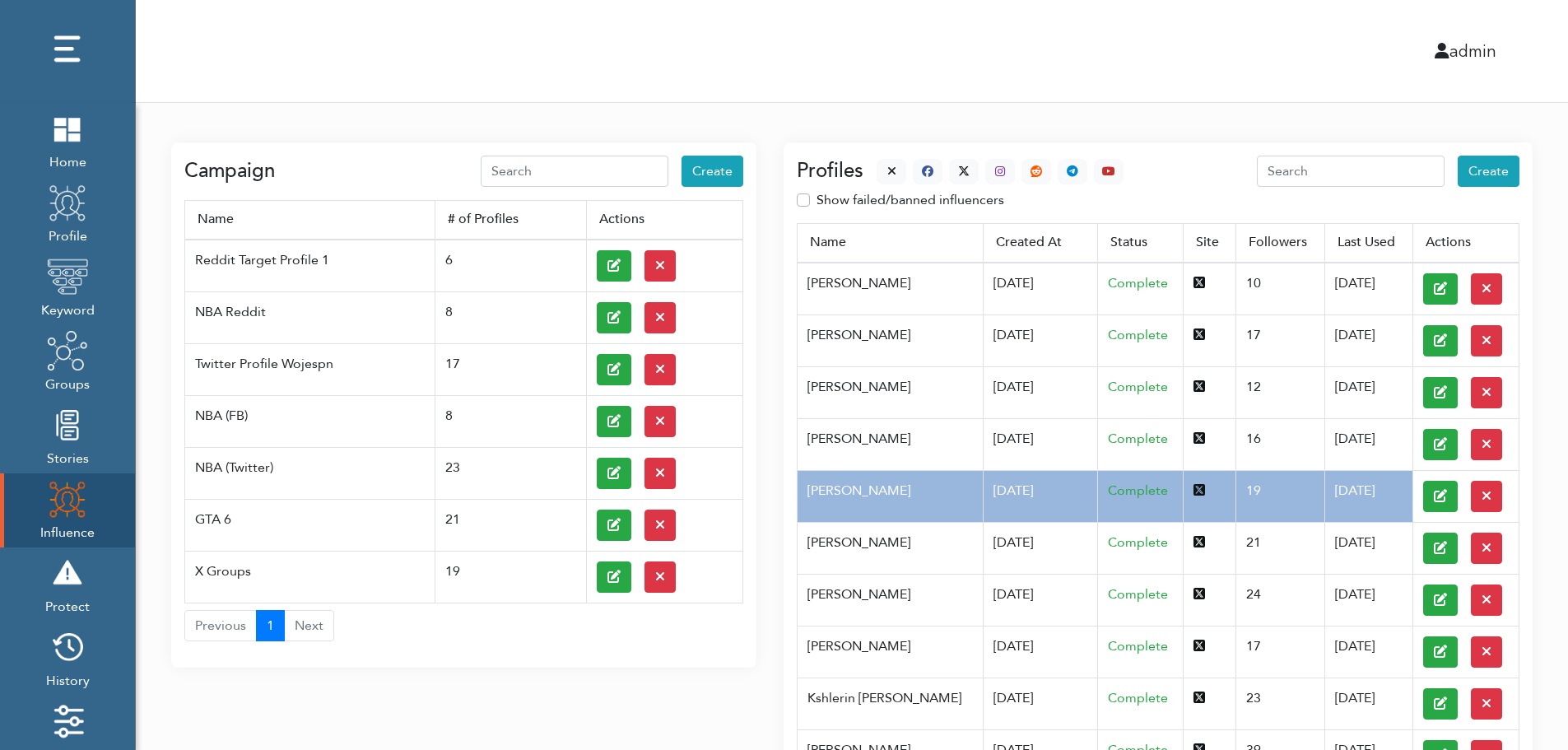
click at [872, 166] on div at bounding box center [994, 171] width 261 height 25
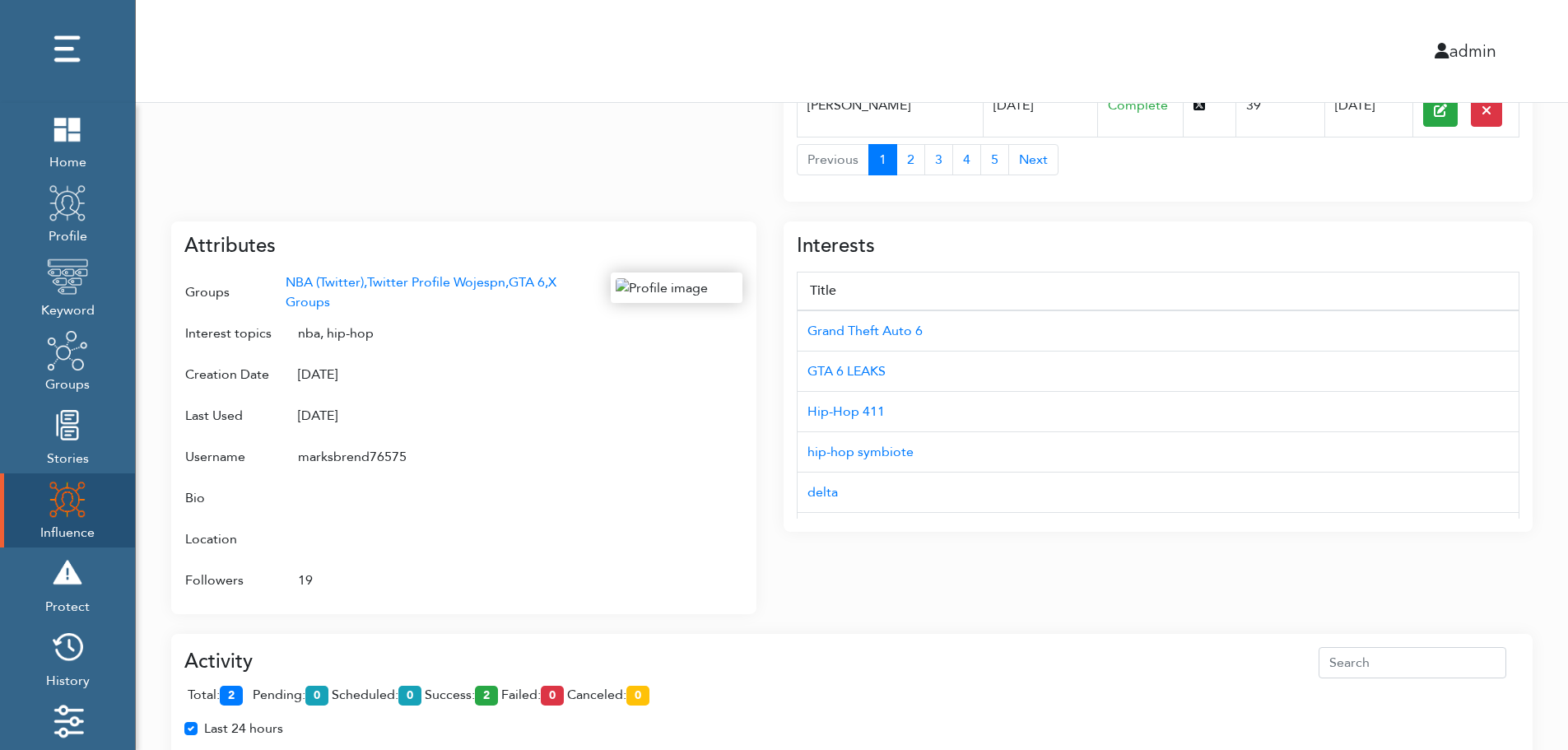
scroll to position [656, 0]
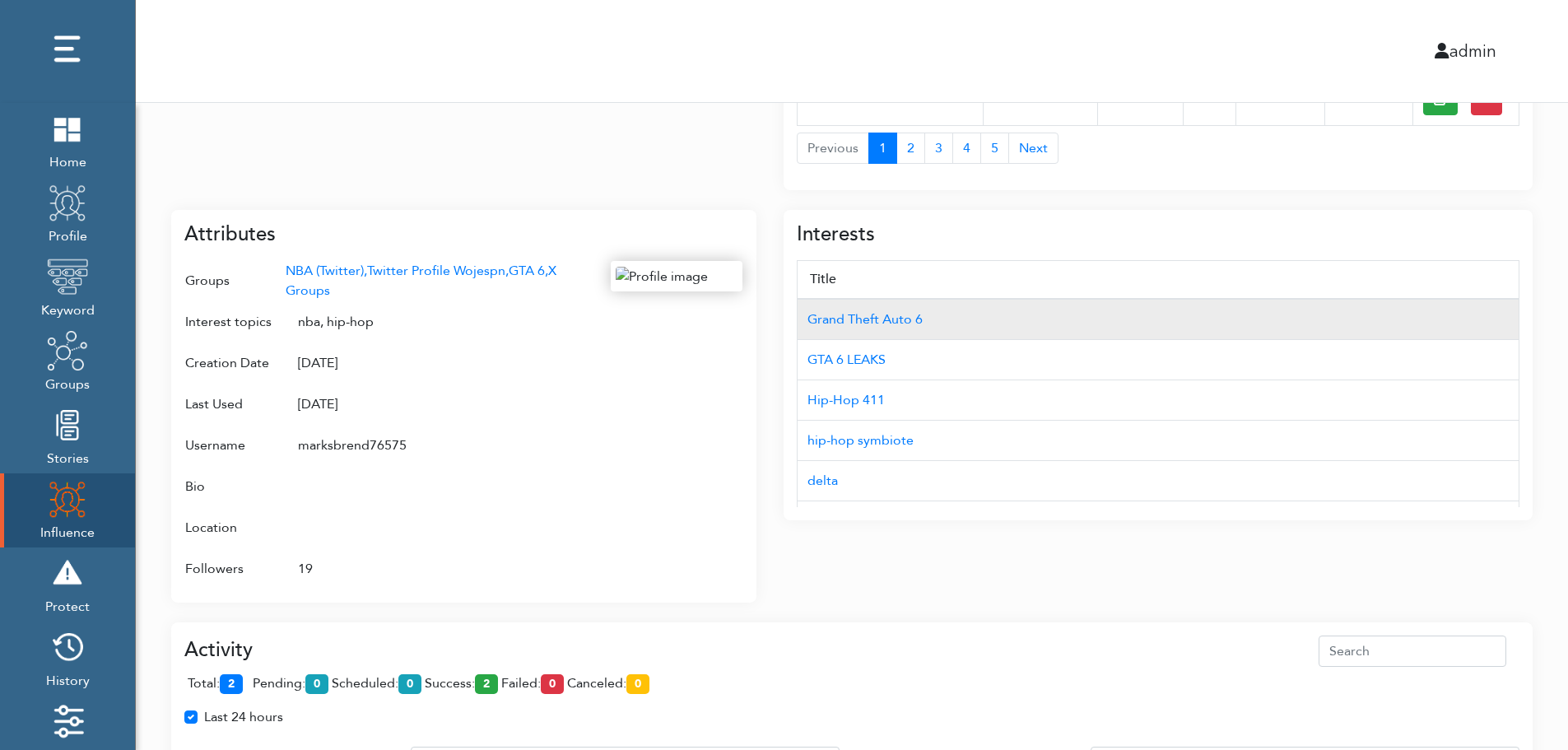
click at [1430, 301] on td "Grand Theft Auto 6" at bounding box center [1159, 319] width 722 height 41
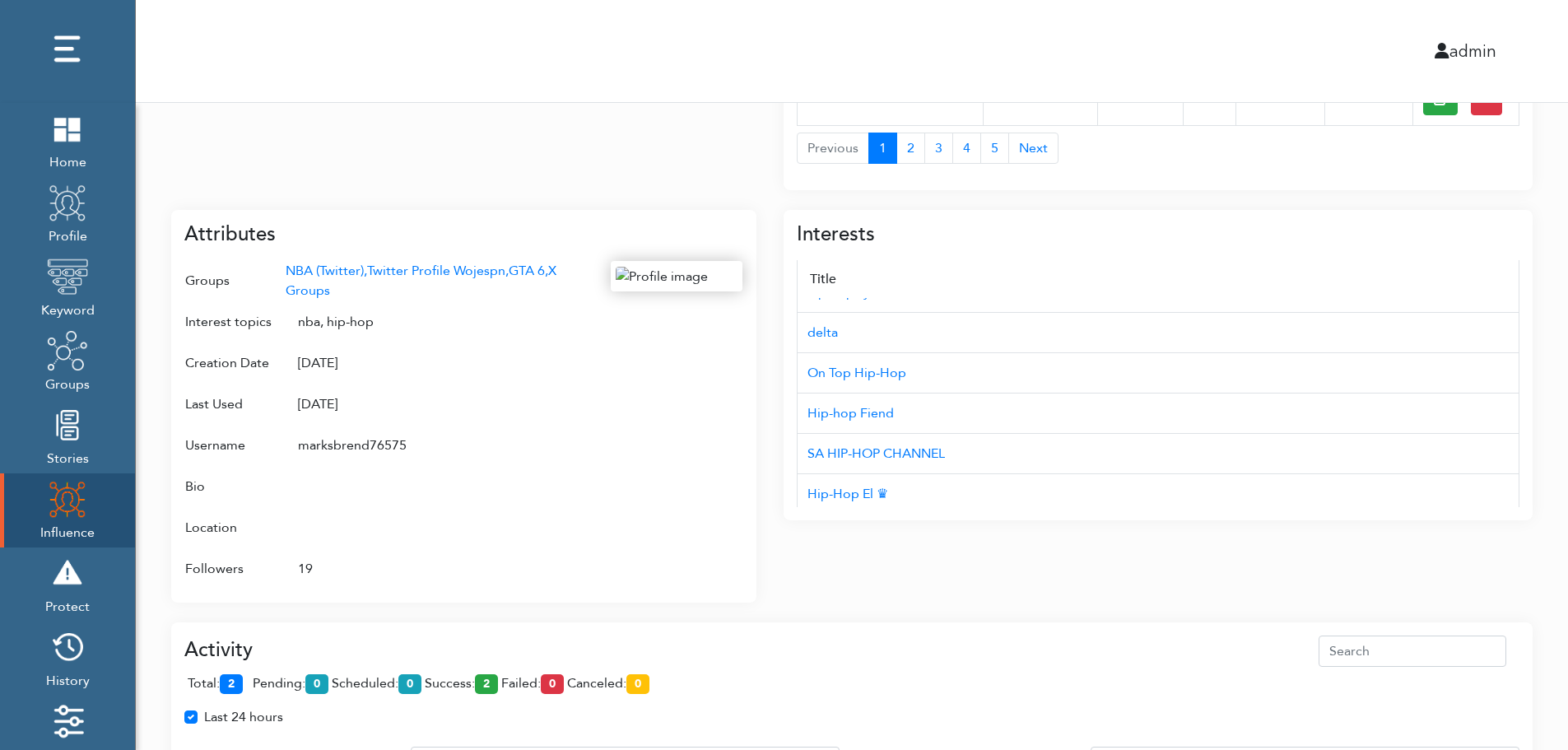
scroll to position [165, 0]
click at [1560, 439] on div "Campaign Create Name # of Profiles Actions Reddit Target Profile 1 6 NBA Reddit…" at bounding box center [852, 250] width 1433 height 1607
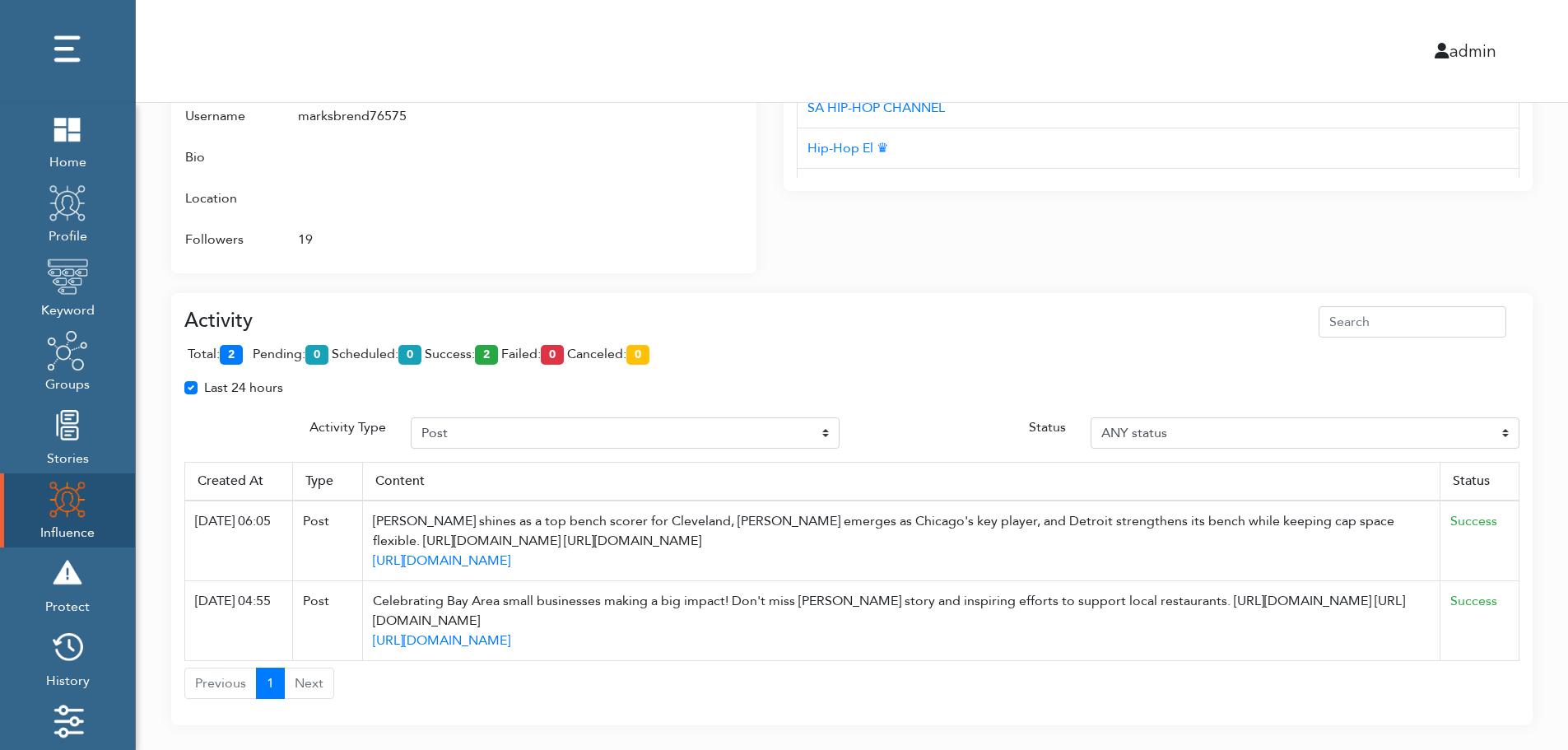
scroll to position [1017, 0]
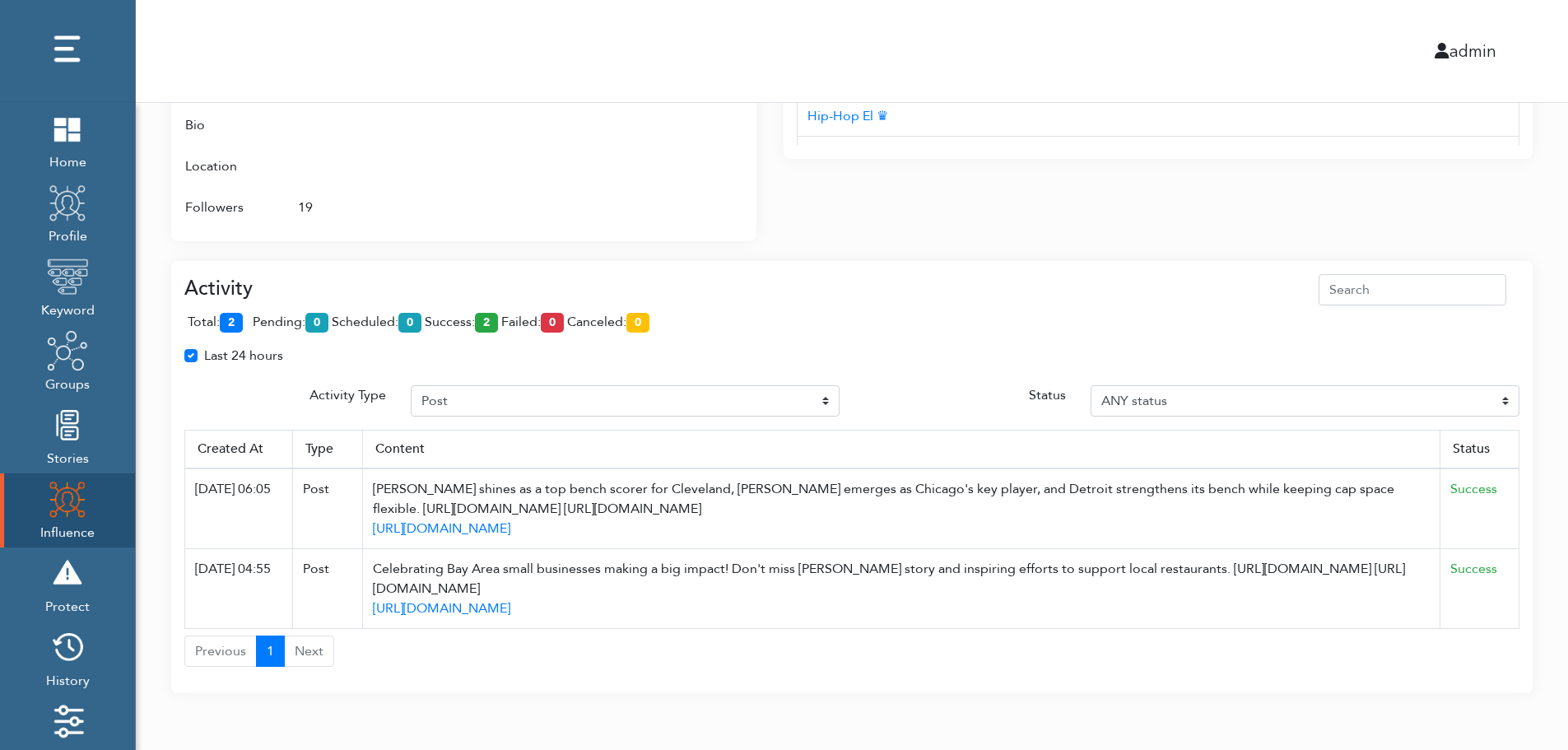
click at [1507, 438] on th "Status" at bounding box center [1481, 449] width 79 height 39
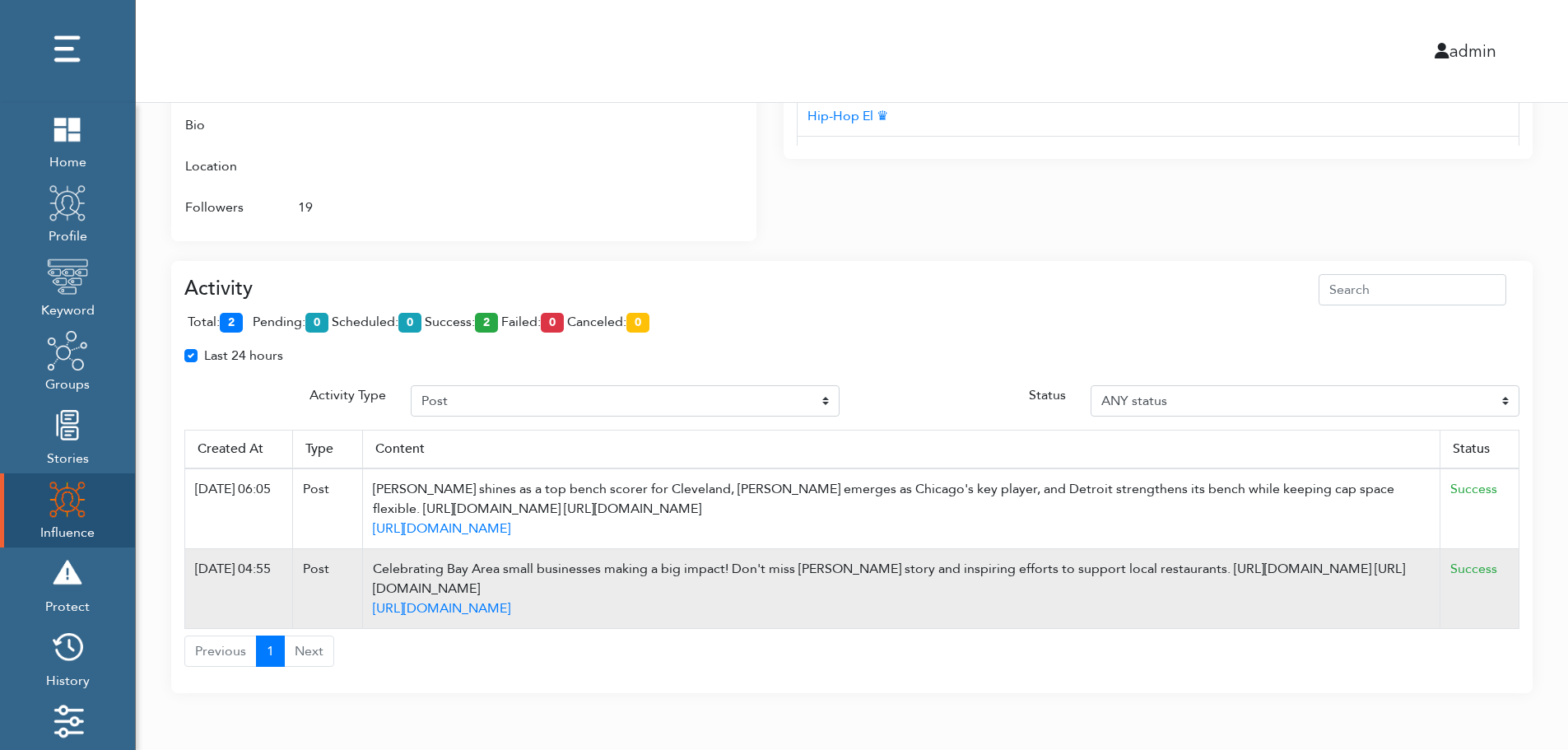
click at [1513, 554] on td "Success" at bounding box center [1481, 589] width 79 height 80
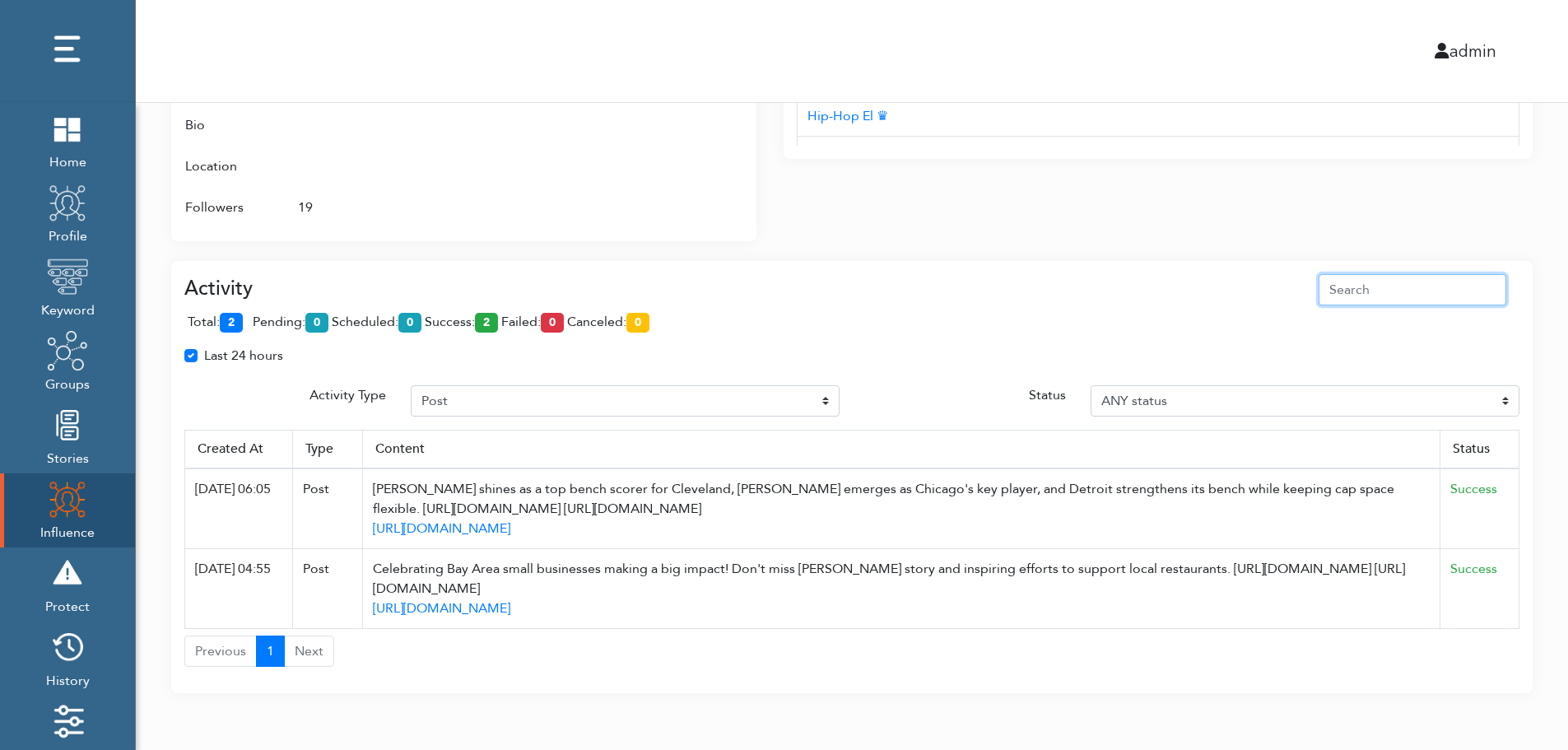
click at [1442, 284] on input "text" at bounding box center [1413, 289] width 188 height 32
click at [747, 140] on div "Attributes Groups NBA (Twitter), Twitter Profile Wojespn, GTA 6, X Groups Inter…" at bounding box center [463, 45] width 585 height 393
click at [671, 170] on div at bounding box center [676, 63] width 132 height 327
click at [665, 193] on div at bounding box center [676, 63] width 132 height 327
click at [1089, 198] on div "Interests Title Grand Theft Auto 6 GTA 6 LEAKS Hip-Hop 411 hip-hop symbiote del…" at bounding box center [1158, 34] width 749 height 412
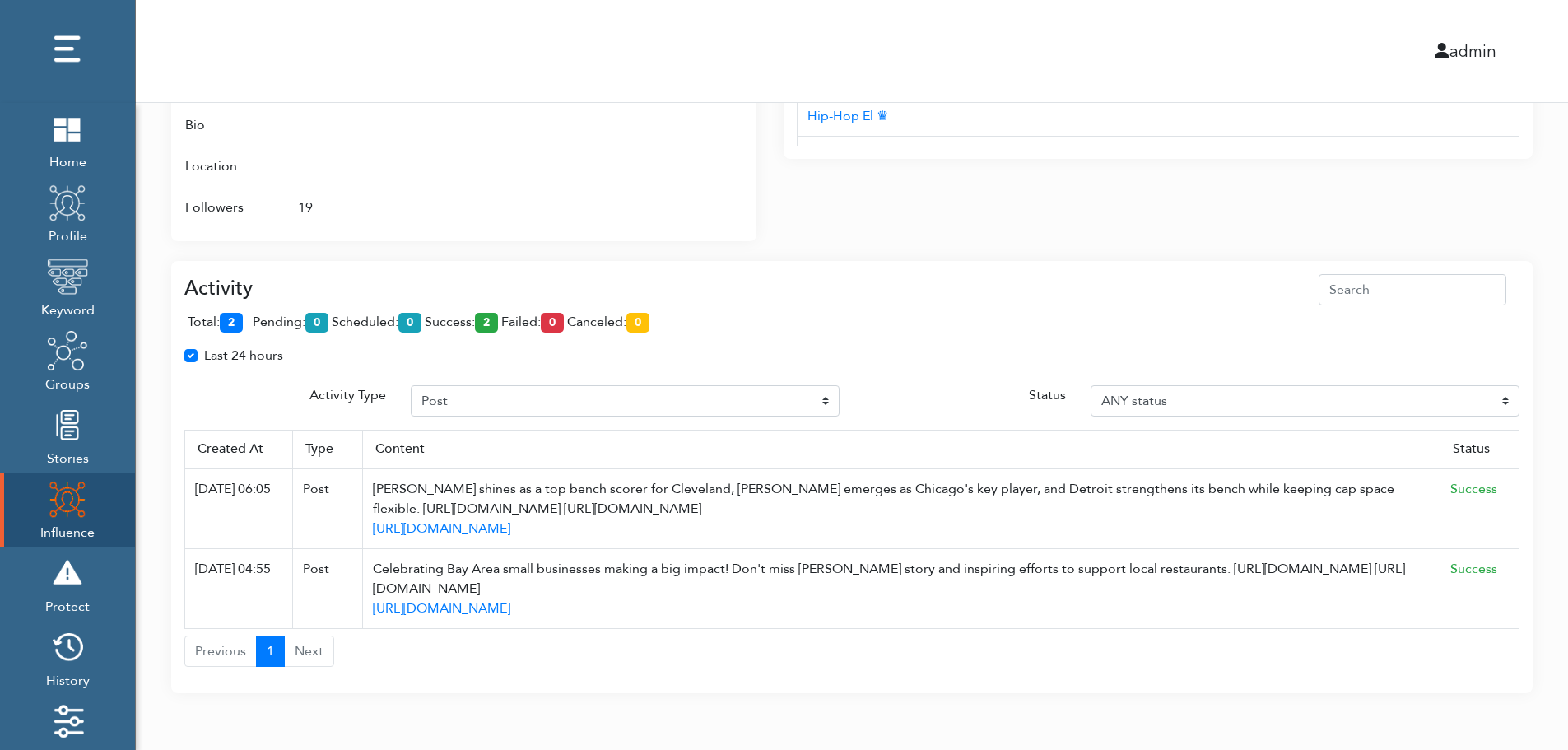
click at [1089, 198] on div "Interests Title Grand Theft Auto 6 GTA 6 LEAKS Hip-Hop 411 hip-hop symbiote del…" at bounding box center [1158, 34] width 749 height 412
click at [1084, 261] on div "Activity total: 2 pending: 0 scheduled: 0 success: 2 failed: 0 canceled: 0 Last…" at bounding box center [852, 477] width 1362 height 433
click at [1084, 261] on div "Activity total: 2 pending: 0 scheduled: 0 success: 2 failed: 0 canceled: 0 Last…" at bounding box center [852, 477] width 1362 height 433
click at [549, 308] on div "total: 2 pending: 0 scheduled: 0 success: 2 failed: 0 canceled: 0" at bounding box center [852, 325] width 1335 height 41
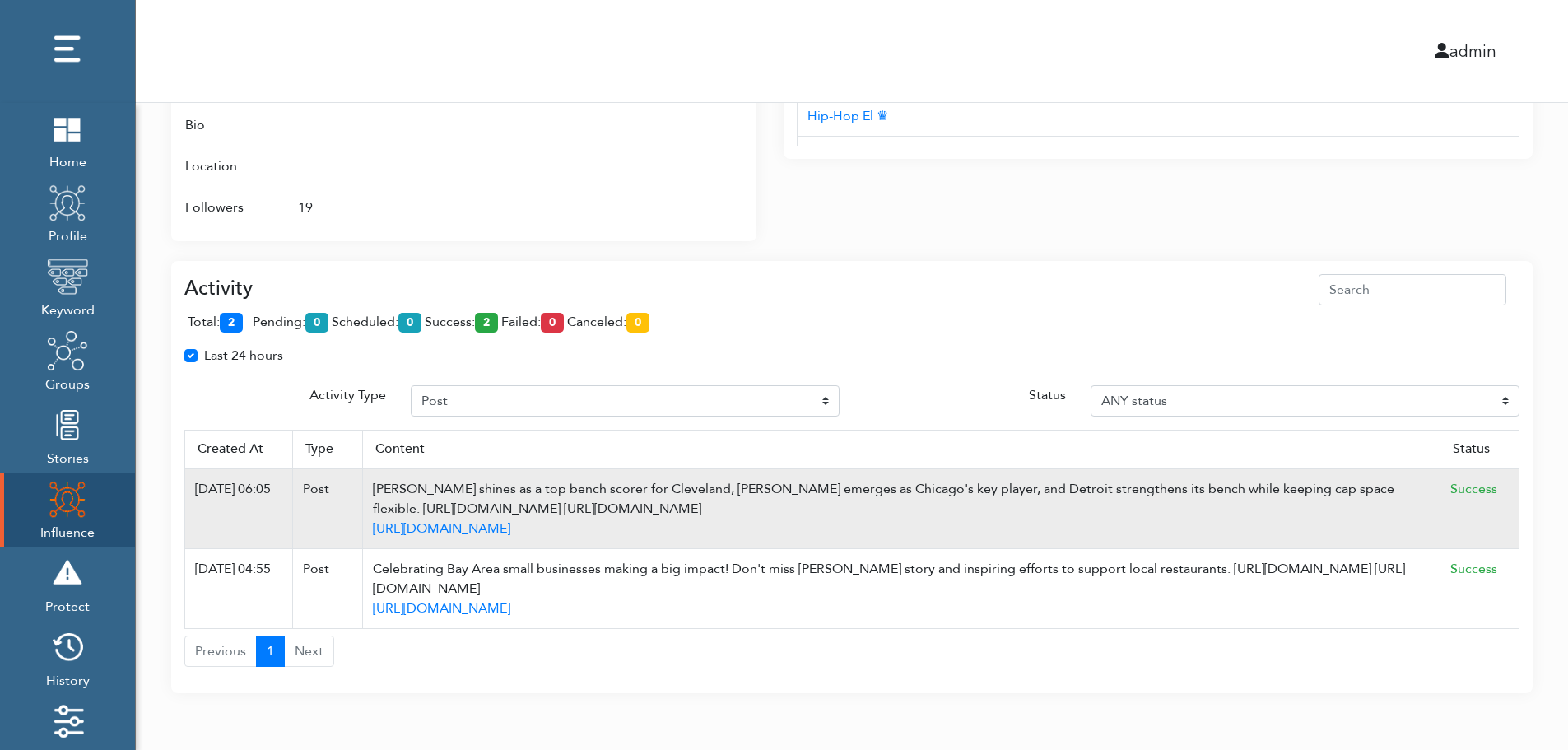
click at [1513, 487] on td "Success" at bounding box center [1481, 508] width 79 height 80
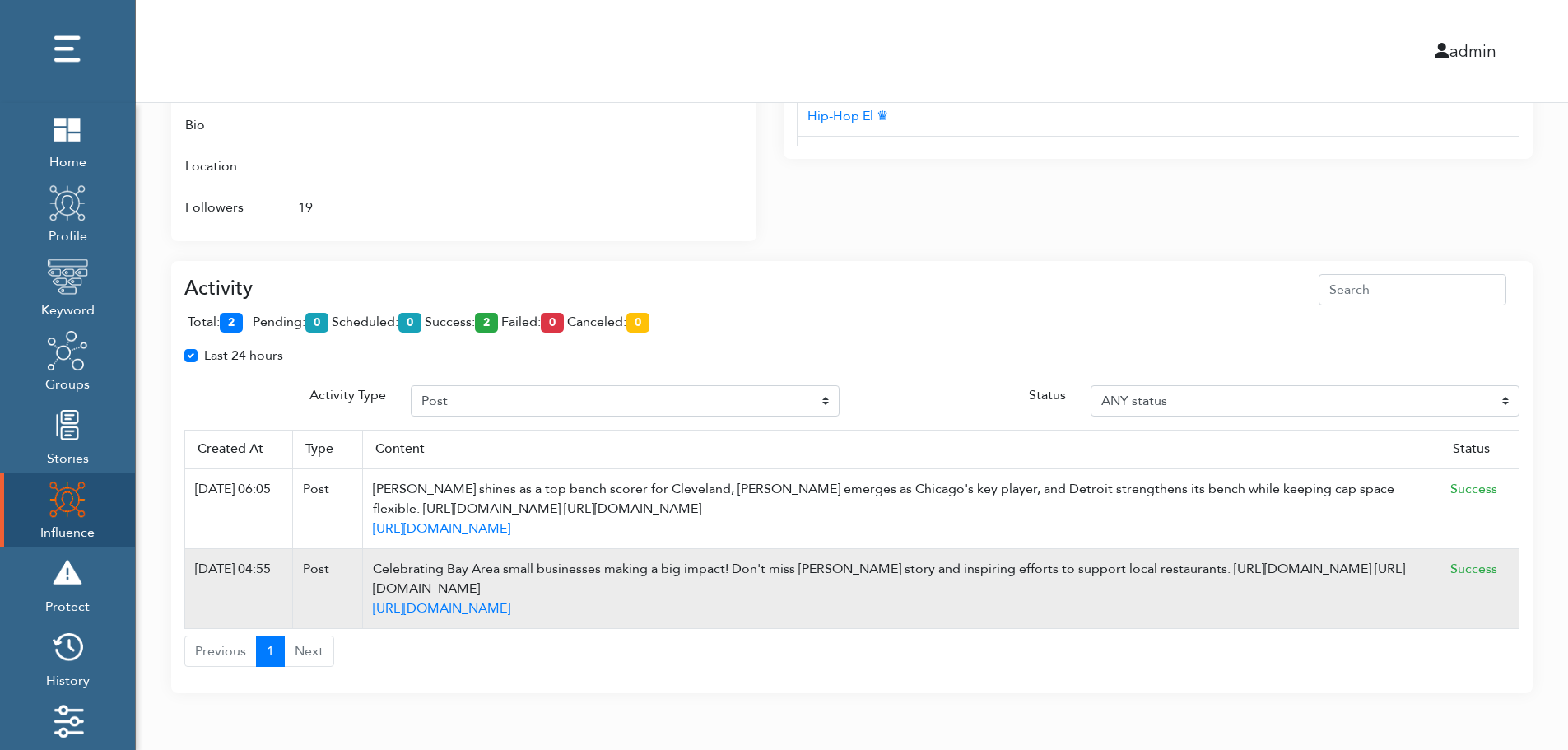
click at [1500, 601] on td "Success" at bounding box center [1481, 589] width 79 height 80
click at [1514, 581] on td "Success" at bounding box center [1481, 589] width 79 height 80
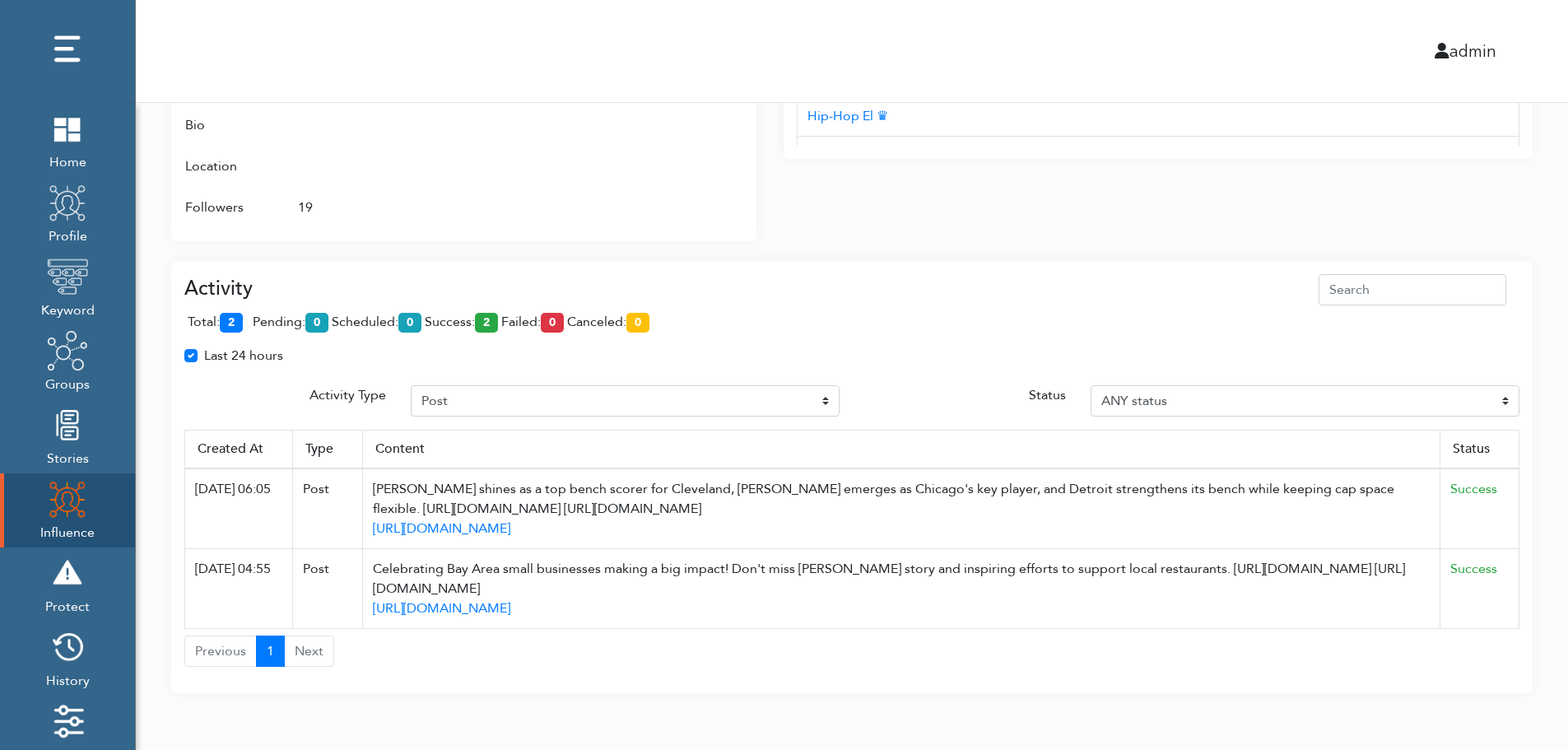
click at [766, 343] on div "total: 2 pending: 0 scheduled: 0 success: 2 failed: 0 canceled: 0" at bounding box center [852, 325] width 1335 height 41
click at [766, 326] on div "total: 2 pending: 0 scheduled: 0 success: 2 failed: 0 canceled: 0" at bounding box center [852, 325] width 1335 height 41
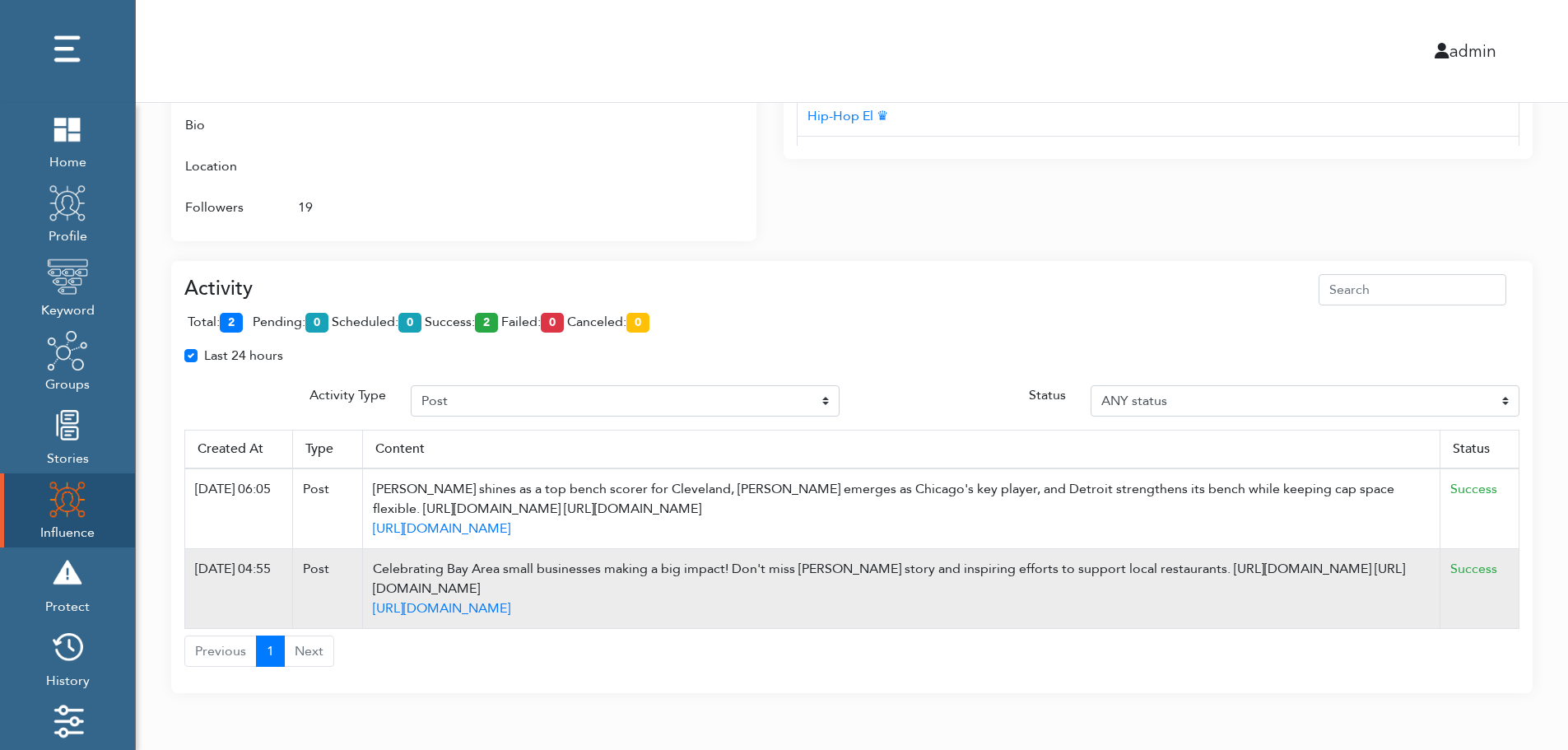
click at [1515, 590] on td "Success" at bounding box center [1481, 589] width 79 height 80
click at [1515, 594] on td "Success" at bounding box center [1481, 589] width 79 height 80
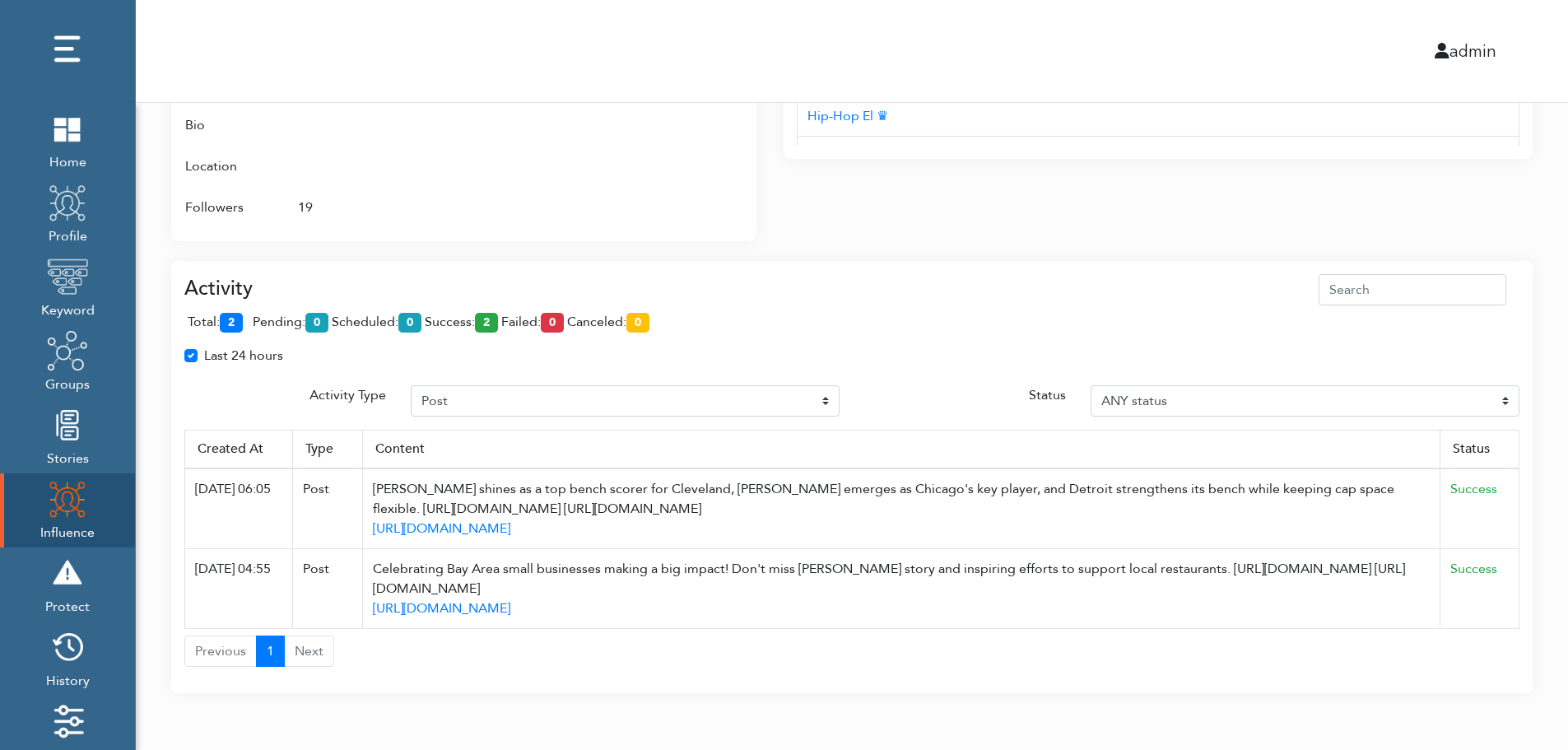
click at [812, 350] on div "Last 24 hours" at bounding box center [852, 361] width 1360 height 33
click at [830, 31] on div "admin" at bounding box center [852, 50] width 1457 height 102
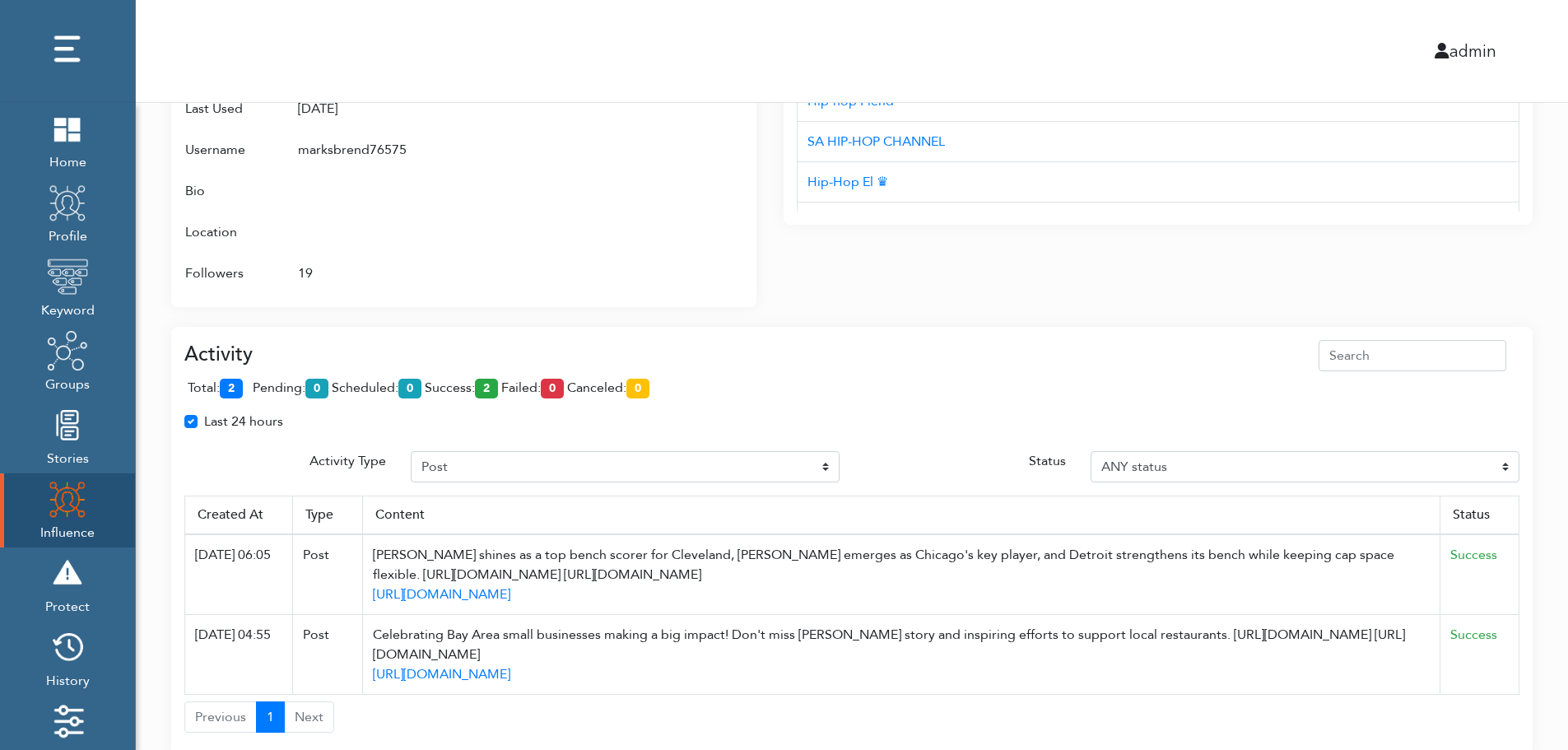
scroll to position [919, 0]
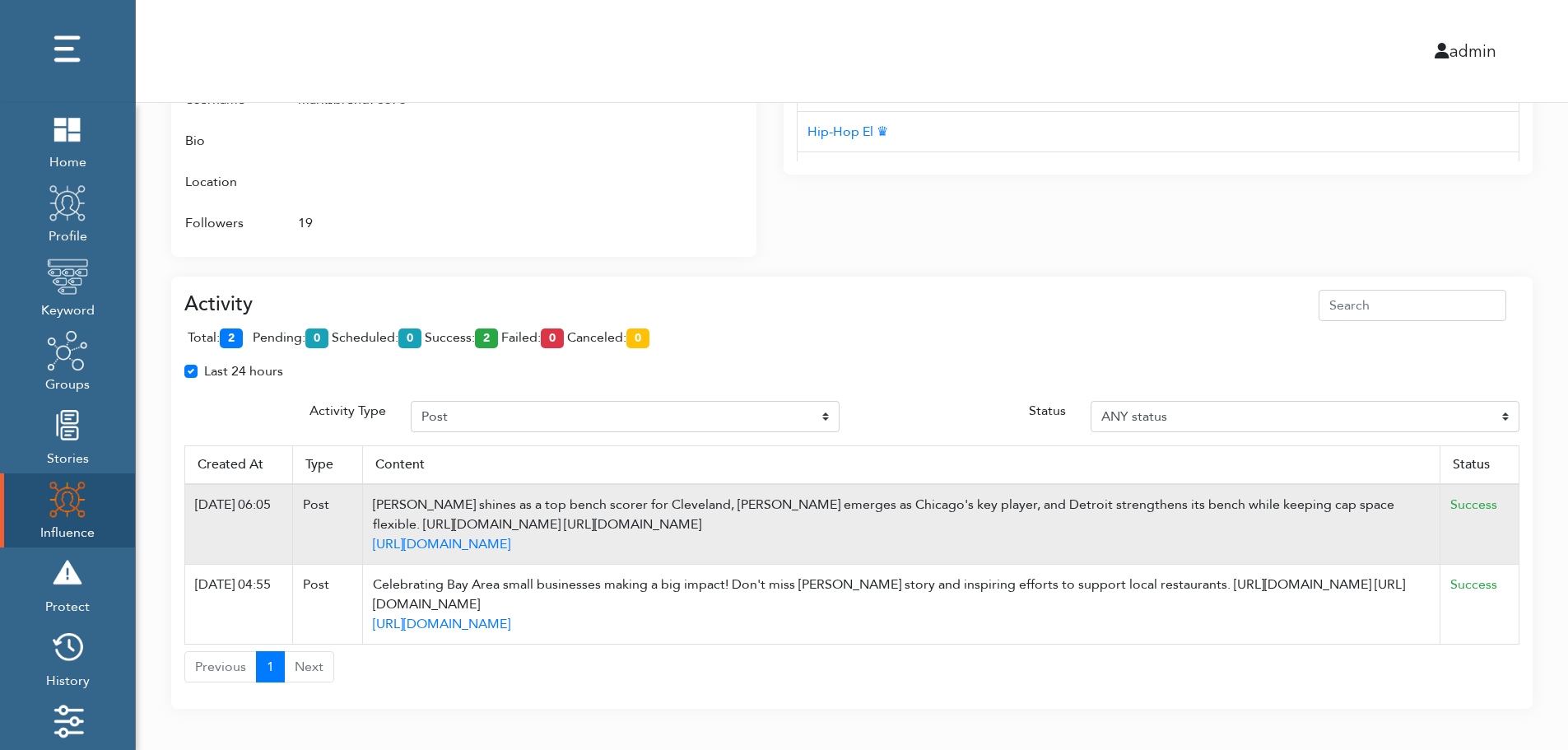
scroll to position [1017, 0]
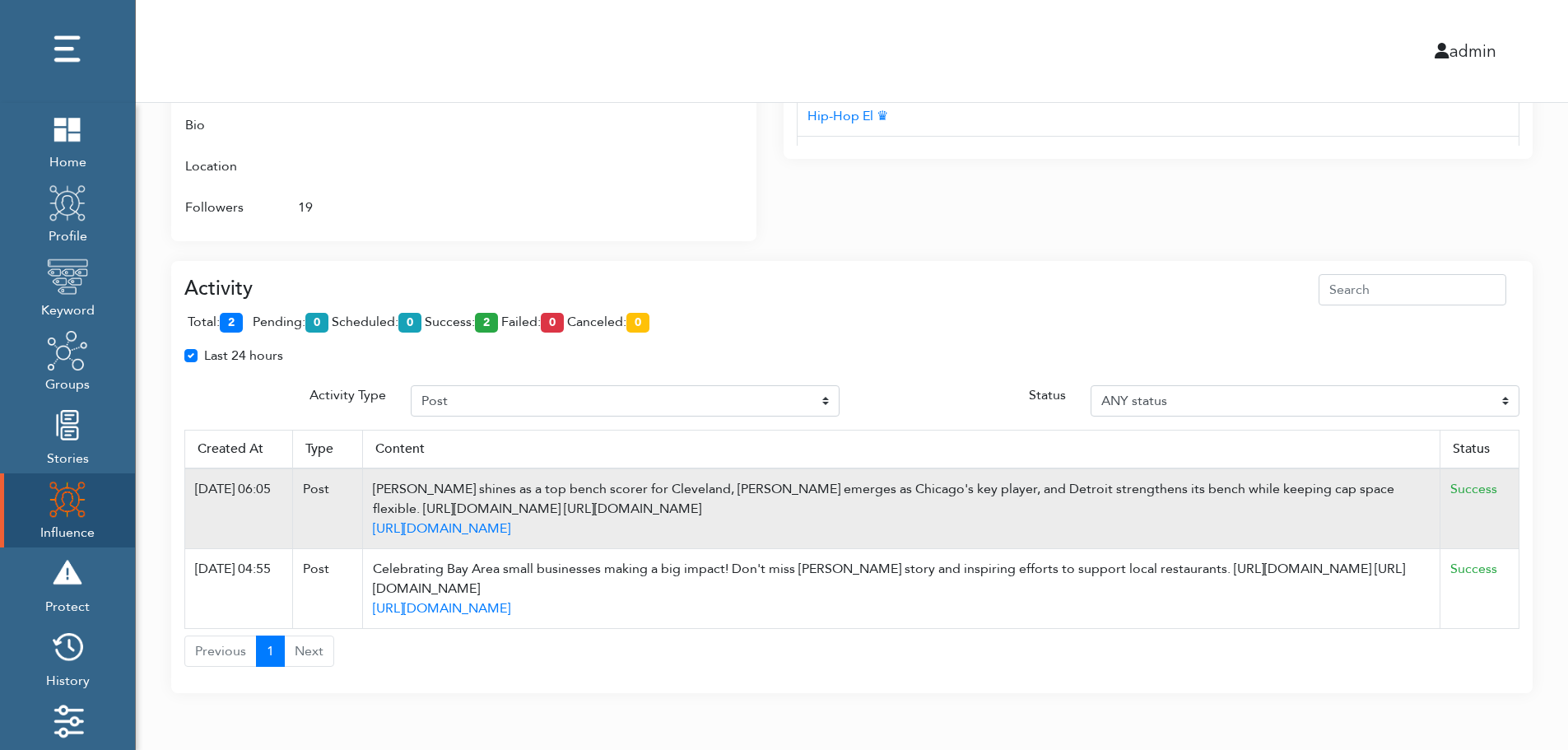
click at [1511, 491] on td "Success" at bounding box center [1481, 508] width 79 height 80
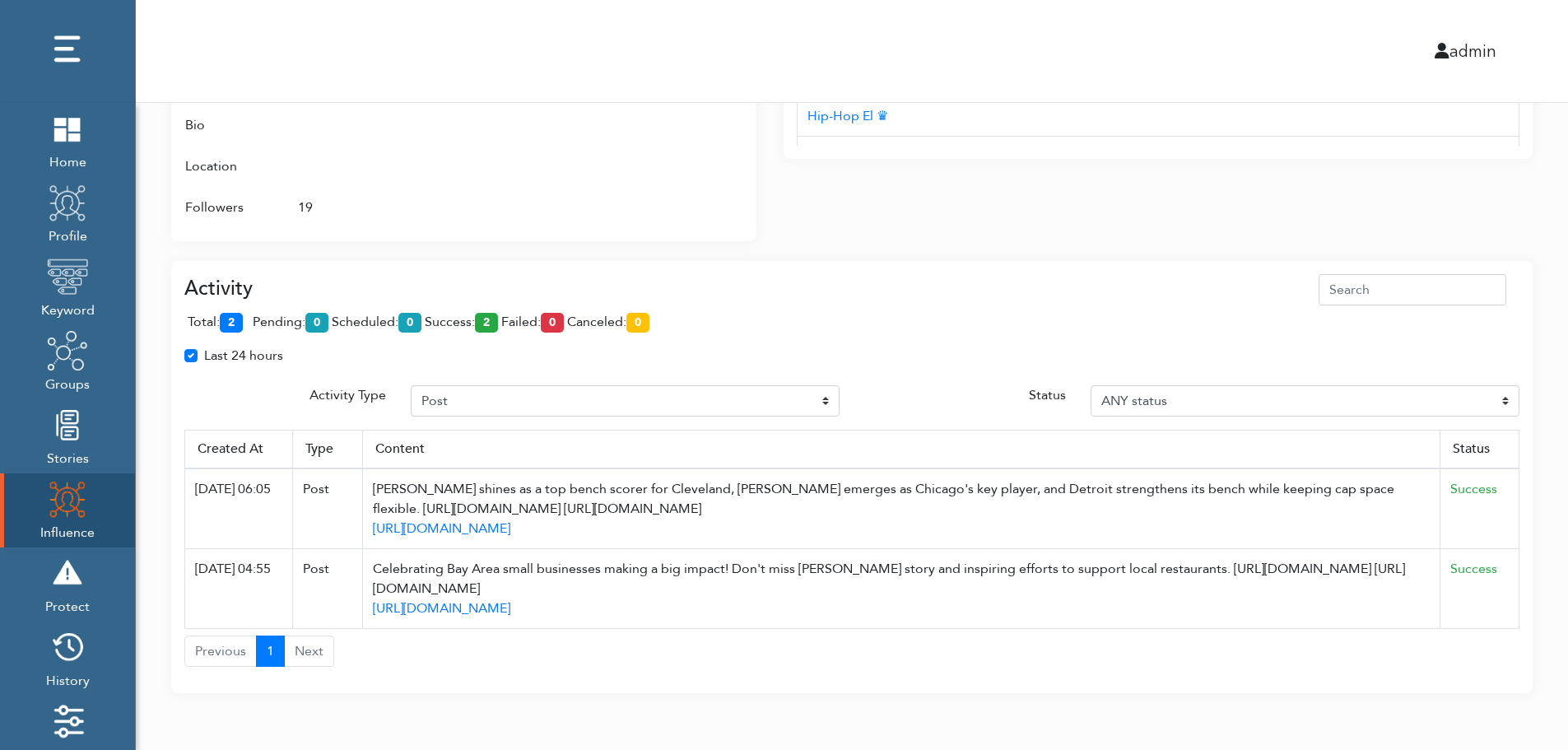
drag, startPoint x: 573, startPoint y: 510, endPoint x: 1535, endPoint y: 360, distance: 973.6
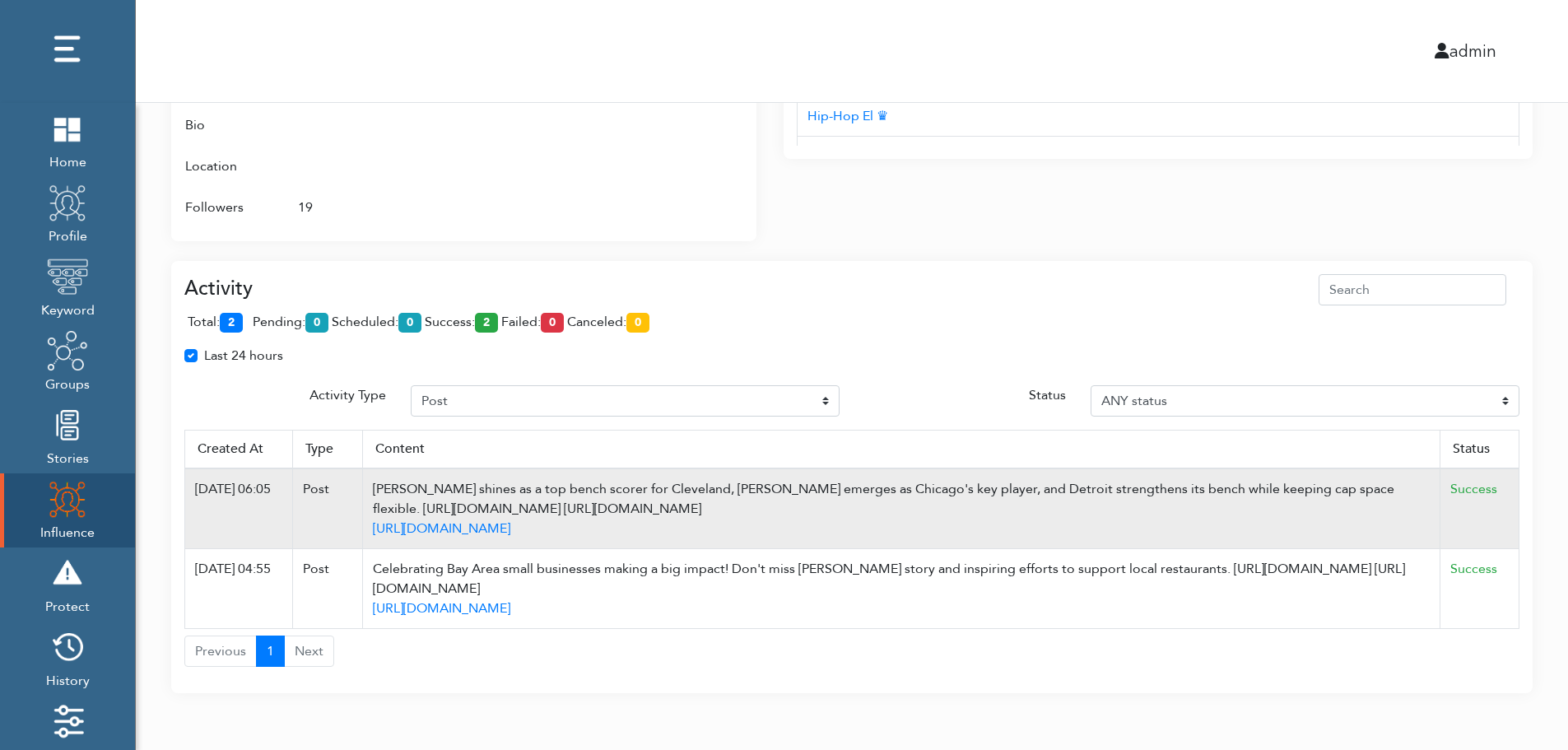
click at [563, 490] on div "De'Andre Hunter shines as a top bench scorer for Cleveland, Buzelis emerges as …" at bounding box center [902, 498] width 1057 height 40
click at [941, 497] on div "De'Andre Hunter shines as a top bench scorer for Cleveland, Buzelis emerges as …" at bounding box center [902, 498] width 1057 height 40
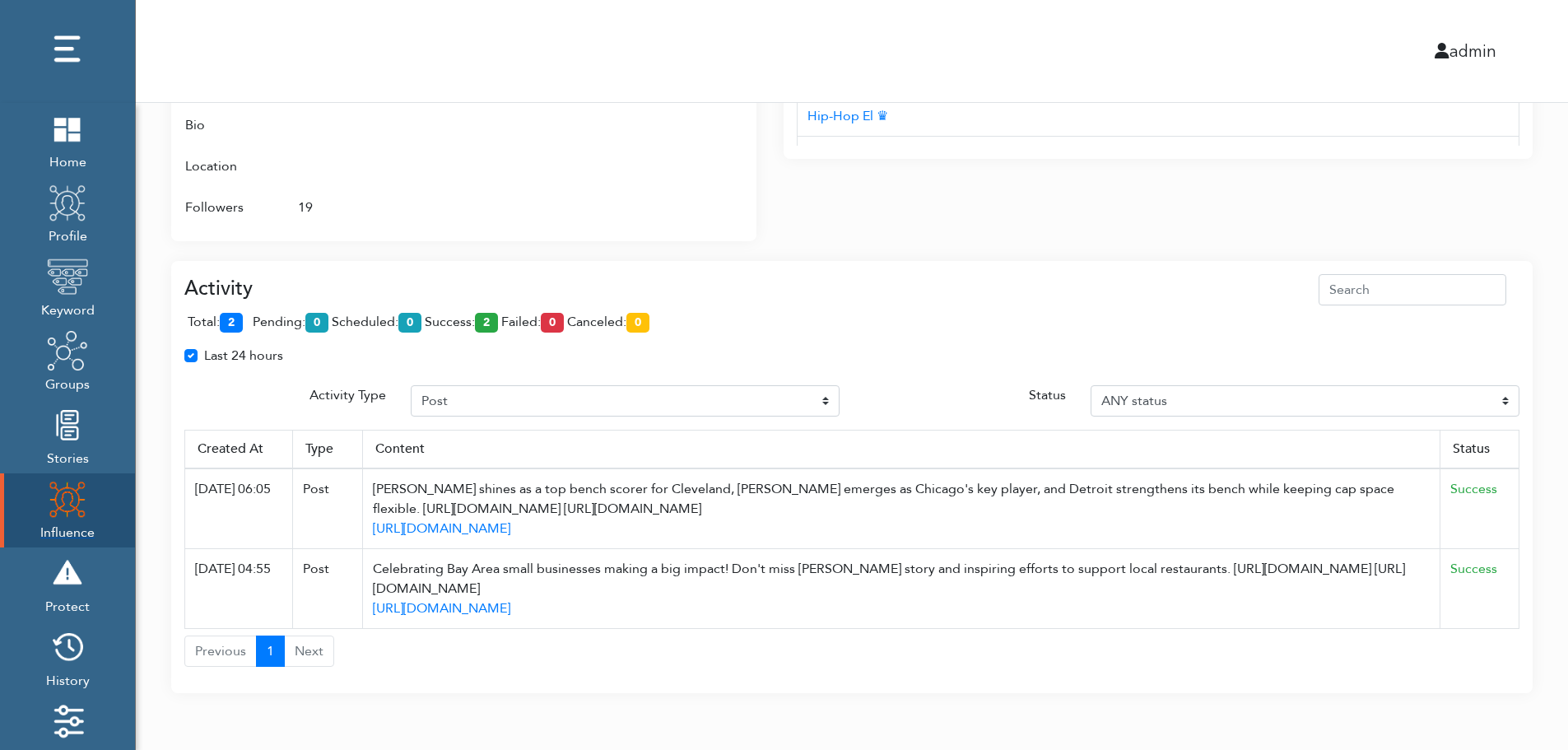
click at [54, 505] on img at bounding box center [68, 498] width 41 height 41
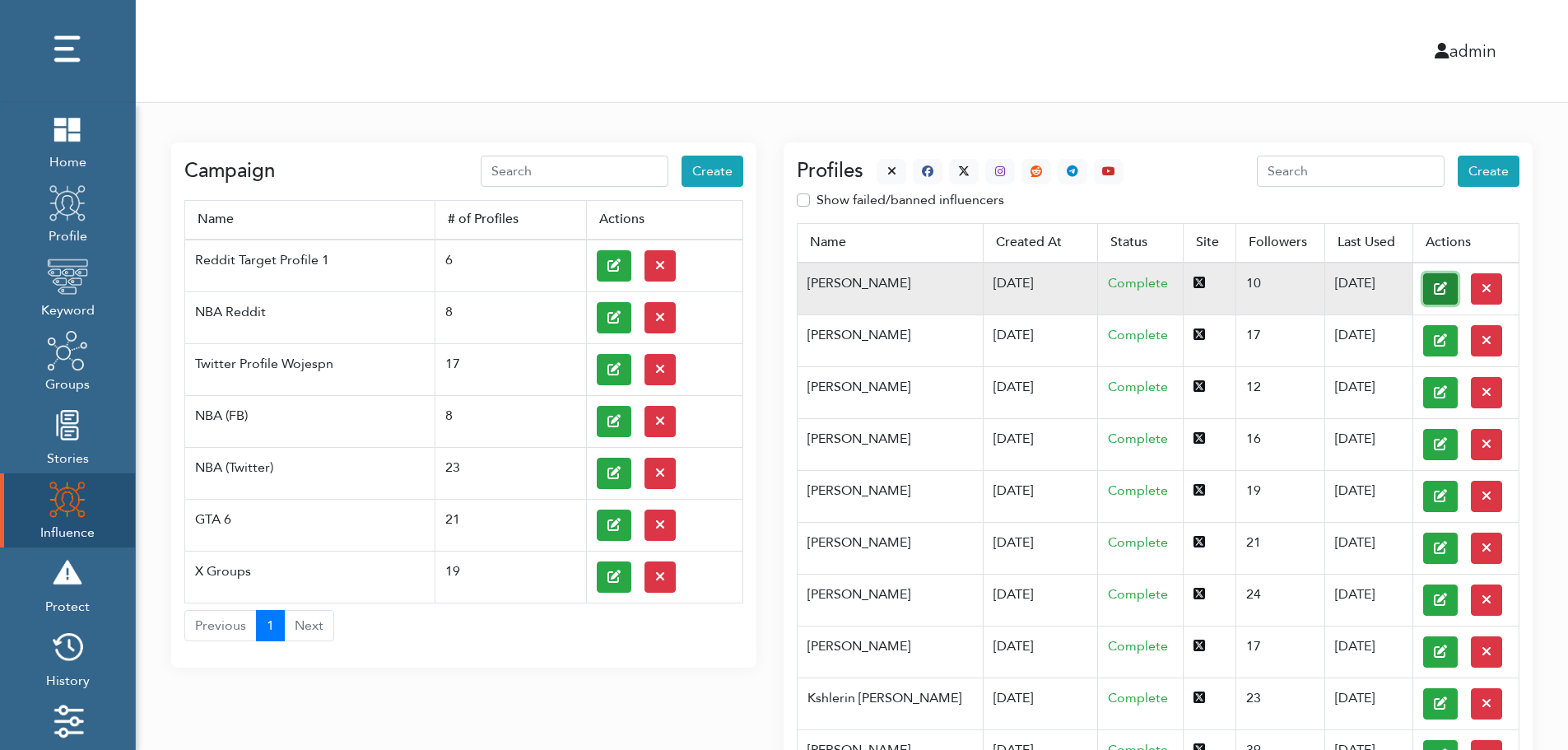
click at [1424, 288] on button at bounding box center [1441, 288] width 34 height 32
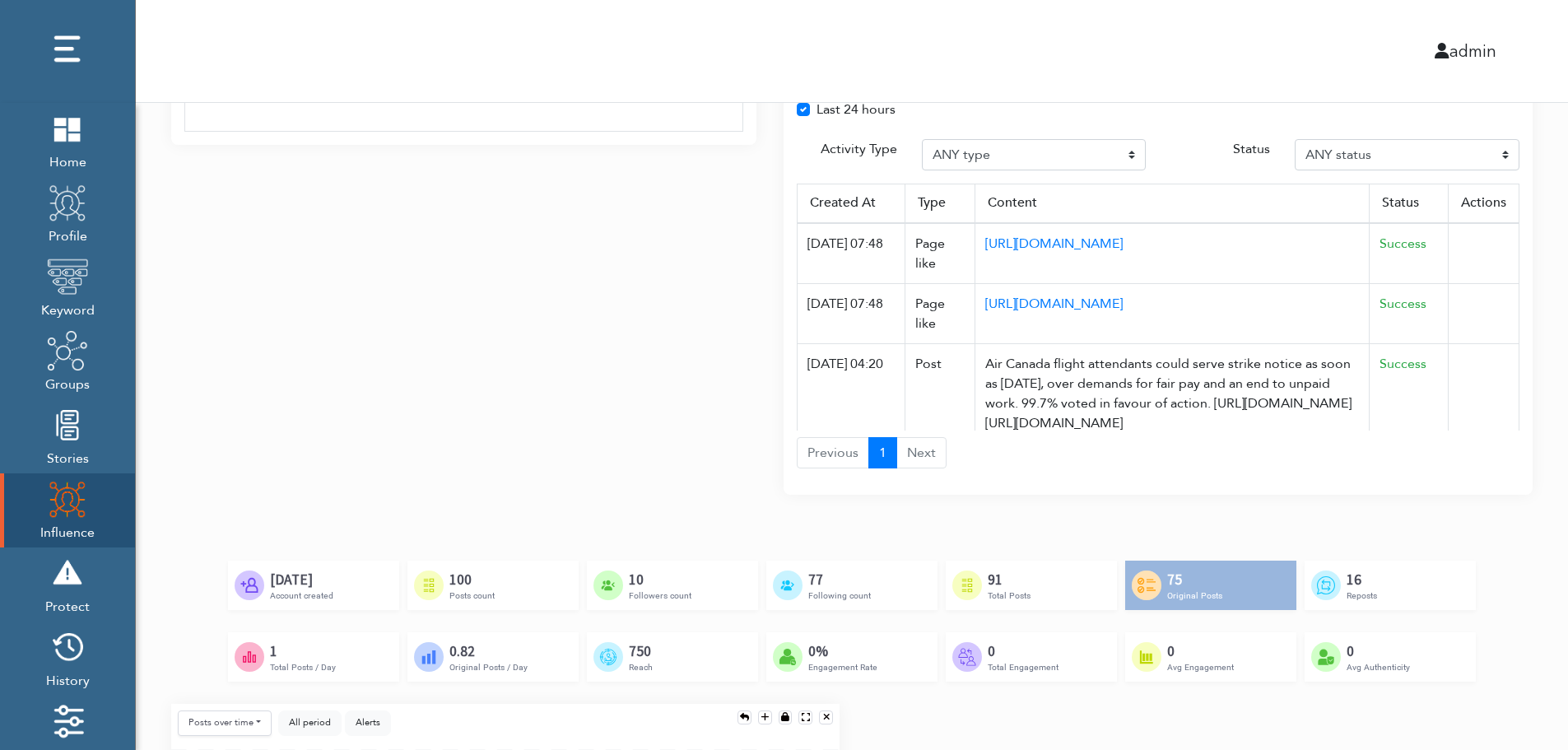
scroll to position [1228, 0]
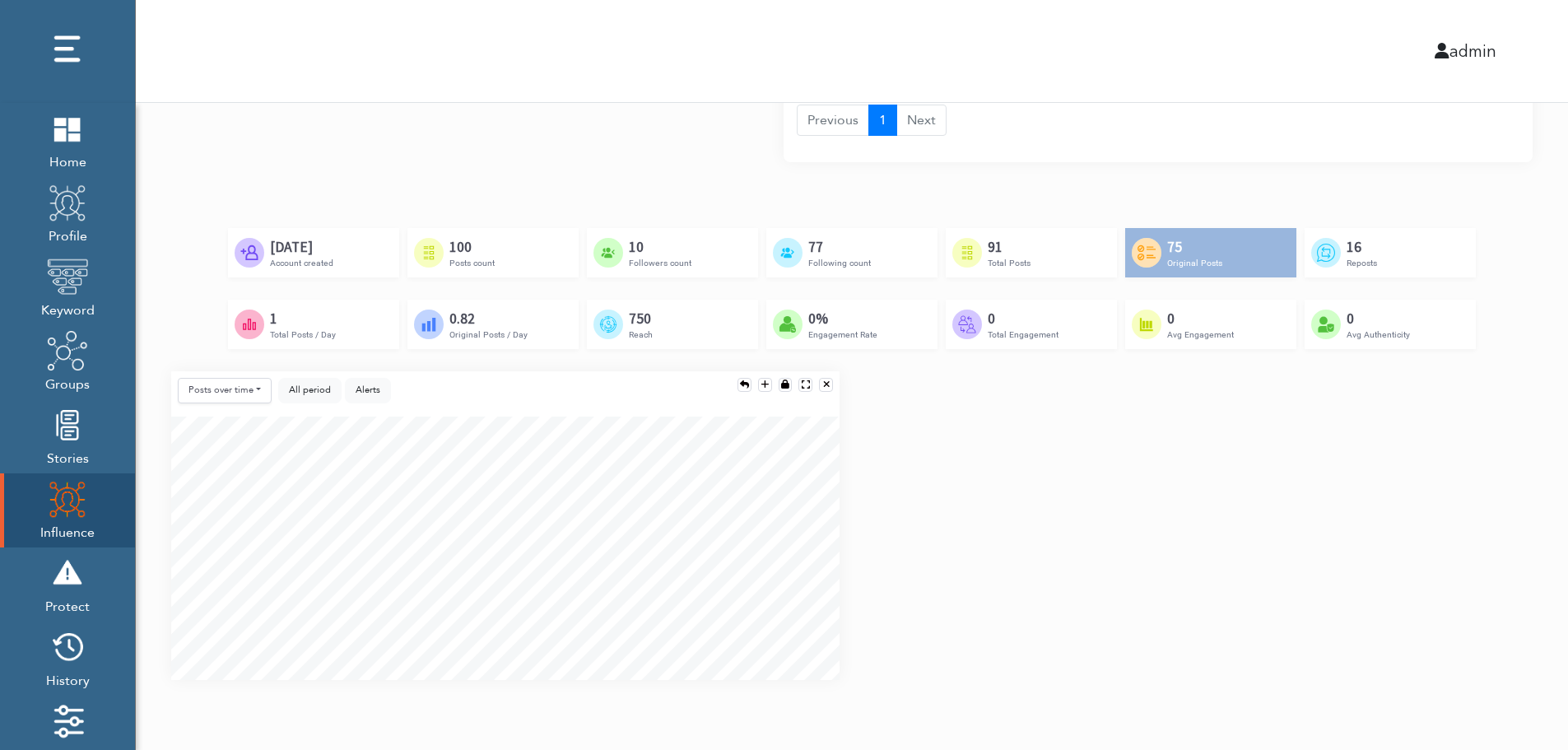
click at [1518, 535] on div "Posts over time Posts over time Posts by hour Reposts over time Reposts by hour…" at bounding box center [852, 532] width 1387 height 322
click at [1519, 596] on div "Posts over time Posts over time Posts by hour Reposts over time Reposts by hour…" at bounding box center [852, 532] width 1387 height 322
click at [1518, 606] on div "Posts over time Posts over time Posts by hour Reposts over time Reposts by hour…" at bounding box center [852, 532] width 1387 height 322
click at [1514, 486] on div "Posts over time Posts over time Posts by hour Reposts over time Reposts by hour…" at bounding box center [852, 532] width 1387 height 322
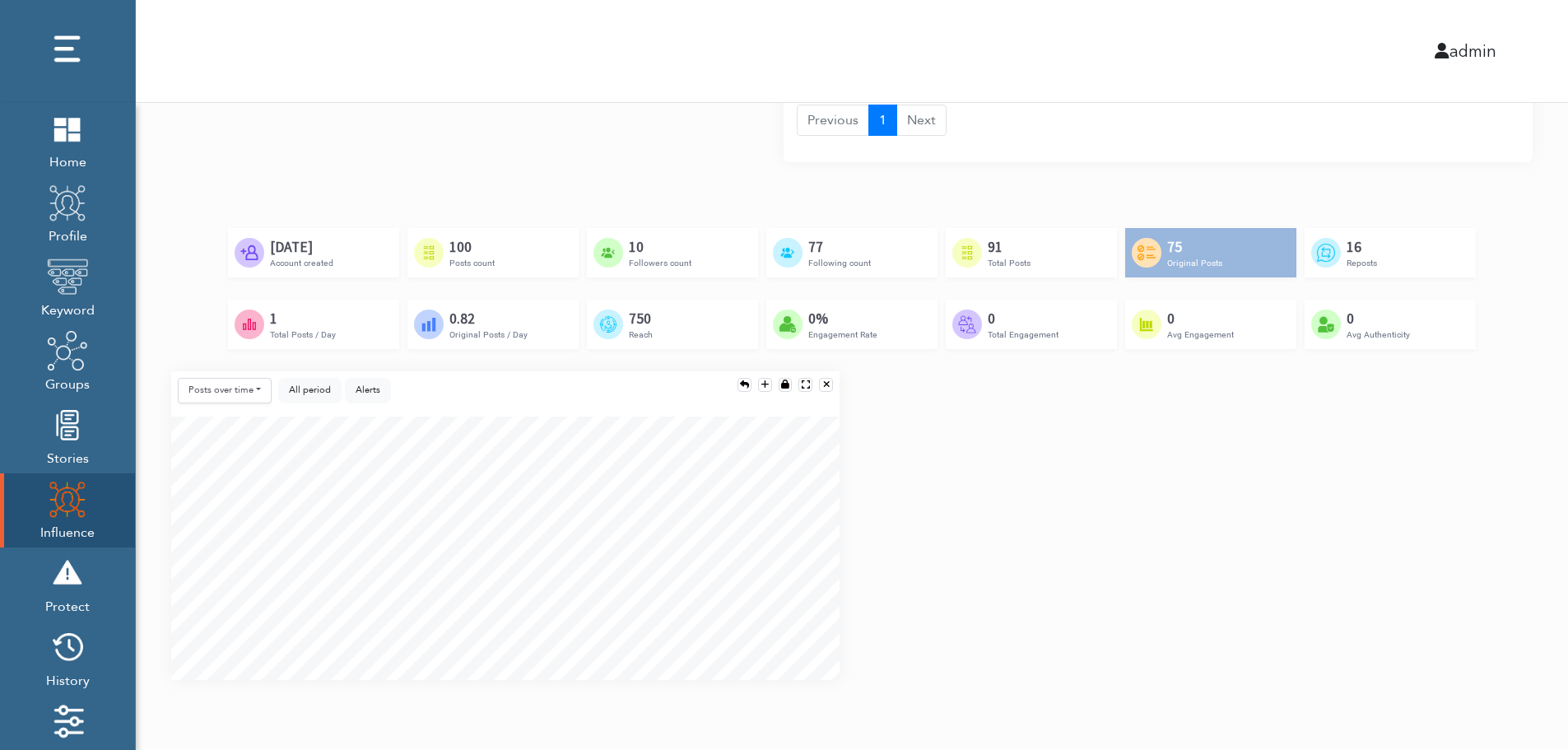
click at [1485, 354] on div "Created by [PERSON_NAME] from the Noun Project [DATE] Account created Created b…" at bounding box center [852, 299] width 1362 height 143
click at [1478, 461] on div "Posts over time Posts over time Posts by hour Reposts over time Reposts by hour…" at bounding box center [852, 532] width 1387 height 322
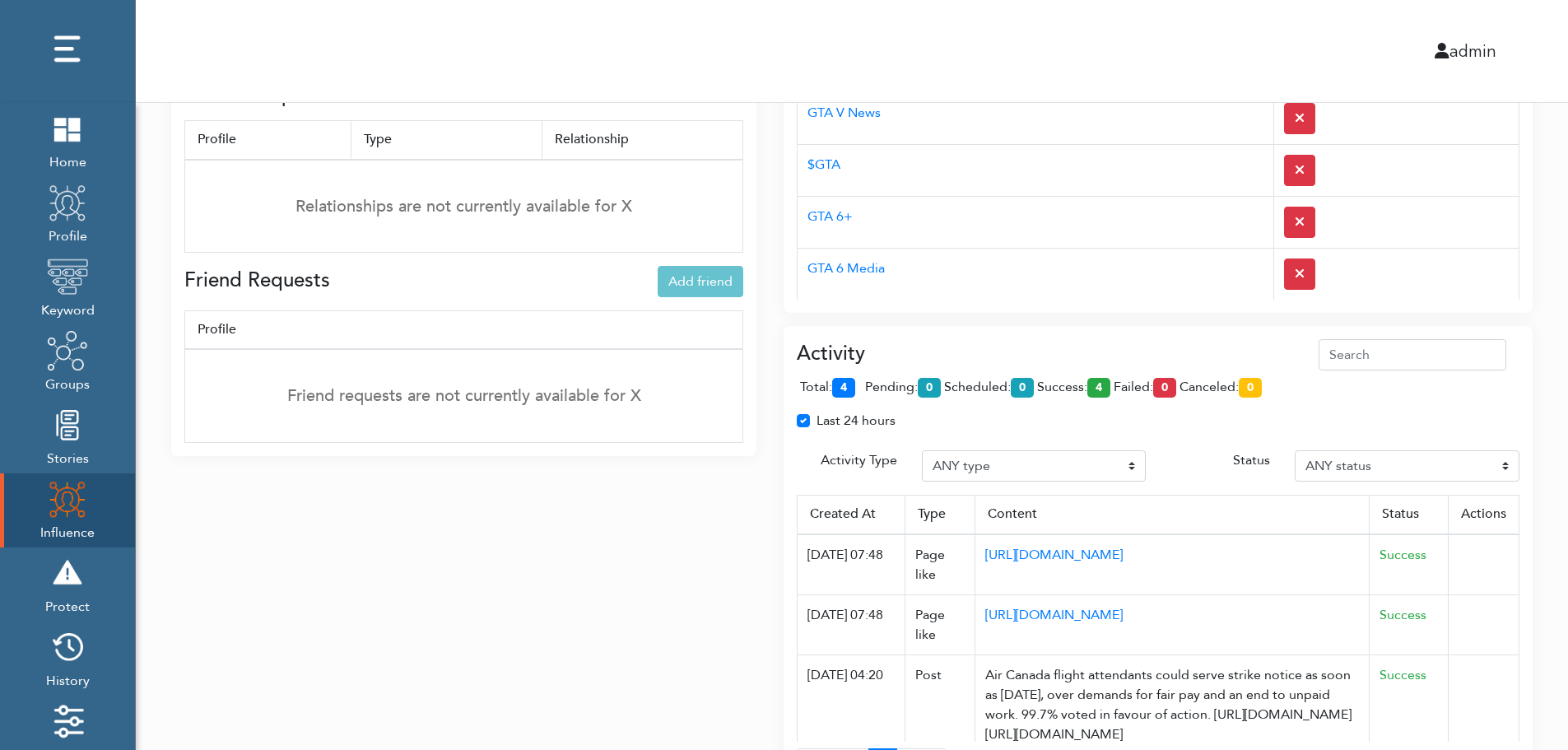
scroll to position [572, 0]
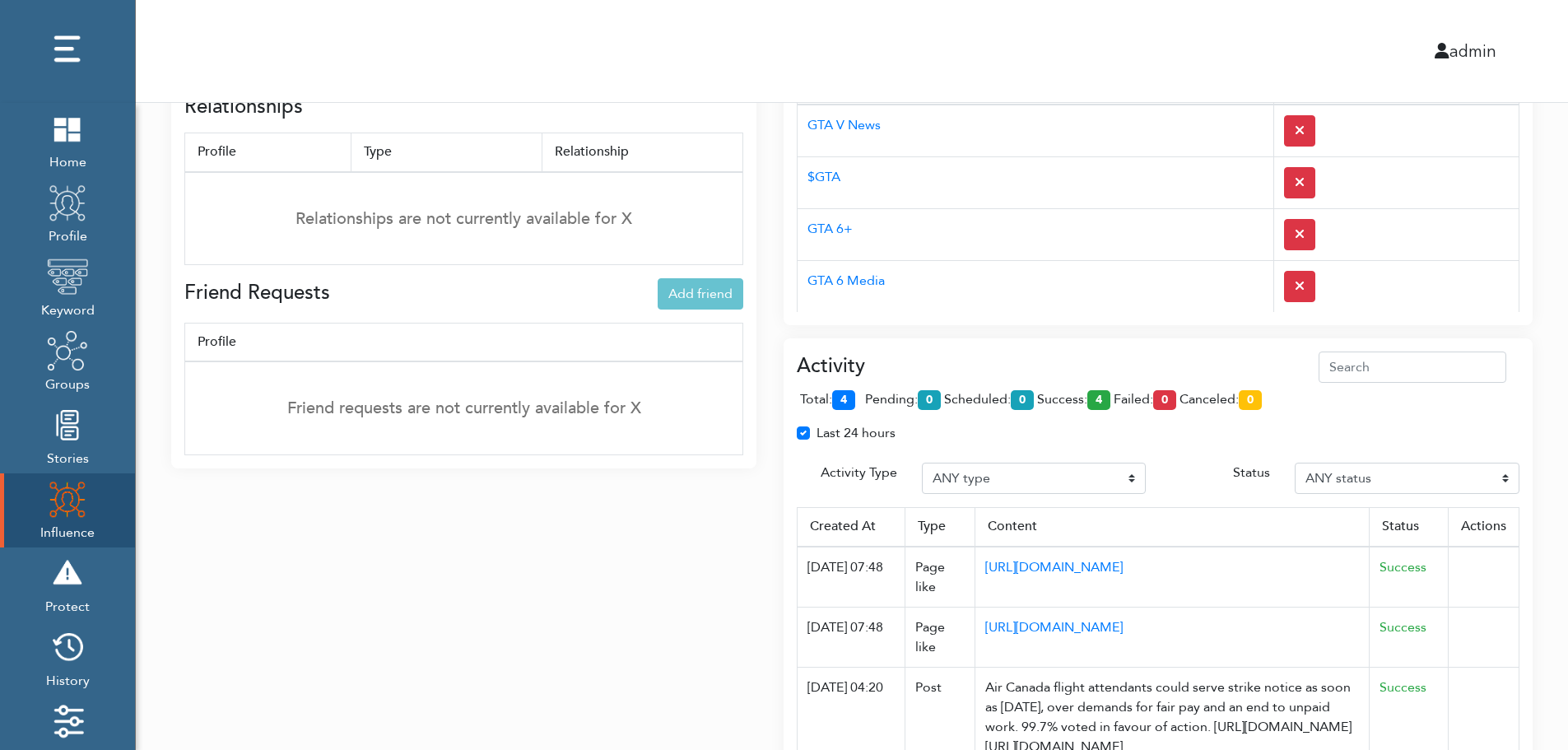
click at [1072, 350] on div "Activity total: 4 pending: 0 scheduled: 0 success: 4 failed: 0 canceled: 0 Last…" at bounding box center [1158, 578] width 749 height 480
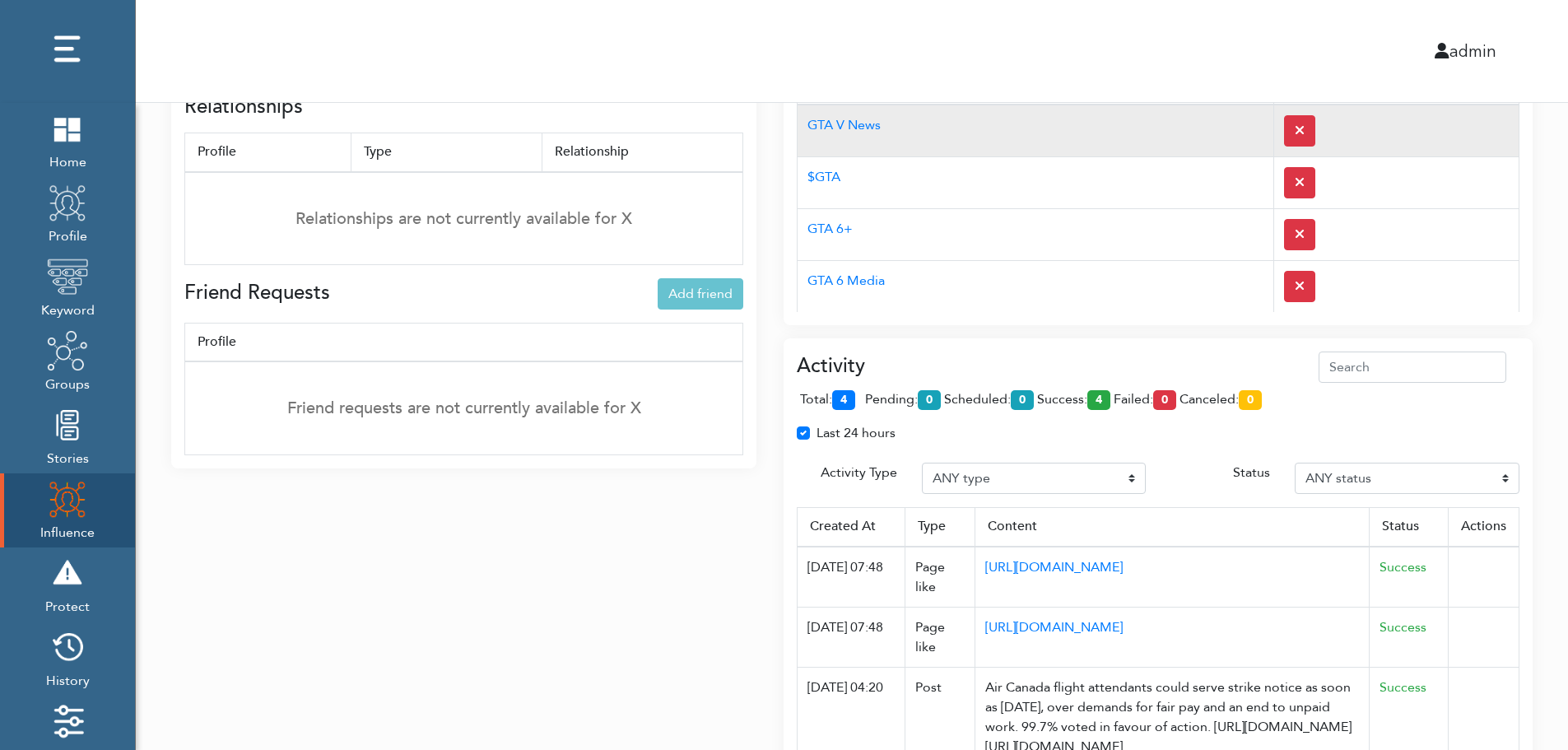
click at [1045, 146] on td "GTA V News" at bounding box center [1036, 131] width 477 height 52
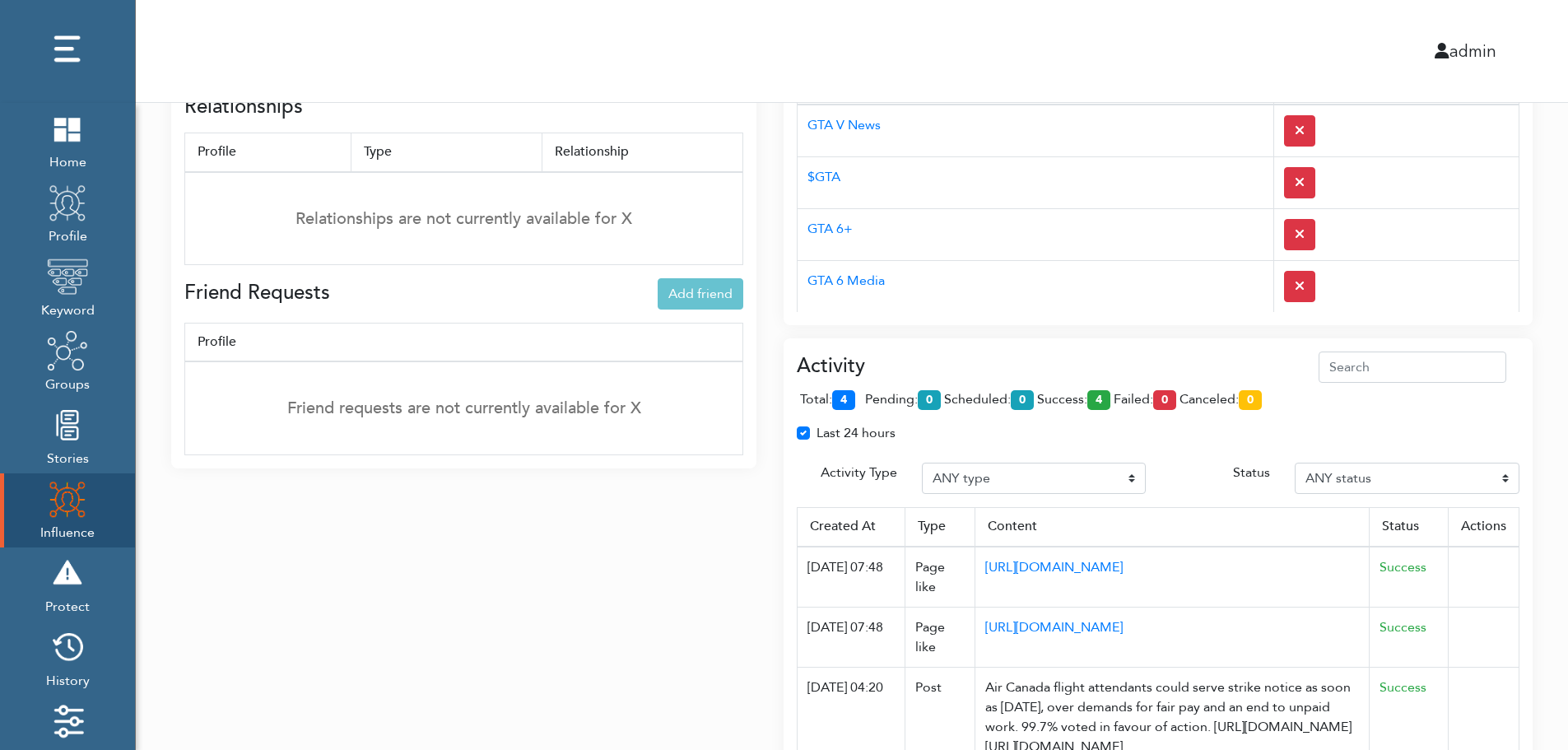
scroll to position [0, 0]
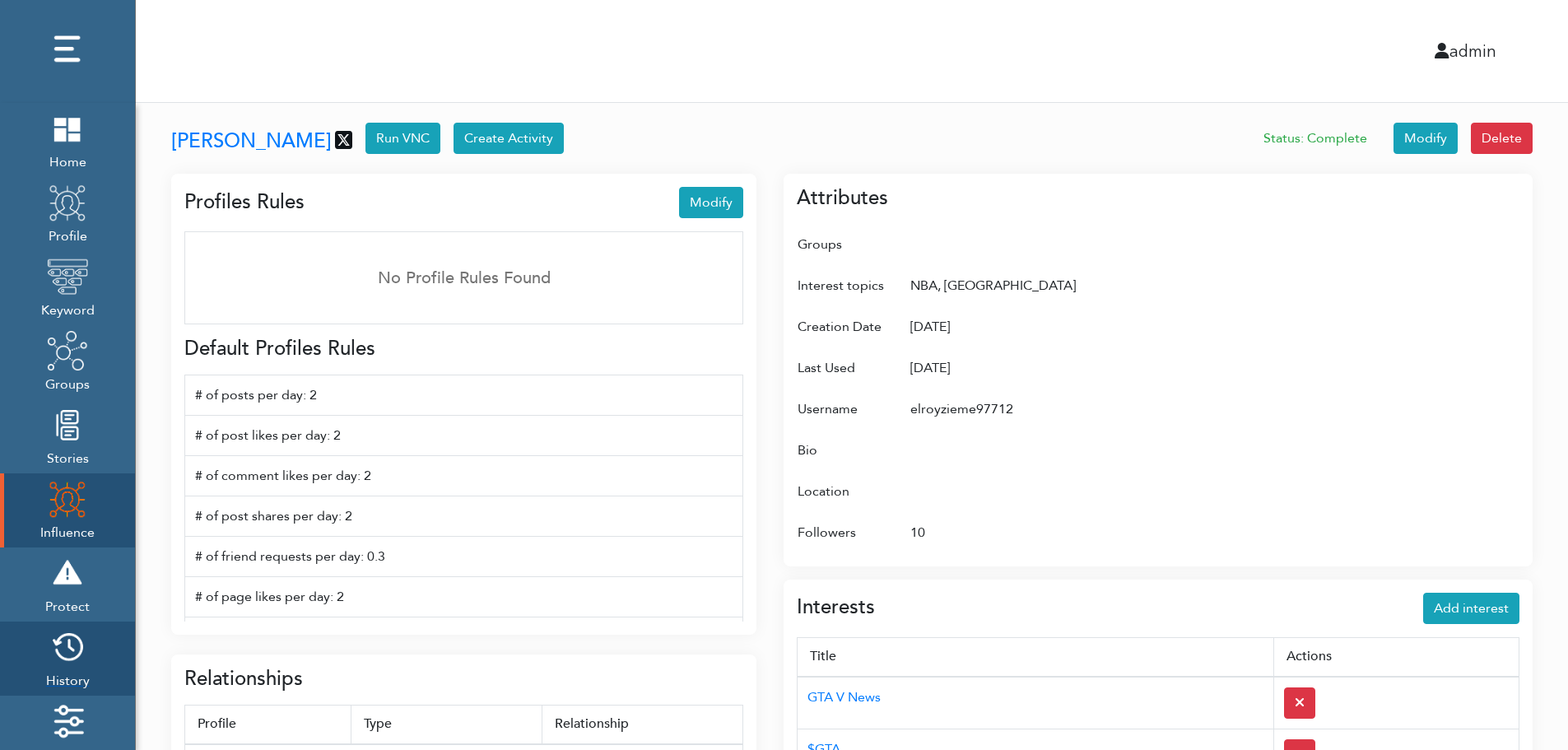
click at [74, 654] on img at bounding box center [68, 647] width 41 height 41
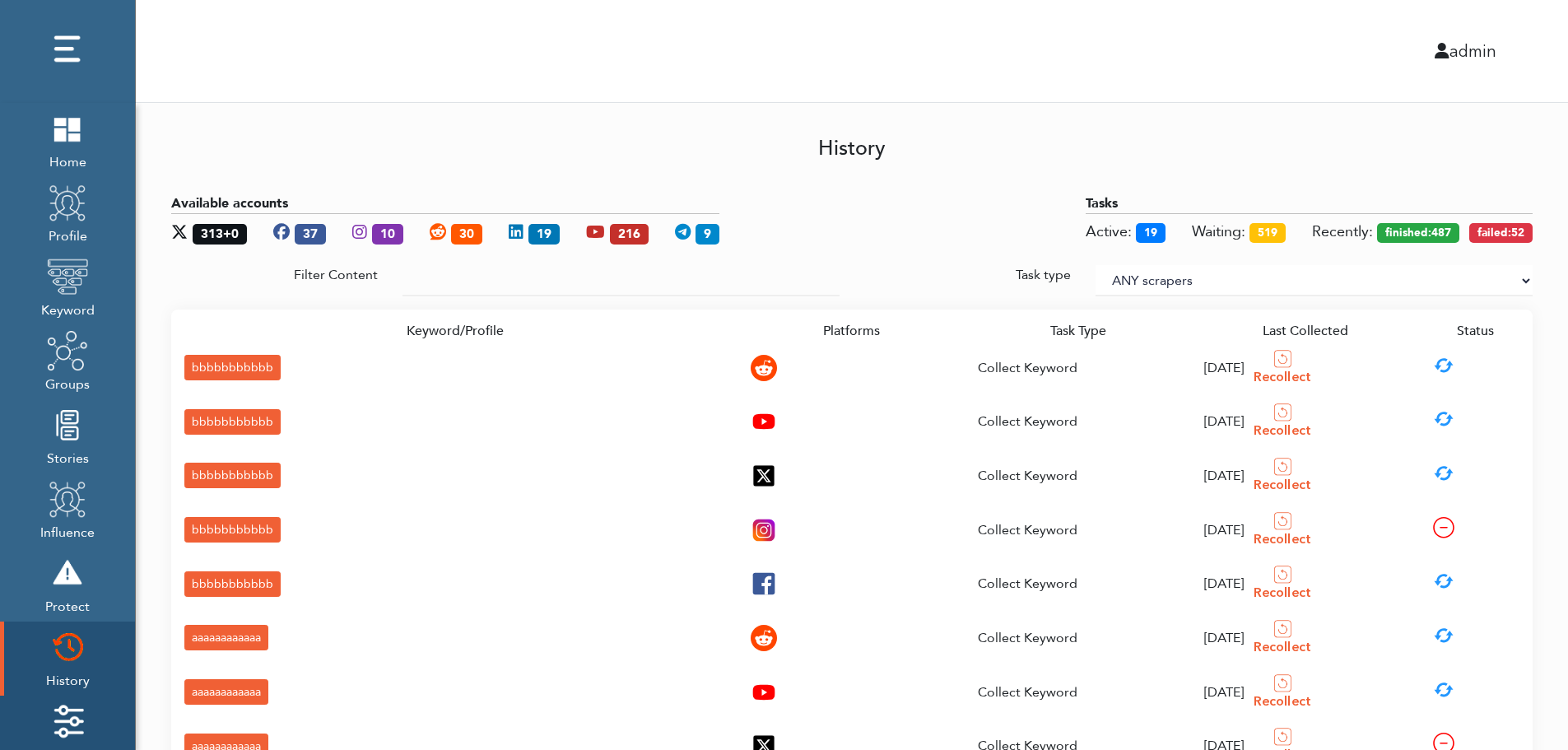
click at [75, 710] on img at bounding box center [68, 721] width 41 height 41
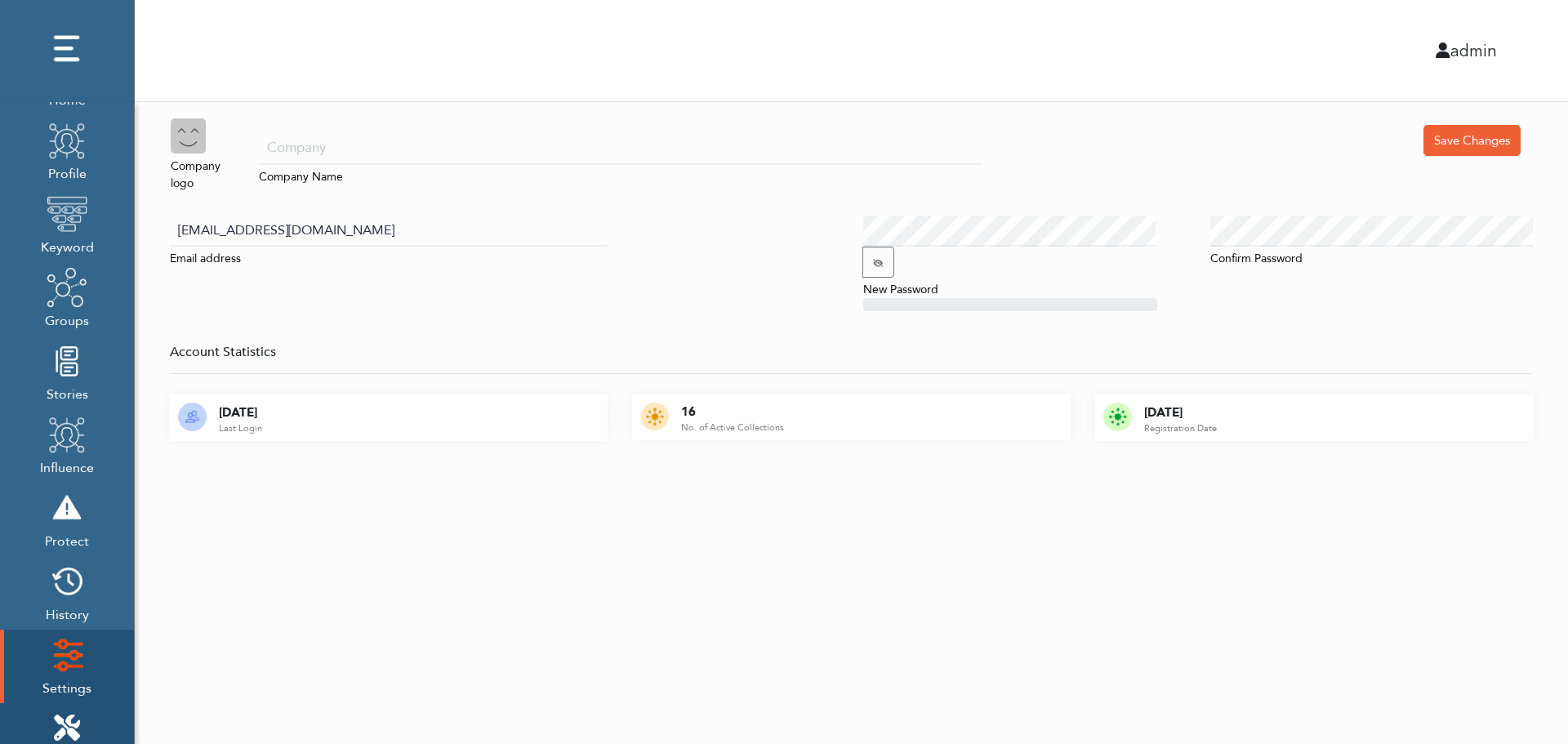
scroll to position [164, 0]
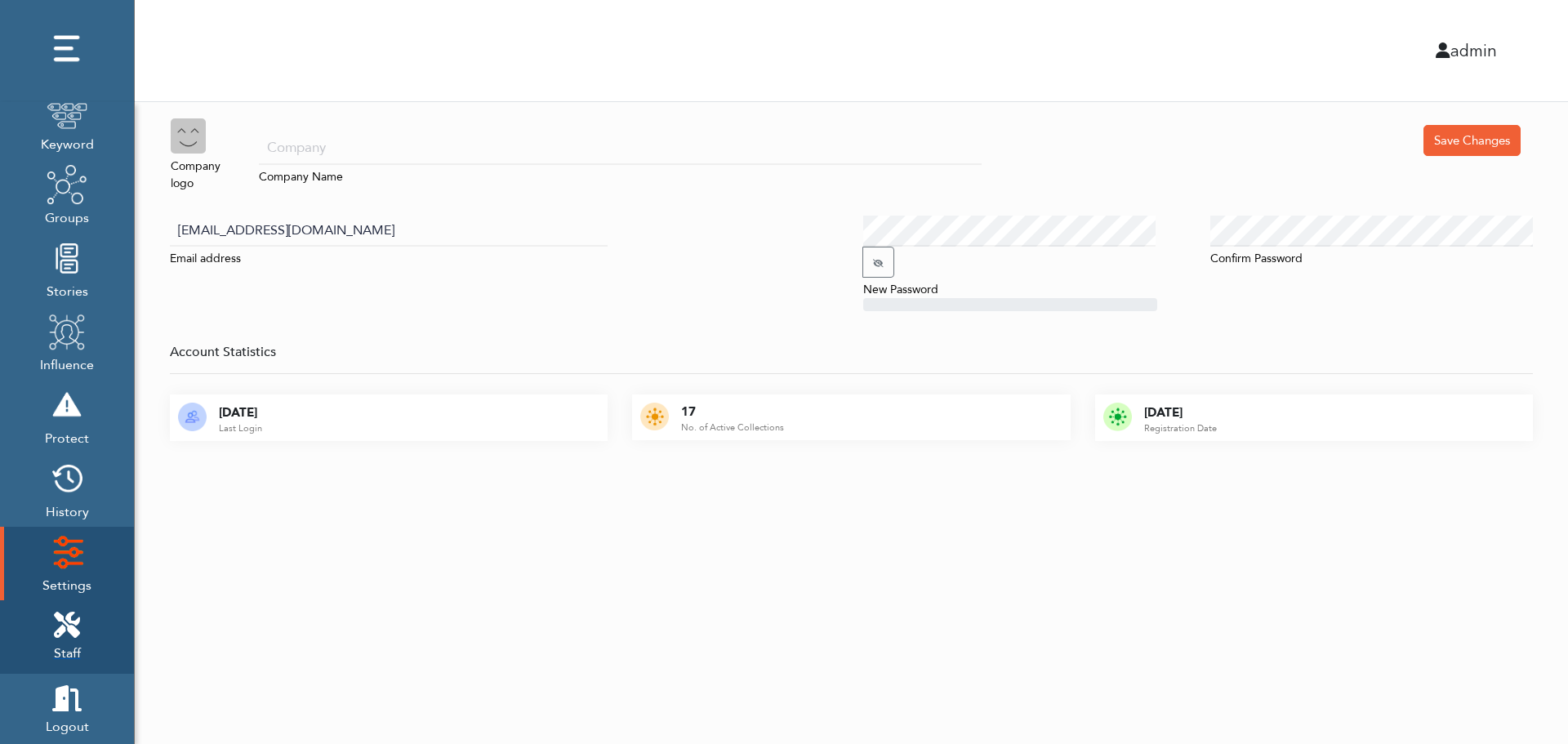
click at [76, 616] on icon at bounding box center [66, 624] width 26 height 26
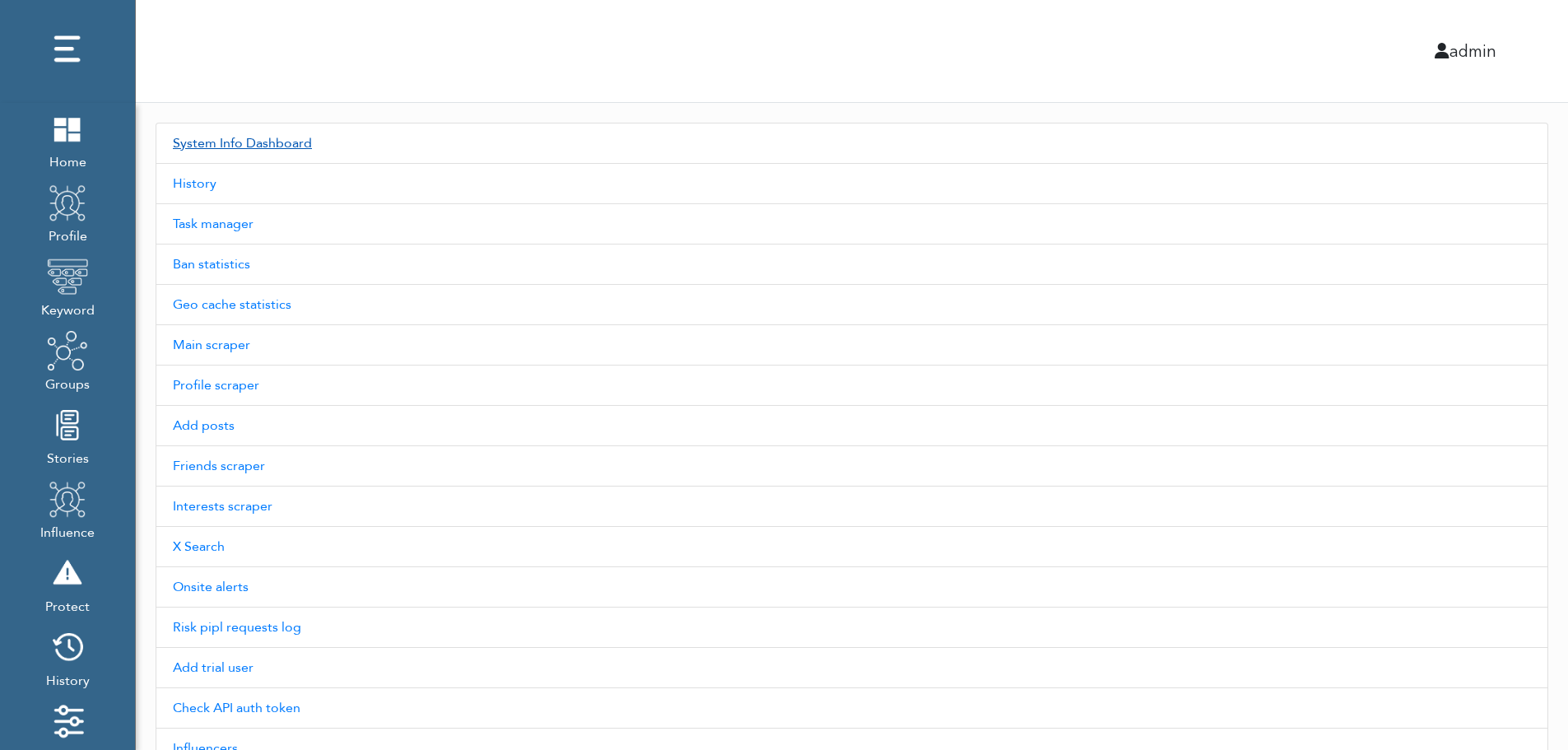
click at [270, 142] on link "System Info Dashboard" at bounding box center [852, 143] width 1393 height 41
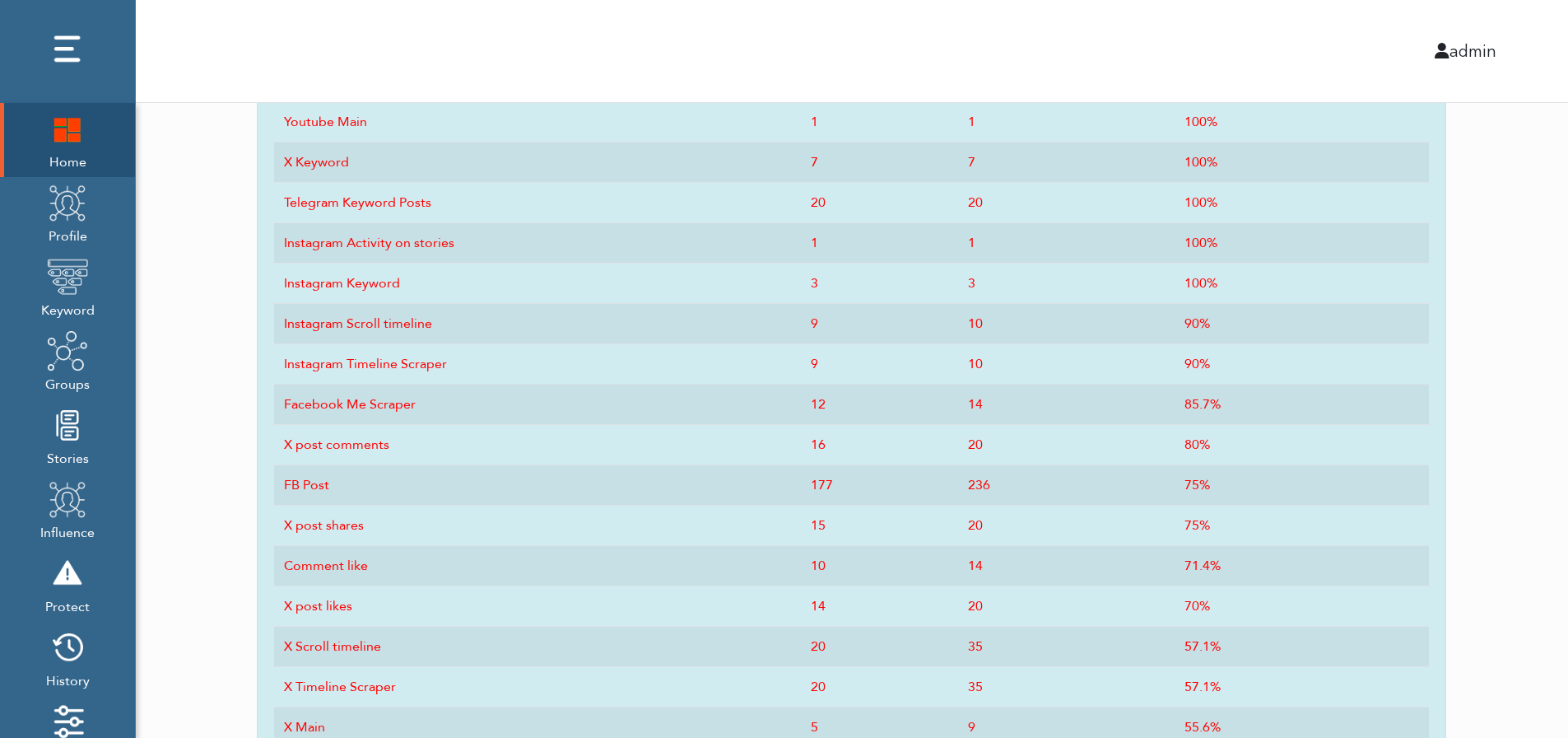
scroll to position [810, 0]
click at [60, 148] on img at bounding box center [68, 129] width 41 height 42
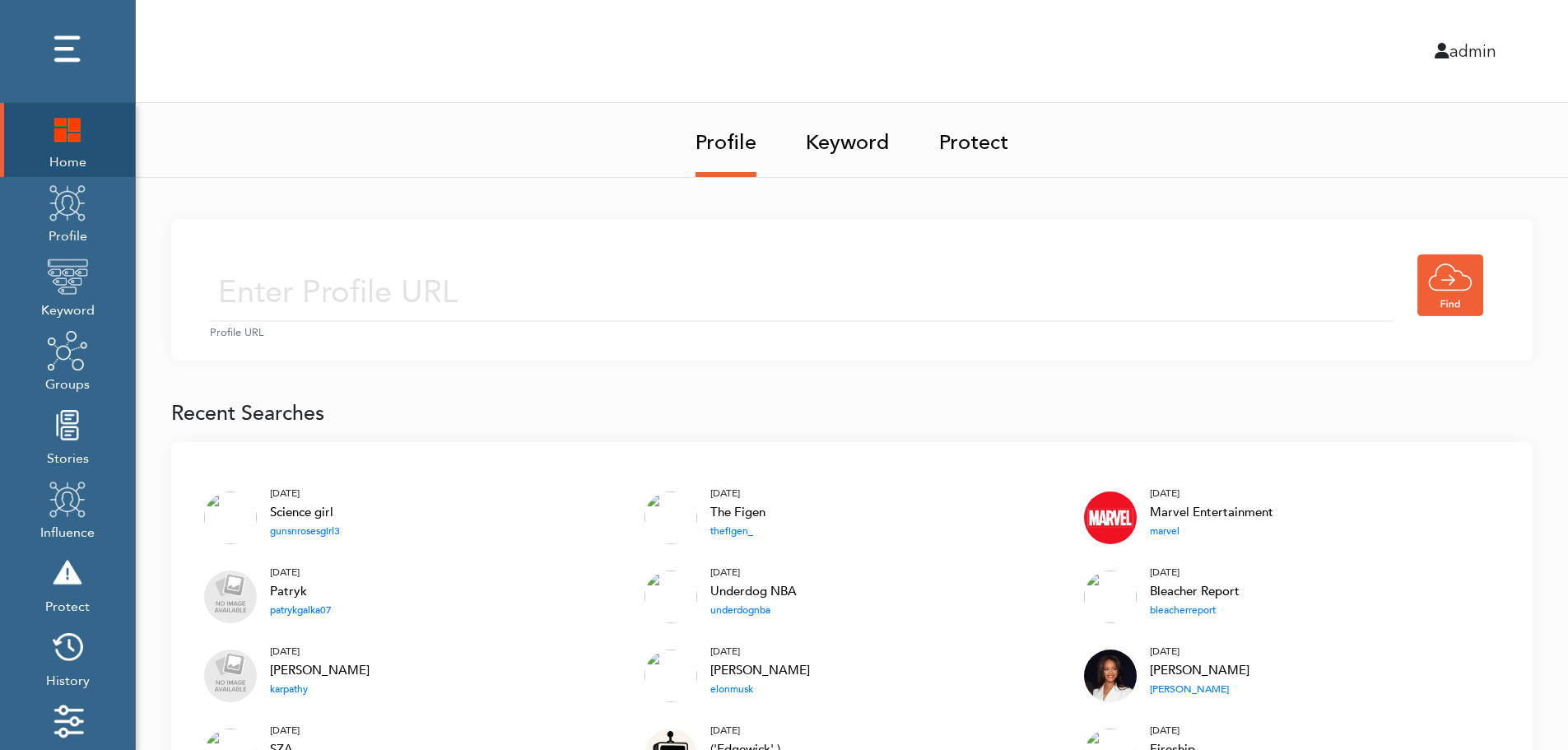
click at [58, 132] on img at bounding box center [68, 129] width 41 height 41
